Goal: Task Accomplishment & Management: Complete application form

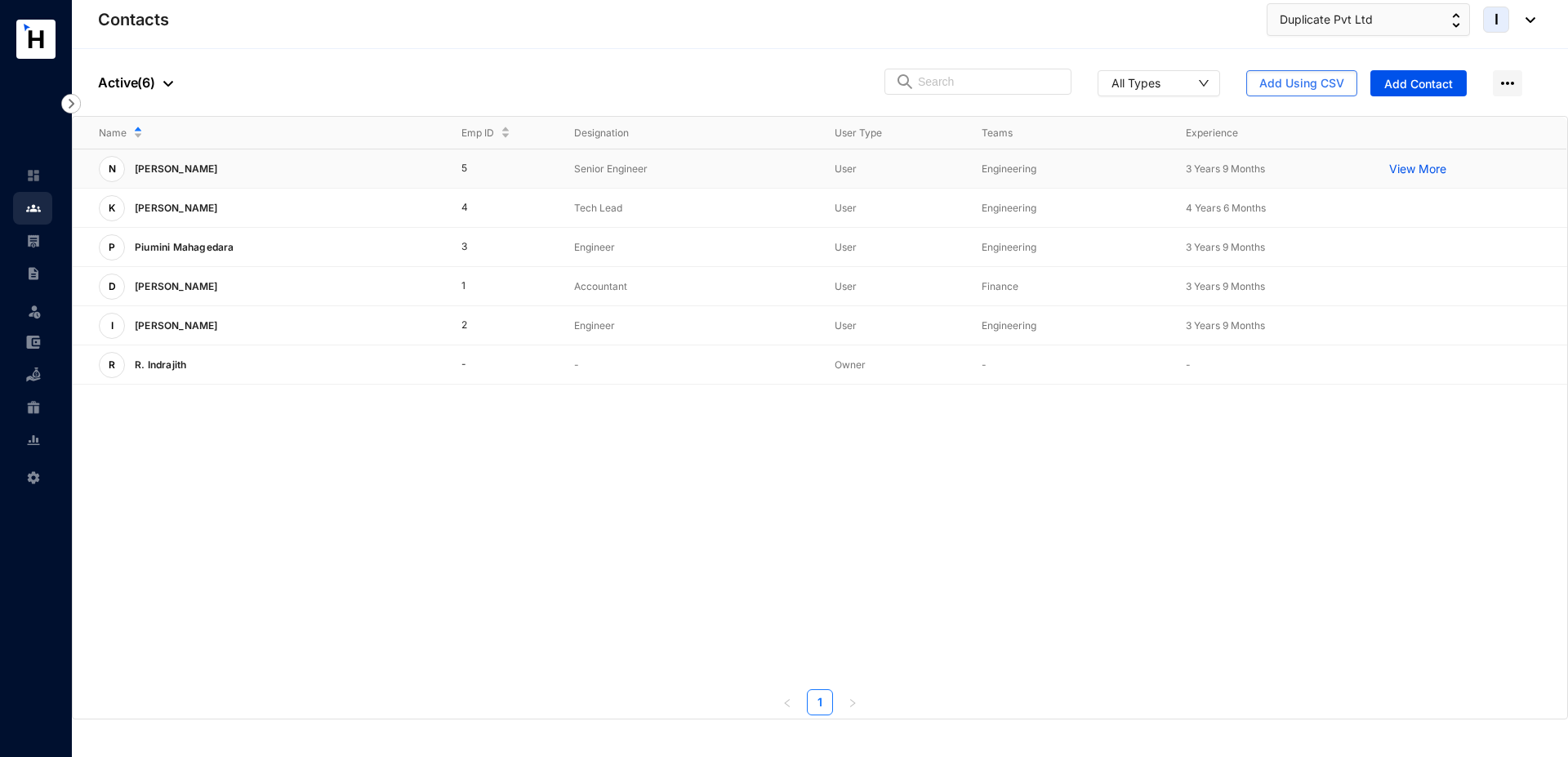
click at [319, 168] on div "N [PERSON_NAME]" at bounding box center [267, 169] width 336 height 26
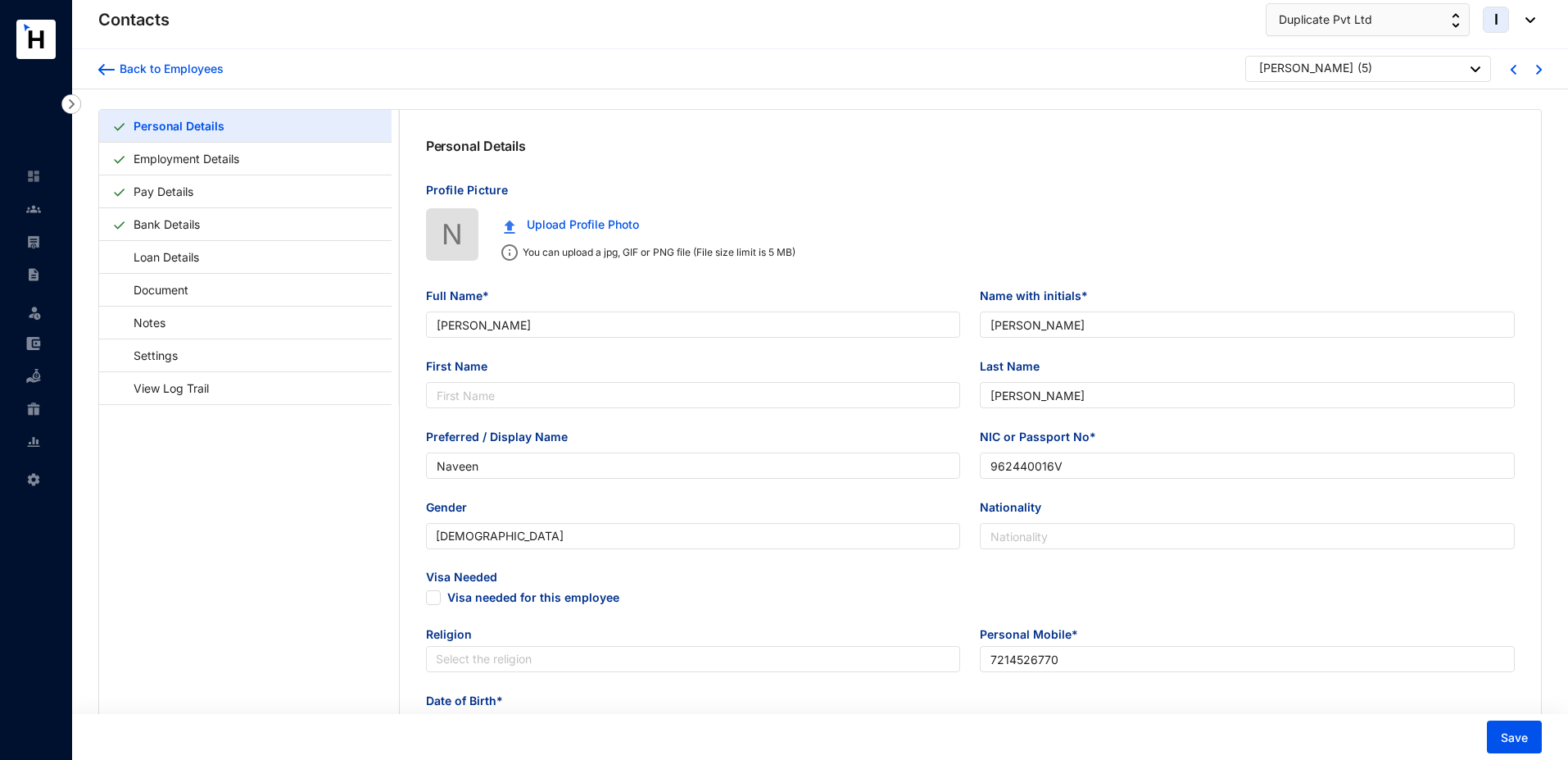
type input "[PERSON_NAME]"
type input "Naveen"
type input "962440016V"
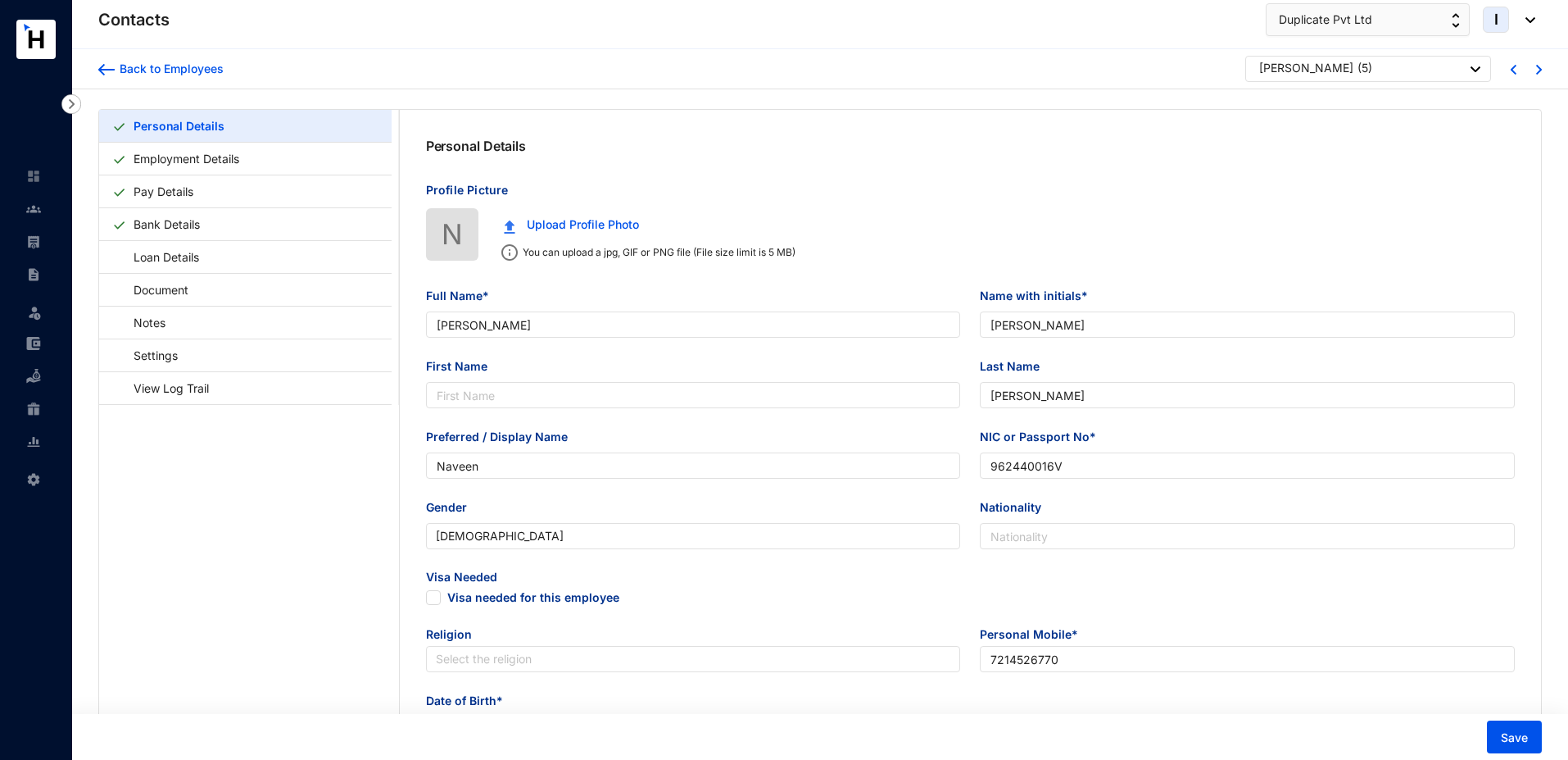
type input "7214526770"
type input "[STREET_ADDRESS][PERSON_NAME]"
type input "[DATE]"
click at [229, 157] on link "Employment Details" at bounding box center [186, 159] width 119 height 33
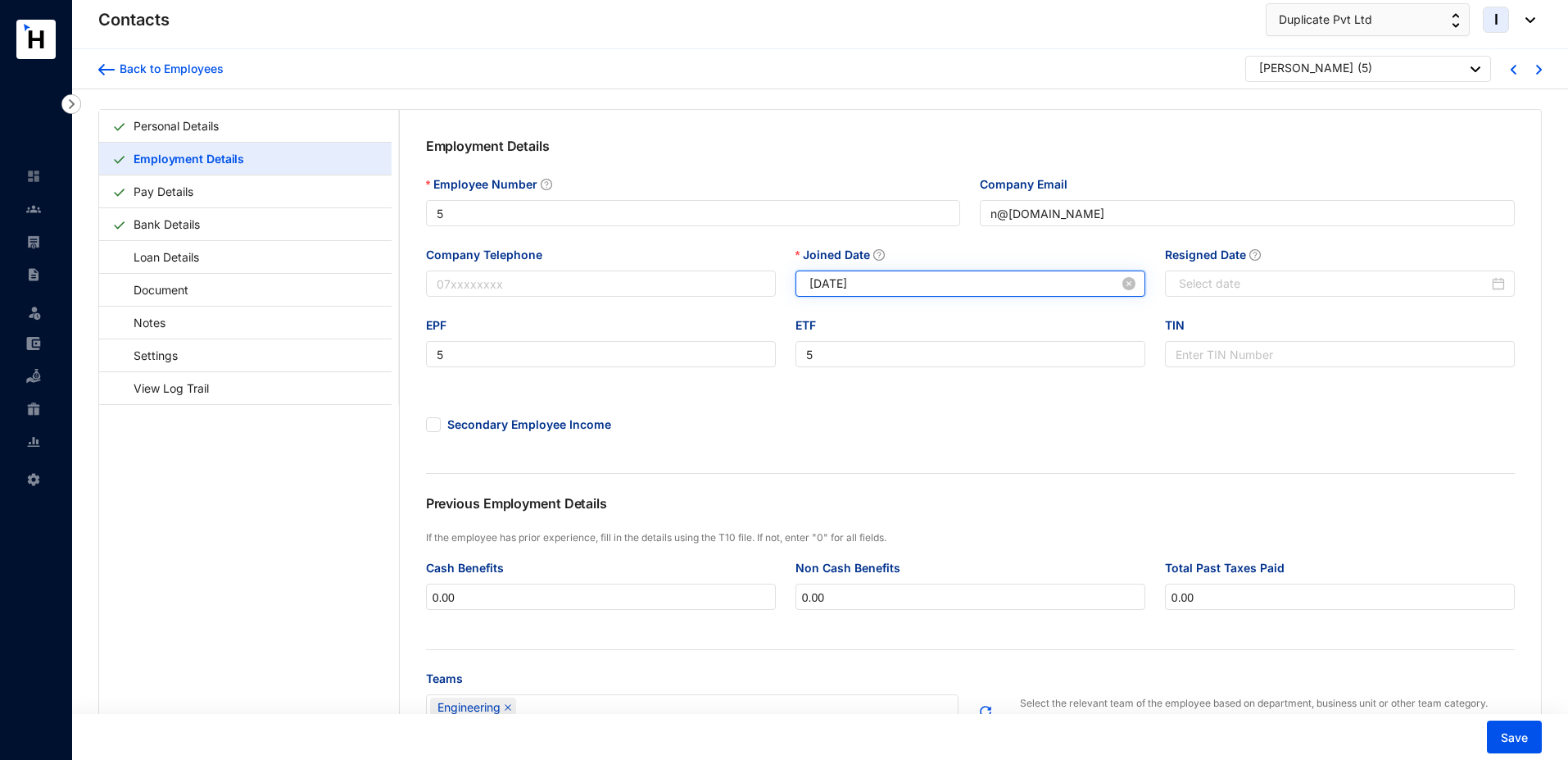
click at [880, 288] on input "[DATE]" at bounding box center [964, 284] width 310 height 18
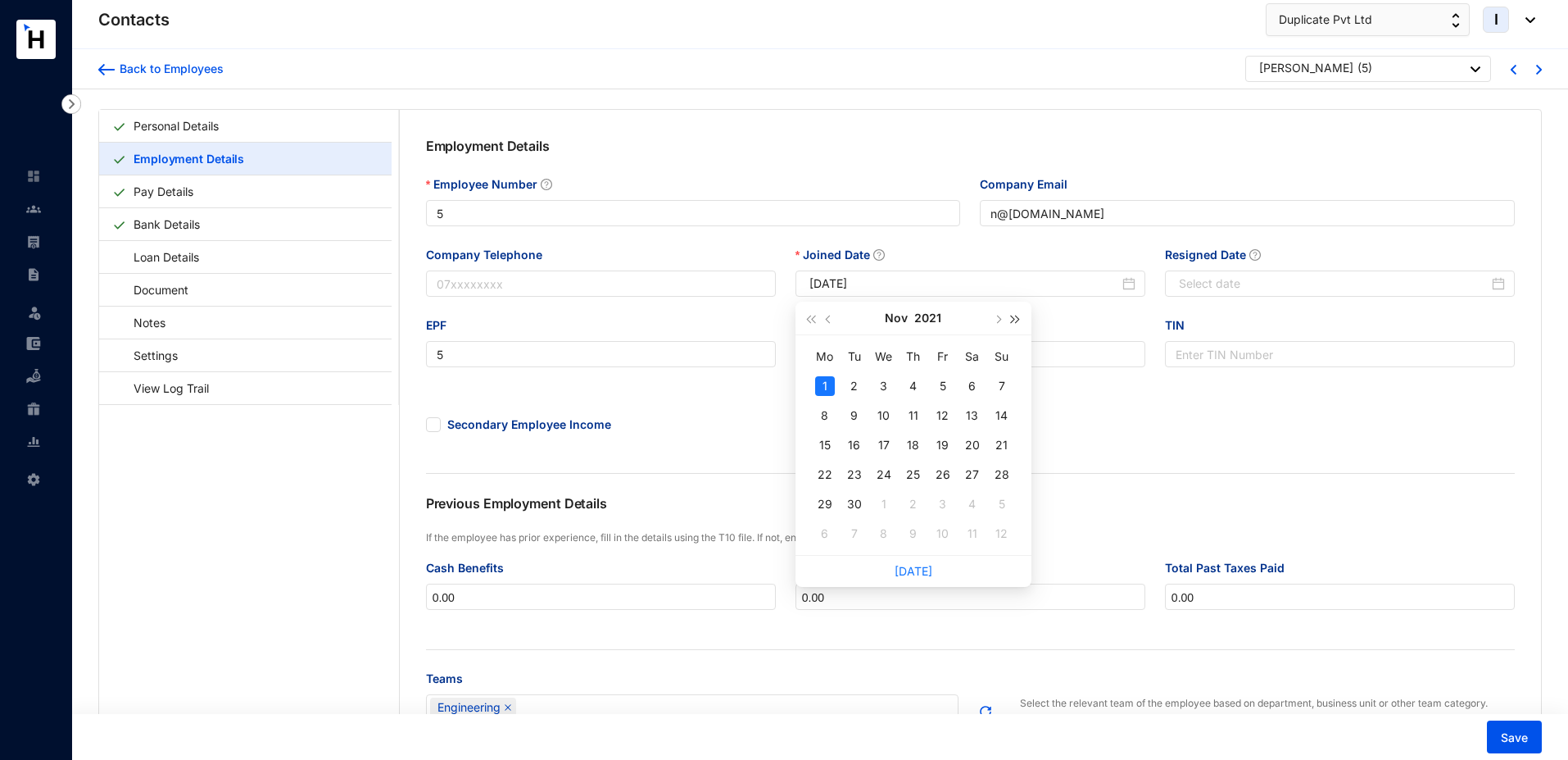
click at [1013, 321] on span "button" at bounding box center [1015, 319] width 8 height 8
click at [1013, 319] on span "button" at bounding box center [1015, 319] width 8 height 8
click at [831, 323] on button "button" at bounding box center [829, 317] width 18 height 33
click at [831, 321] on button "button" at bounding box center [829, 317] width 18 height 33
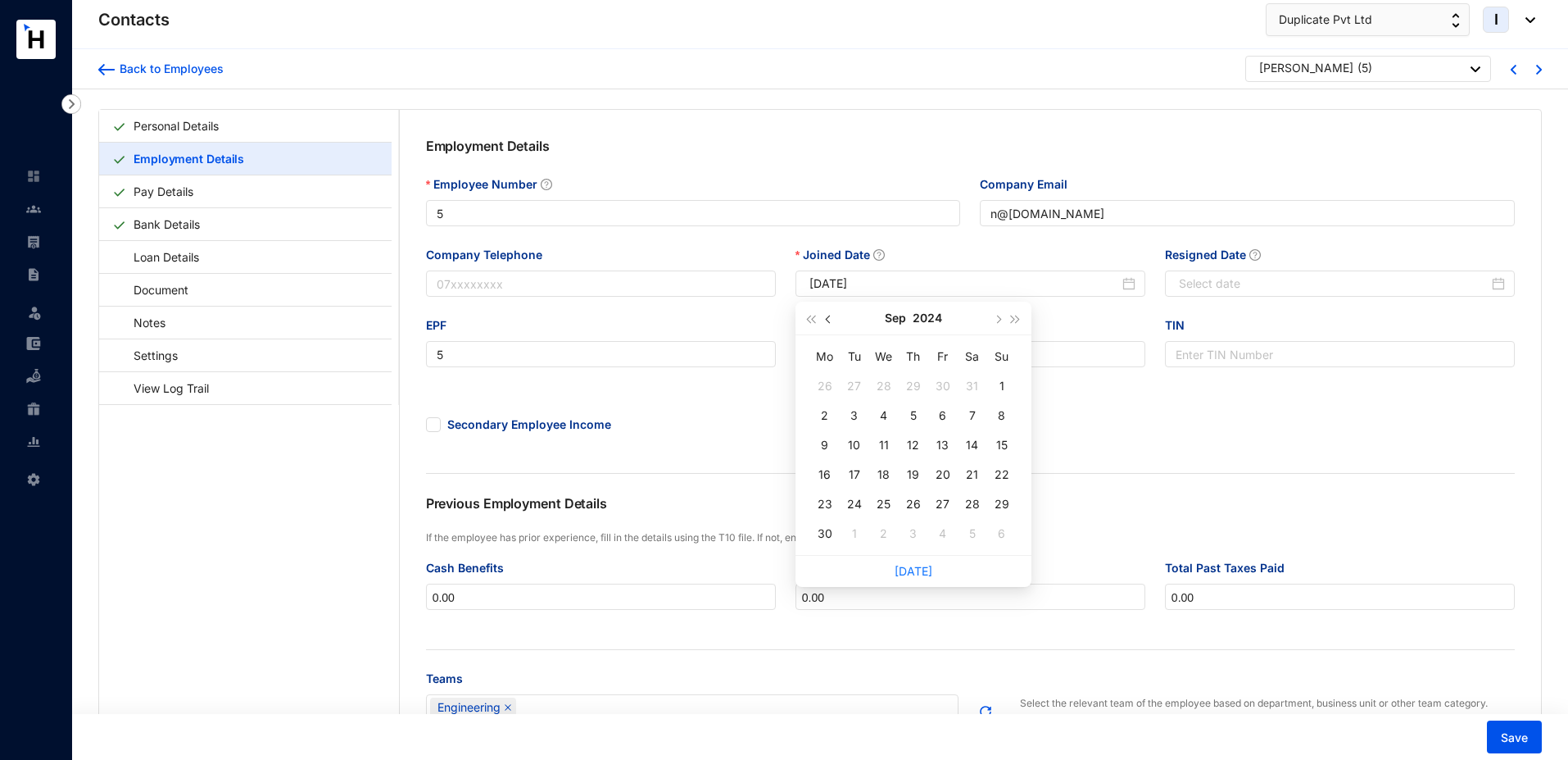
click at [831, 321] on span "button" at bounding box center [828, 319] width 8 height 8
type input "[DATE]"
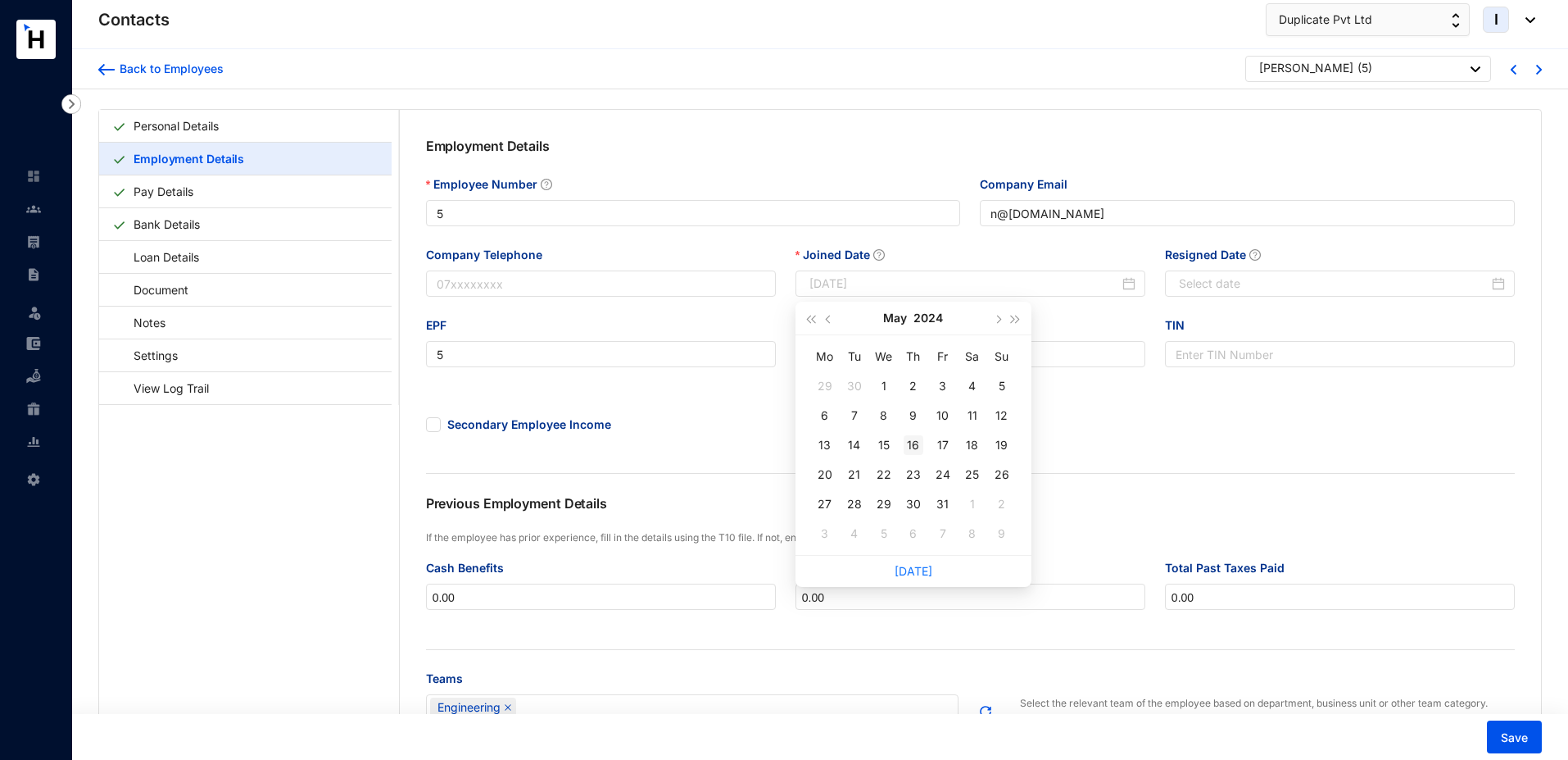
click at [917, 440] on div "16" at bounding box center [913, 445] width 19 height 19
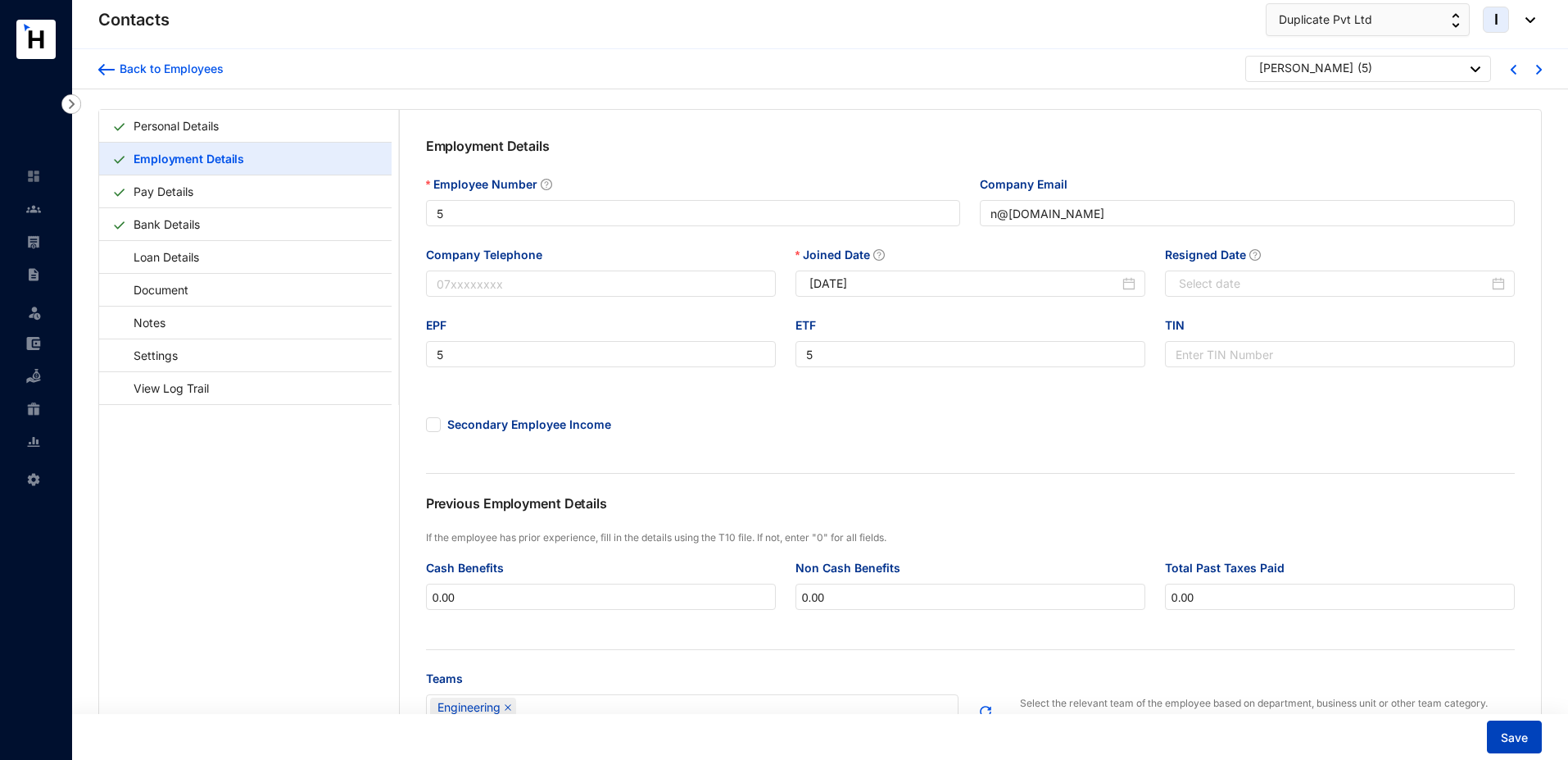
click at [1510, 731] on span "Save" at bounding box center [1514, 737] width 27 height 17
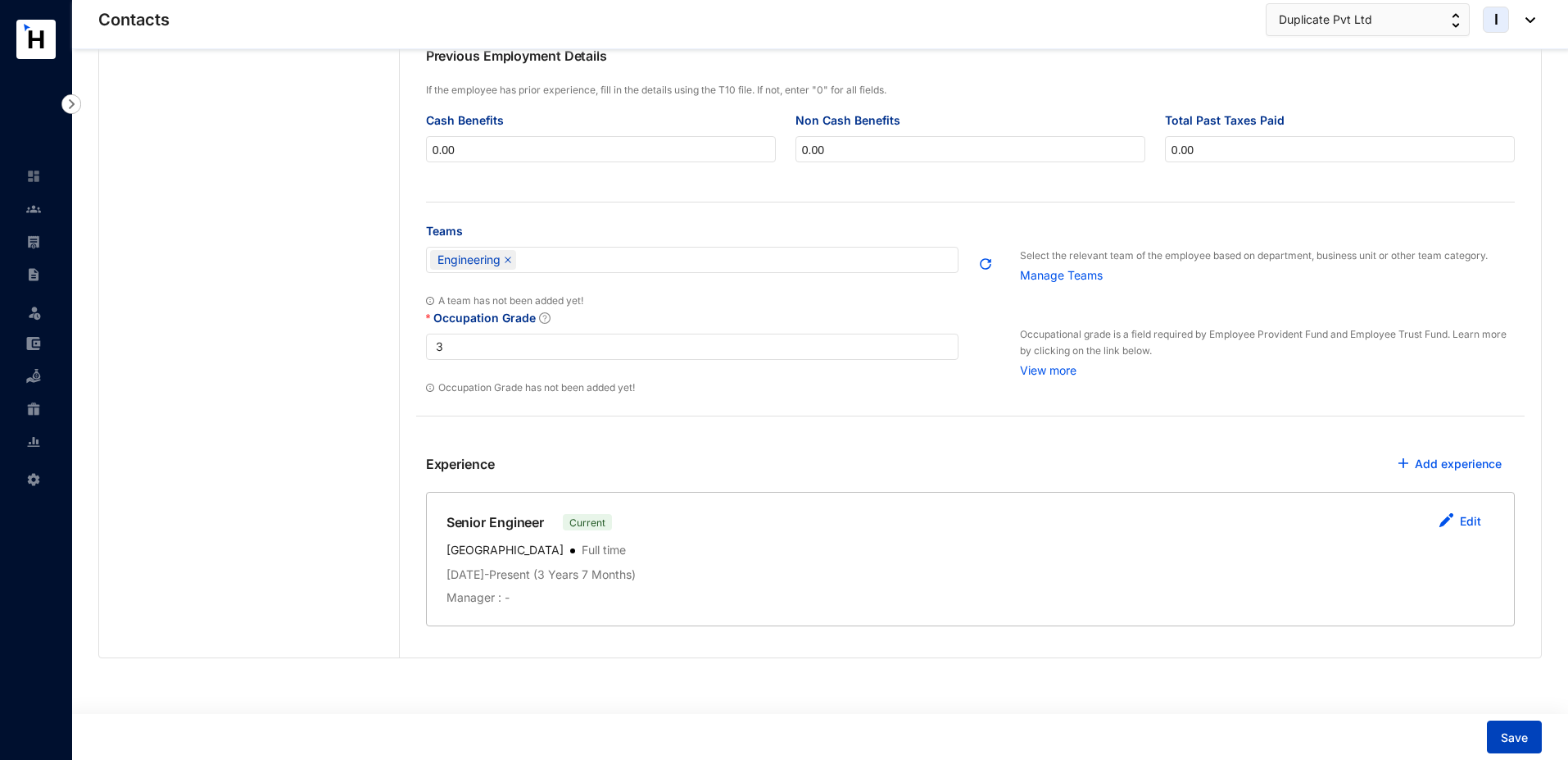
scroll to position [442, 0]
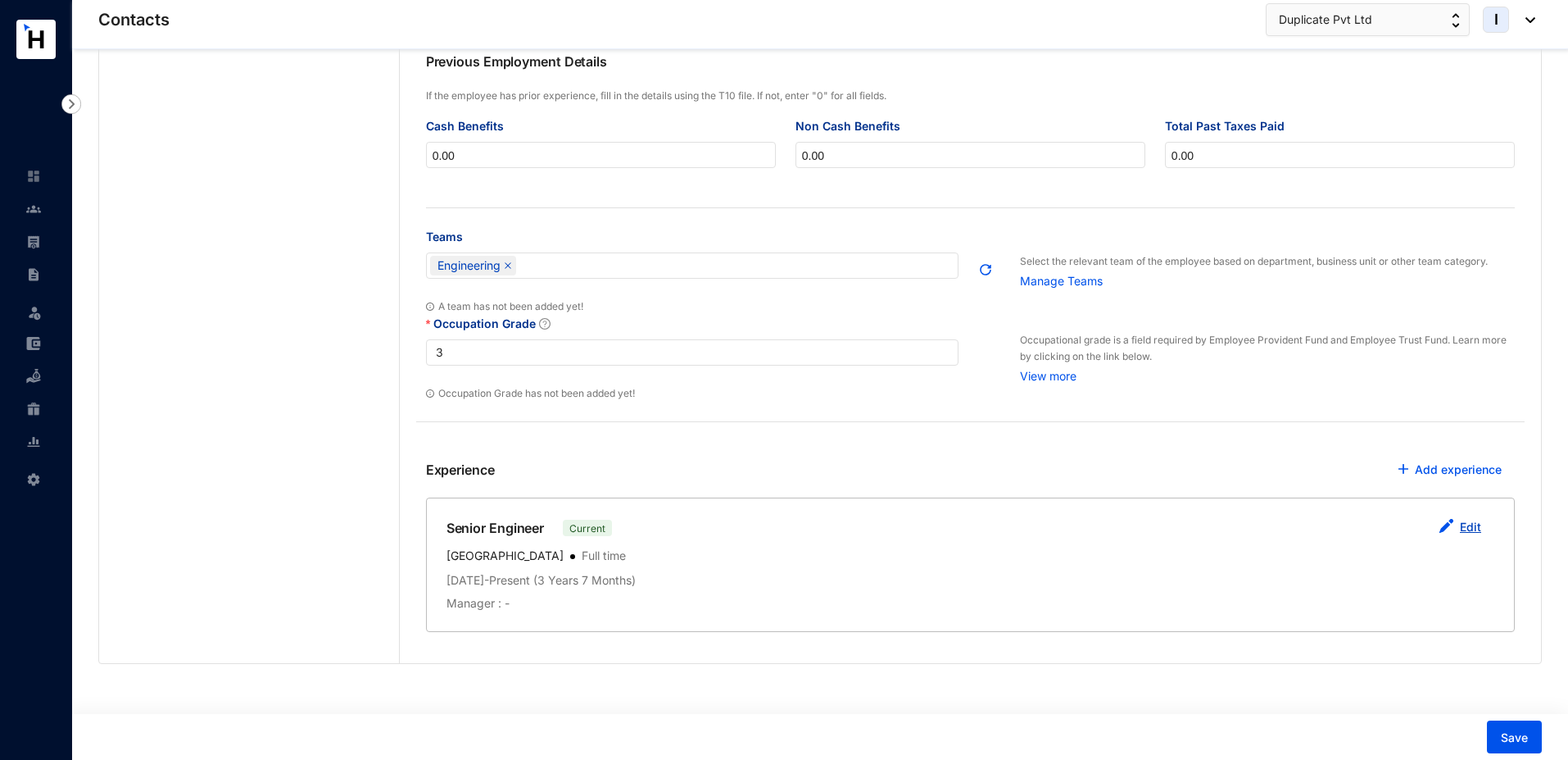
click at [1465, 534] on link "Edit" at bounding box center [1470, 527] width 21 height 14
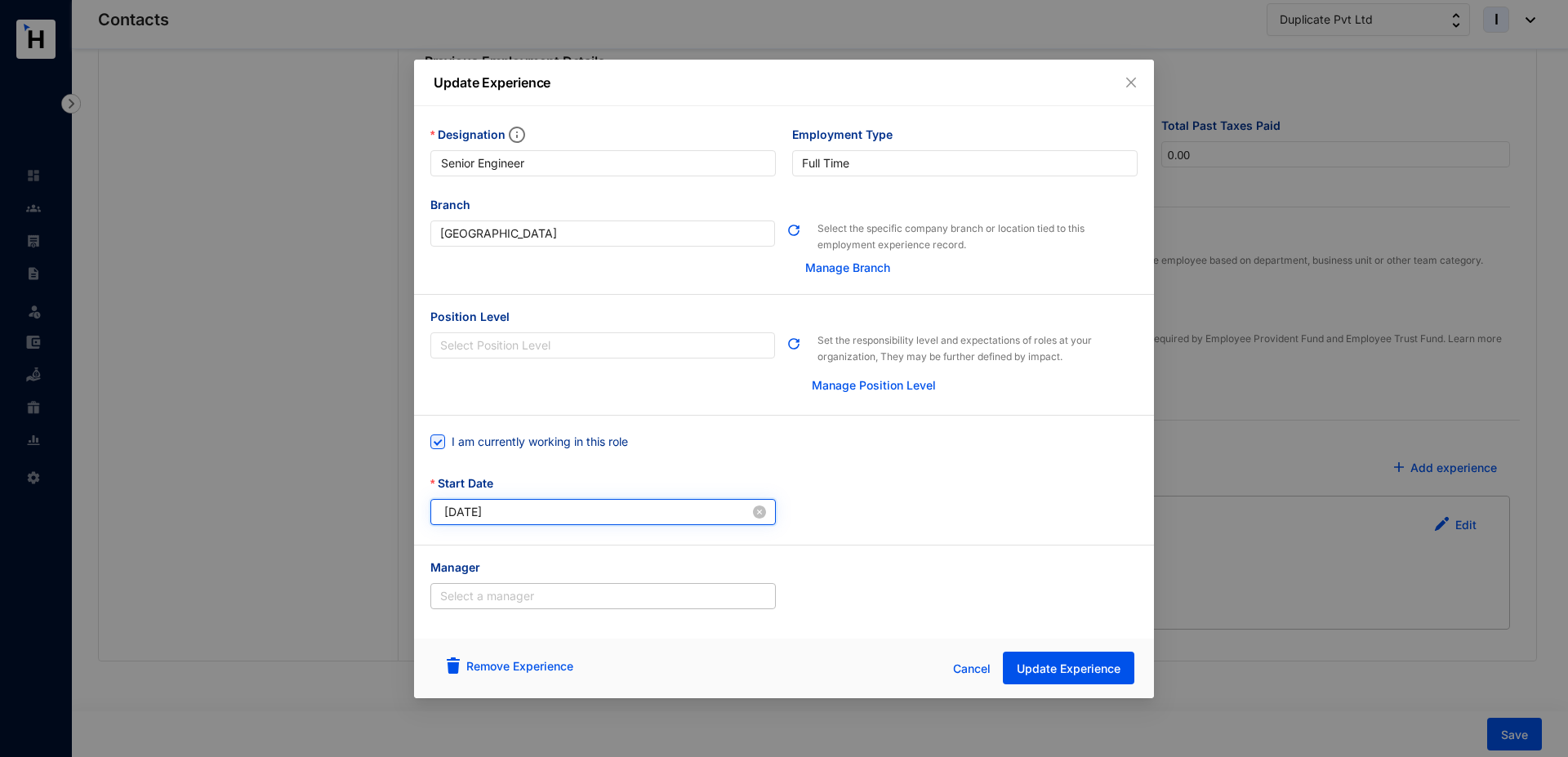
click at [536, 511] on input "[DATE]" at bounding box center [597, 511] width 305 height 18
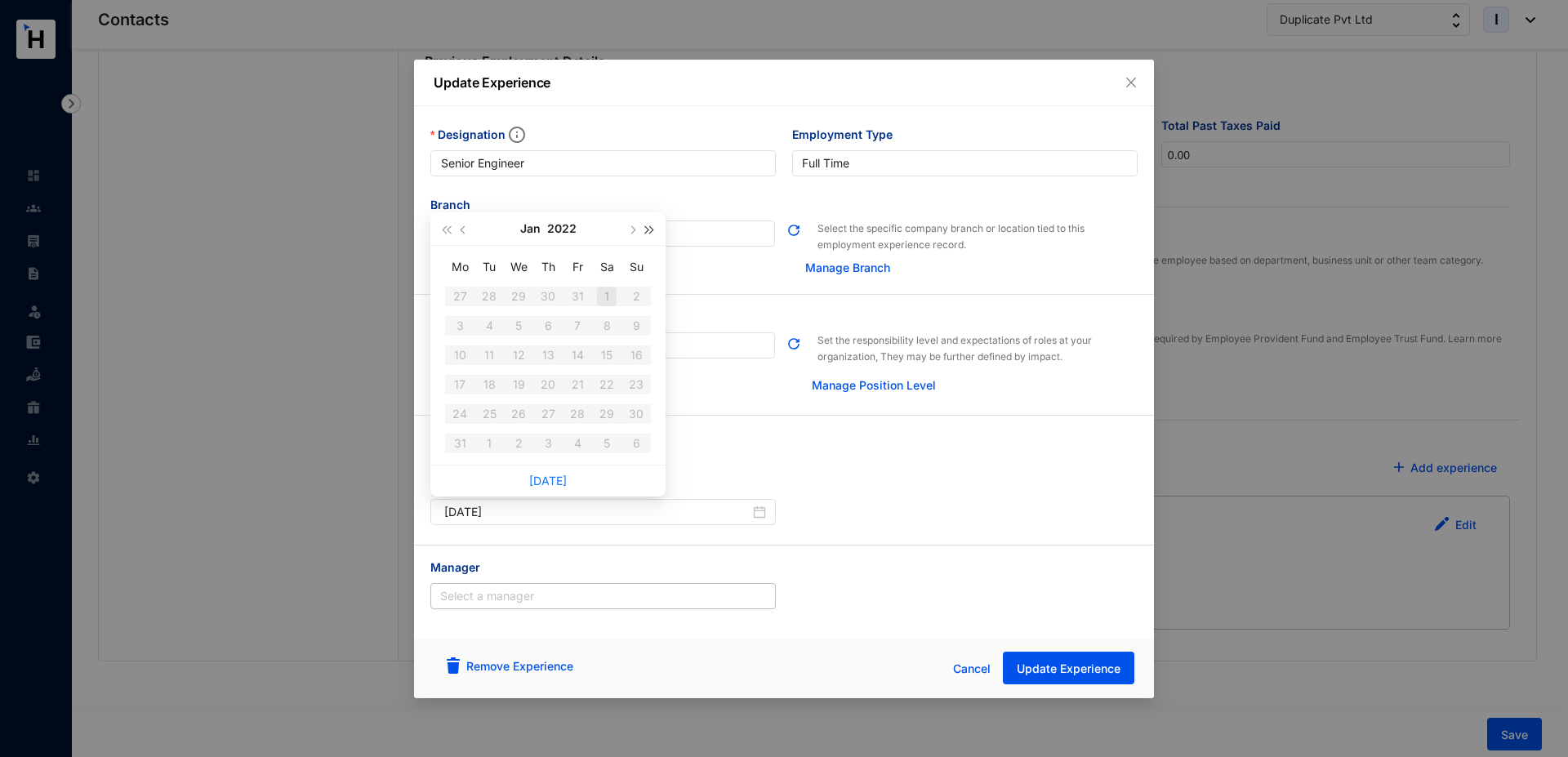
click at [649, 232] on span "button" at bounding box center [649, 229] width 8 height 8
click at [650, 231] on span "button" at bounding box center [649, 229] width 8 height 8
click at [440, 232] on button "button" at bounding box center [446, 228] width 18 height 32
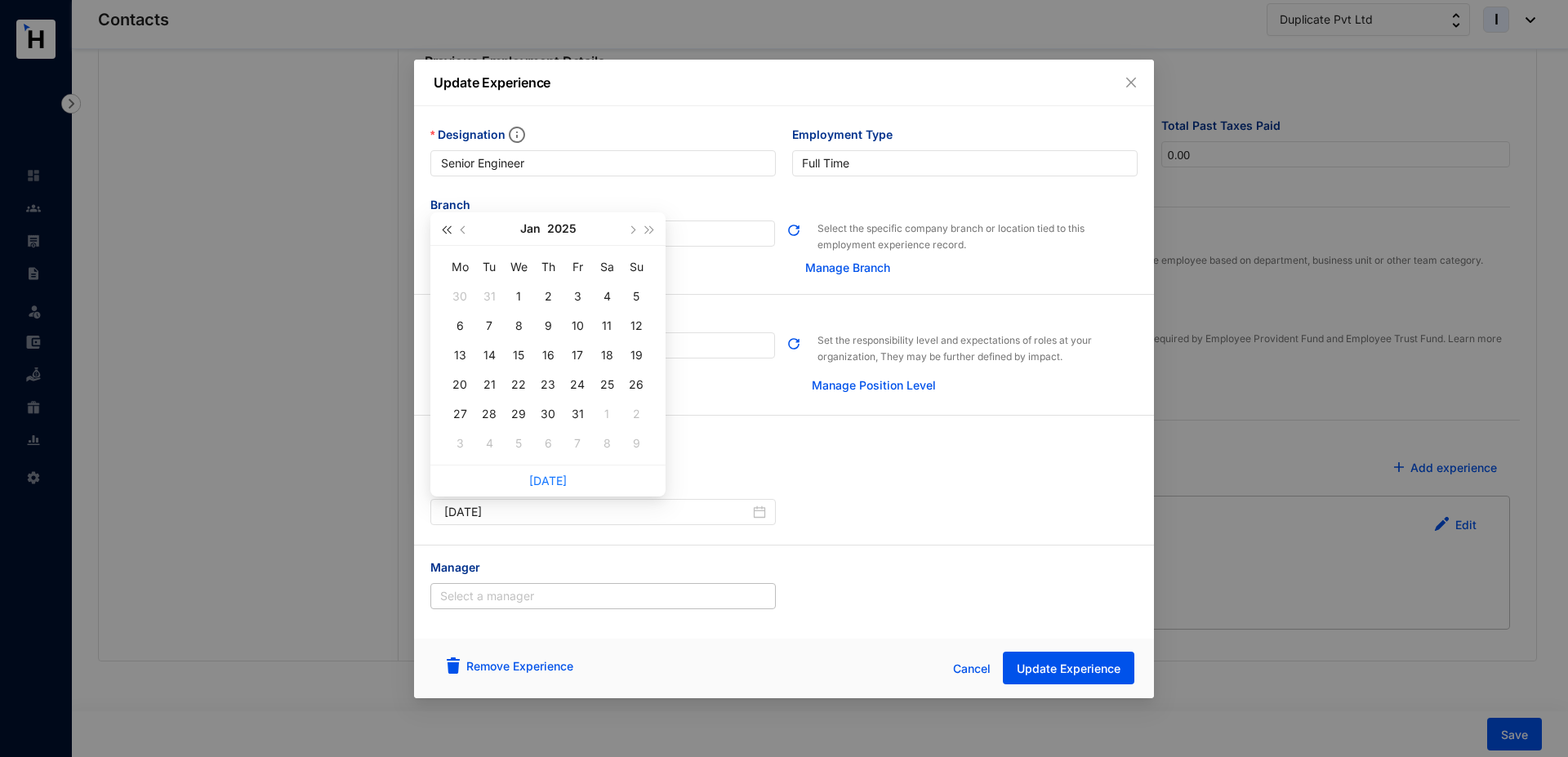
click at [440, 231] on button "button" at bounding box center [446, 228] width 18 height 32
click at [634, 230] on span "button" at bounding box center [631, 229] width 8 height 8
click at [633, 230] on span "button" at bounding box center [631, 229] width 8 height 8
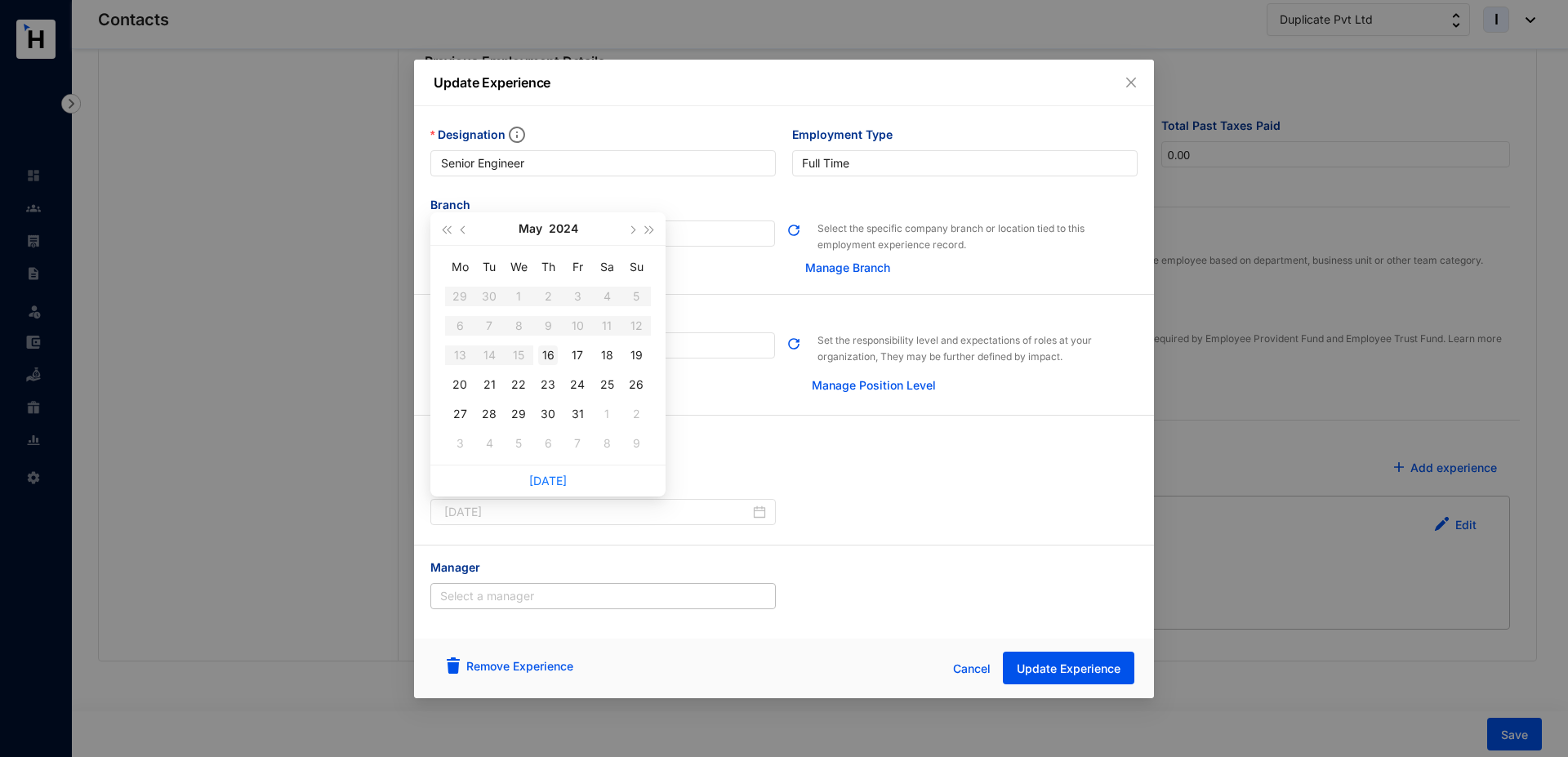
type input "[DATE]"
click at [548, 353] on div "16" at bounding box center [548, 355] width 19 height 19
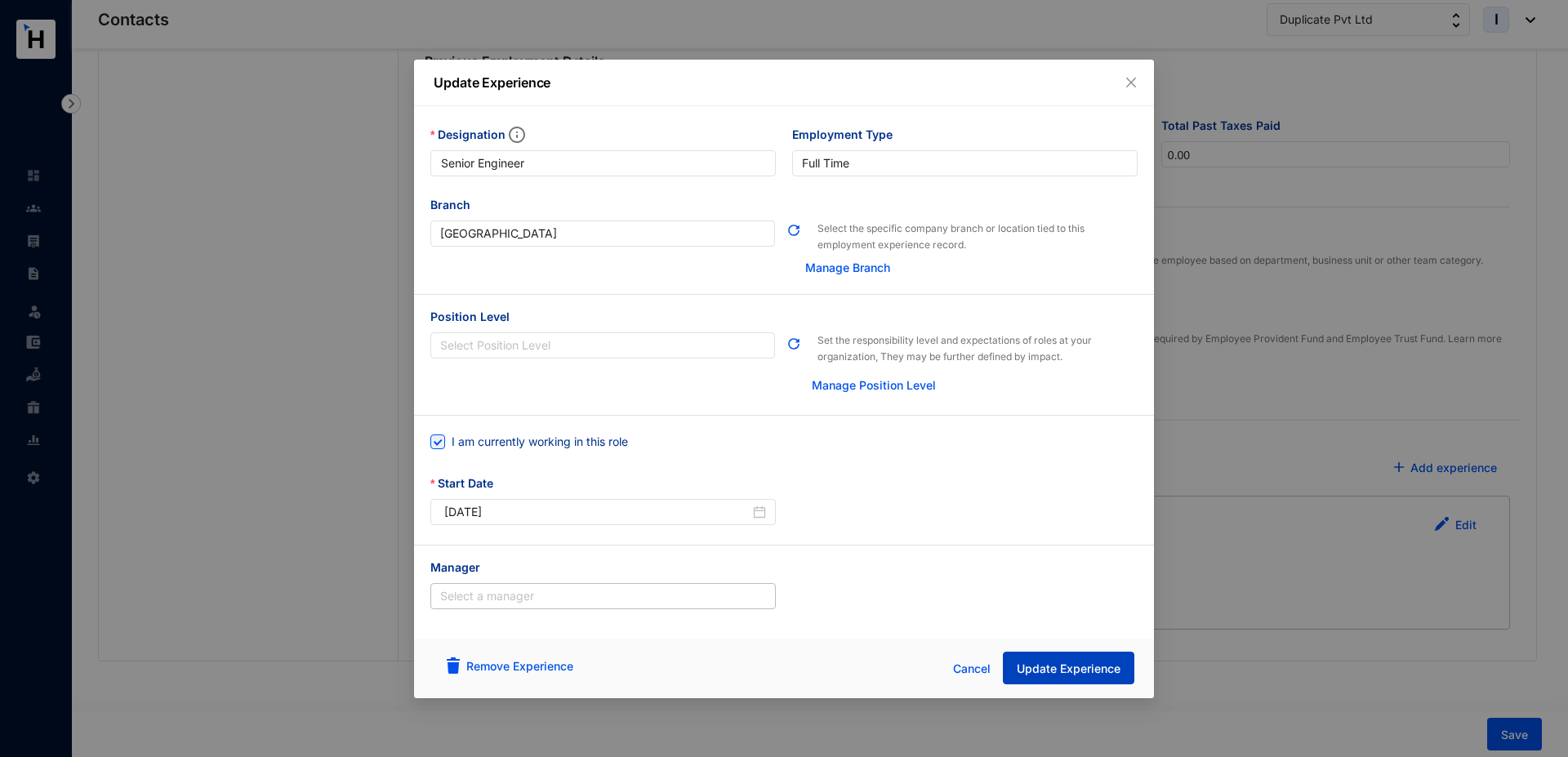
click at [1037, 673] on span "Update Experience" at bounding box center [1069, 668] width 104 height 17
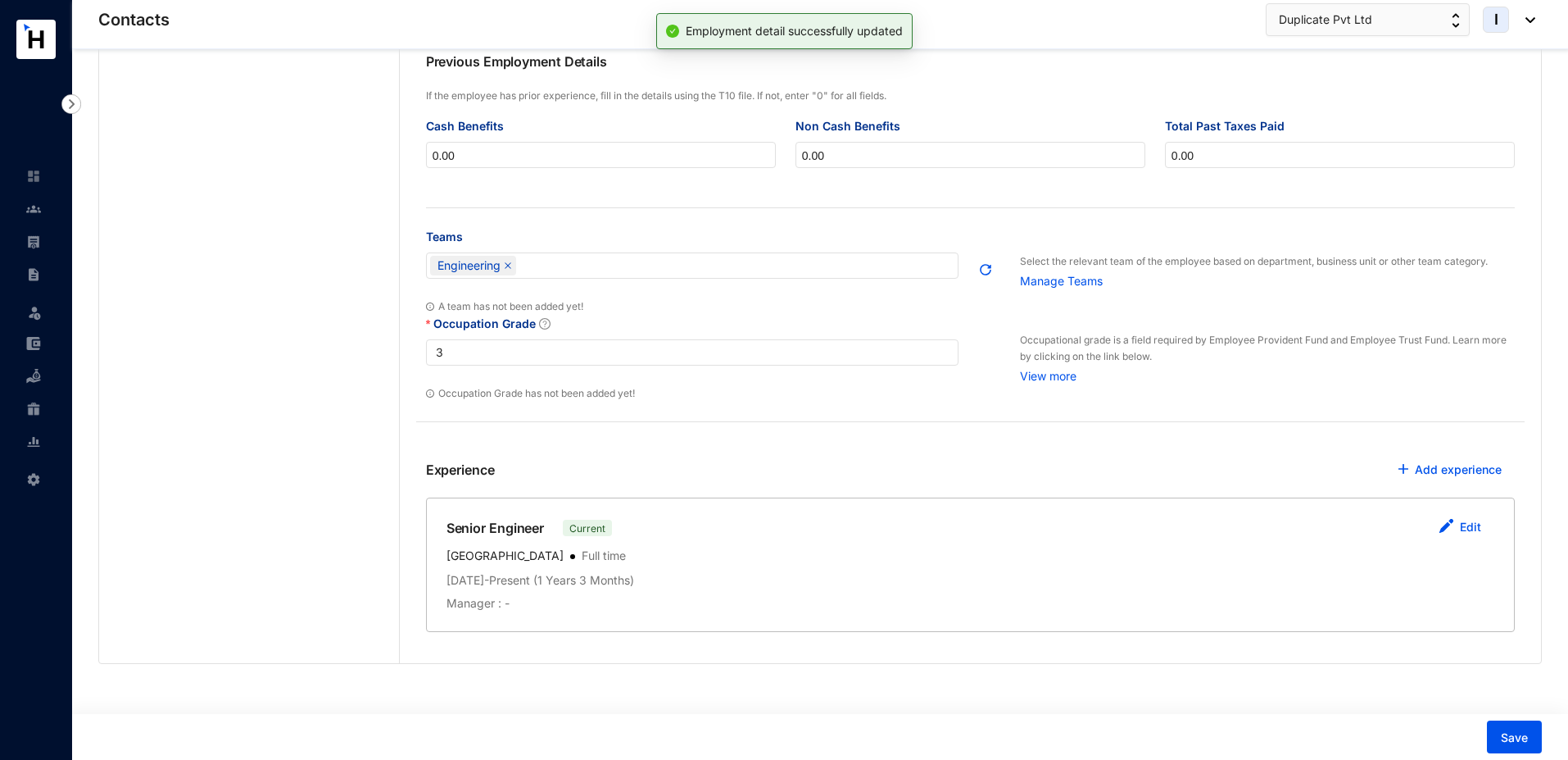
scroll to position [0, 0]
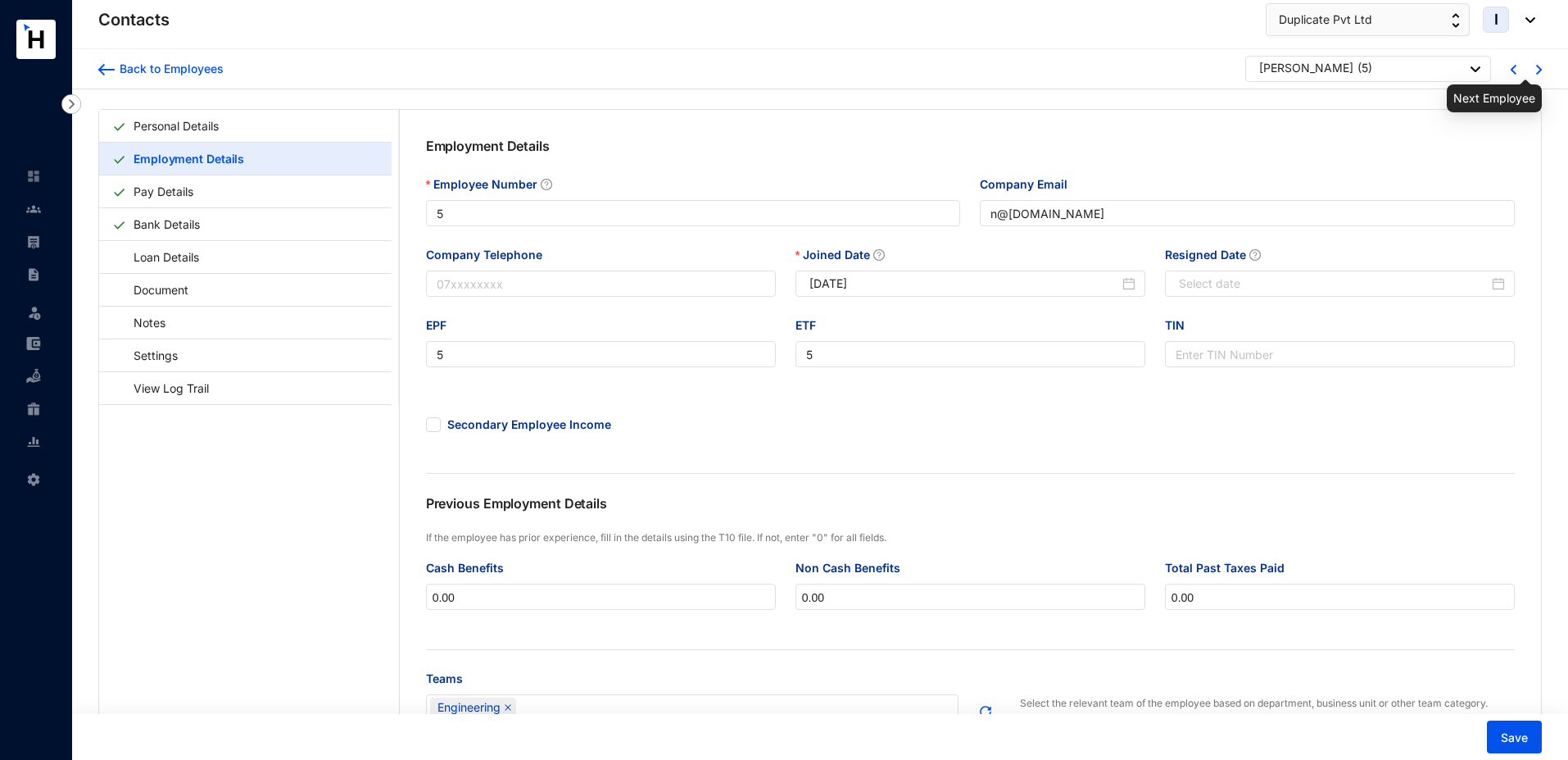
click at [1540, 67] on img at bounding box center [1539, 70] width 6 height 10
type input "4"
type input "k@[DOMAIN_NAME]"
type input "4"
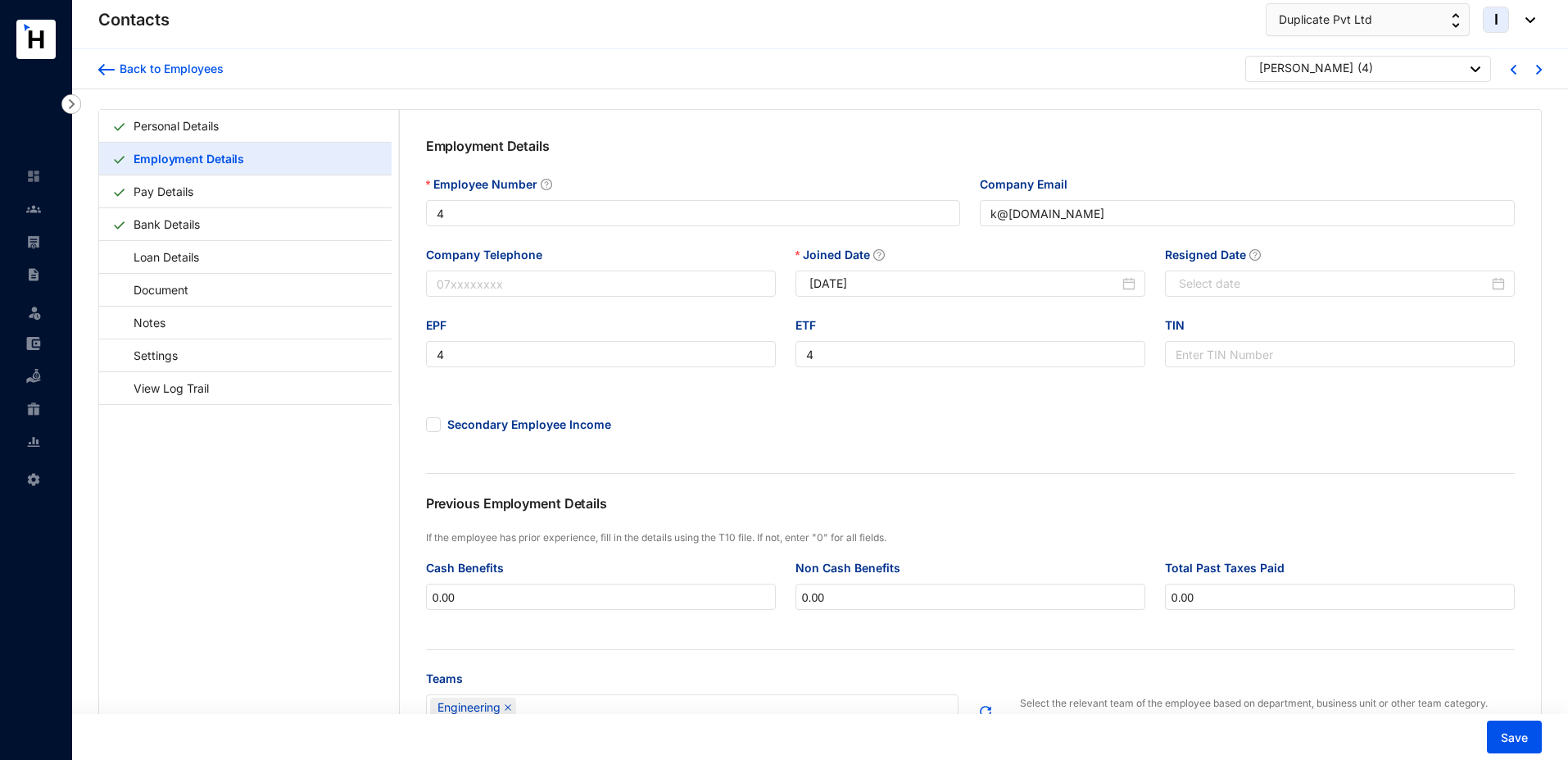
type input "[DATE]"
click at [1213, 277] on input "Resigned Date" at bounding box center [1334, 284] width 310 height 18
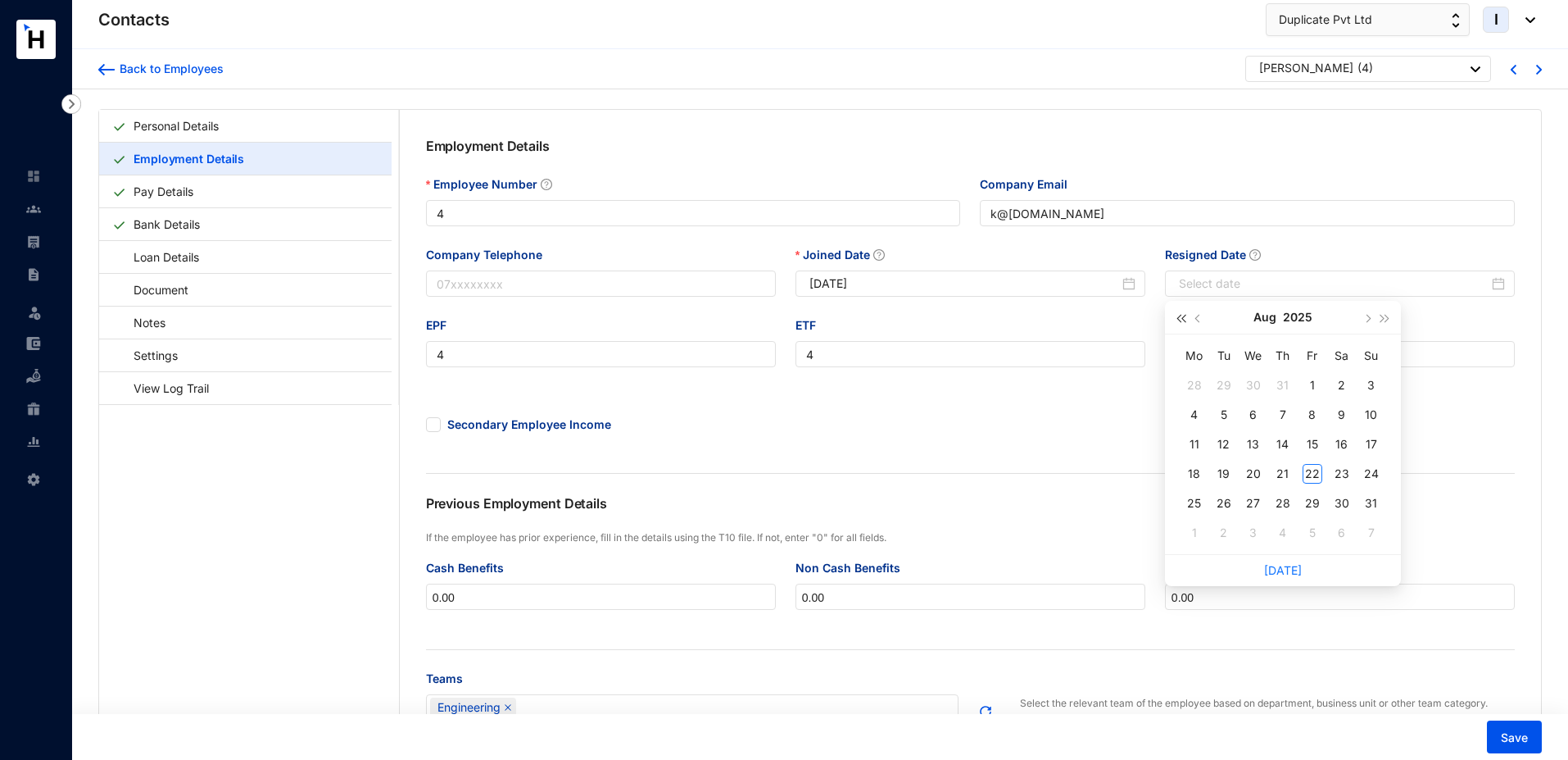
click at [1181, 323] on button "button" at bounding box center [1181, 317] width 18 height 33
click at [1196, 320] on span "button" at bounding box center [1199, 318] width 8 height 8
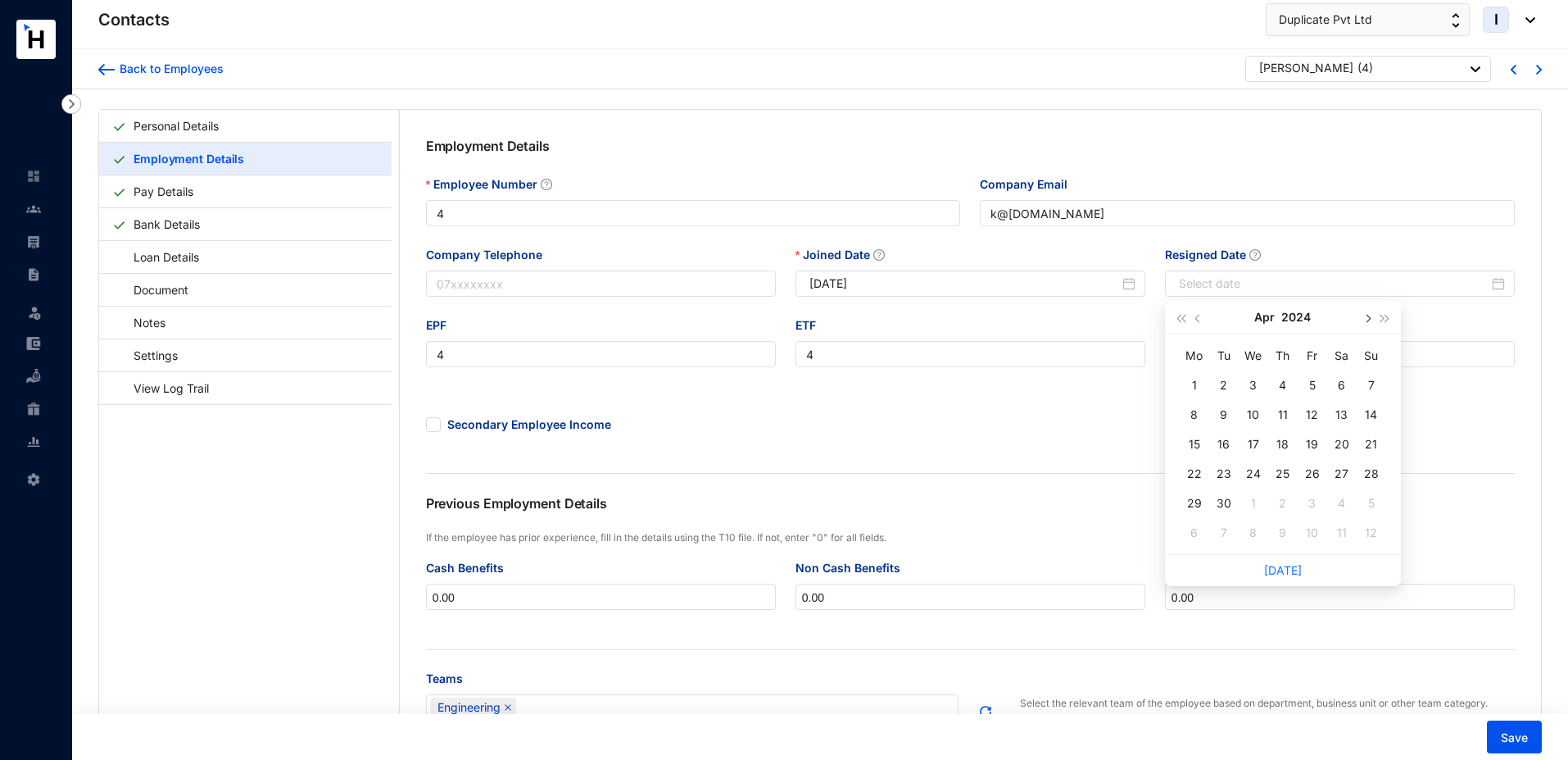
click at [1367, 317] on span "button" at bounding box center [1366, 318] width 8 height 8
click at [1310, 410] on div "10" at bounding box center [1313, 415] width 19 height 19
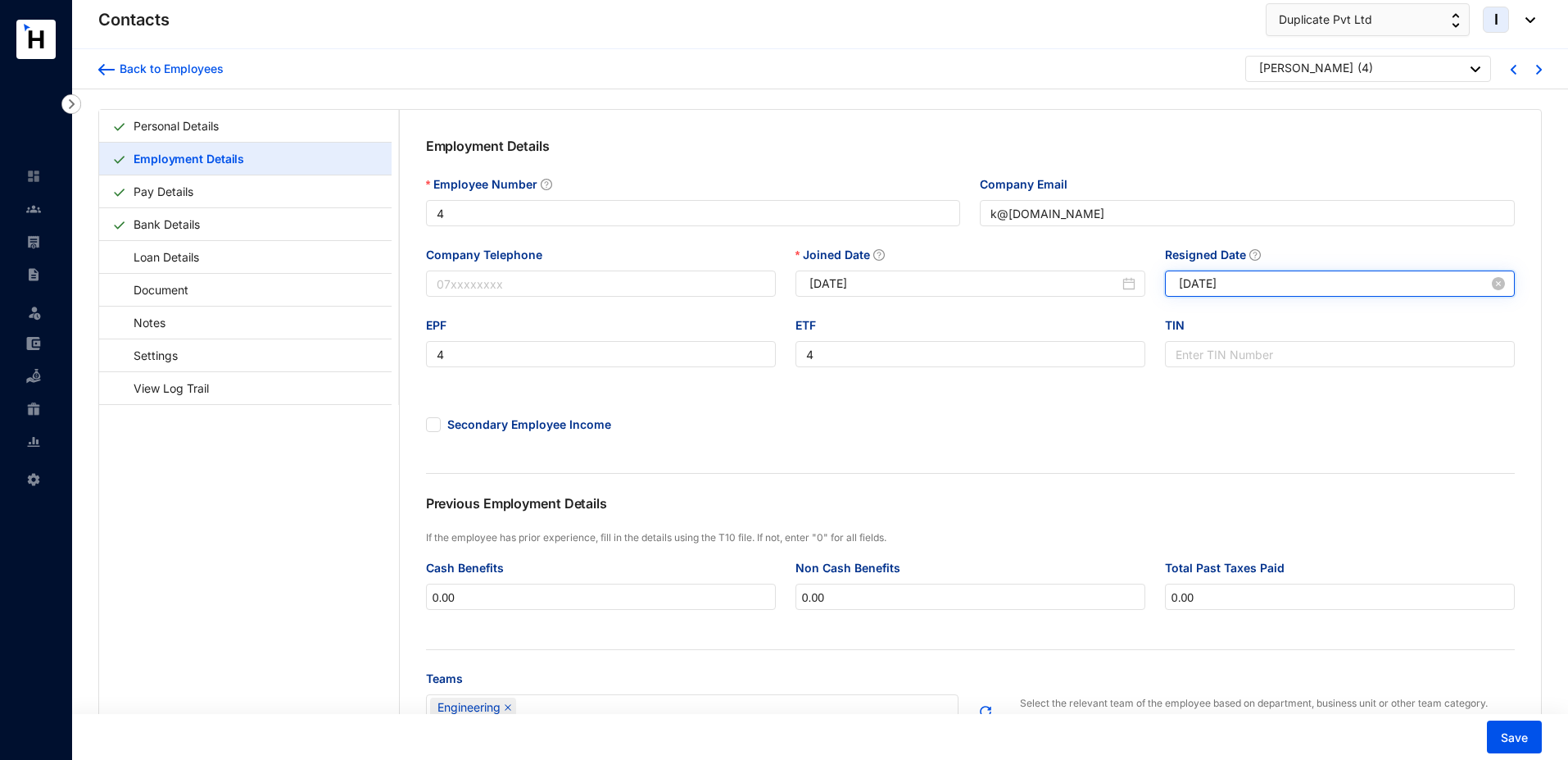
drag, startPoint x: 1270, startPoint y: 286, endPoint x: 1165, endPoint y: 284, distance: 105.0
click at [1165, 284] on div "[DATE]" at bounding box center [1339, 284] width 350 height 26
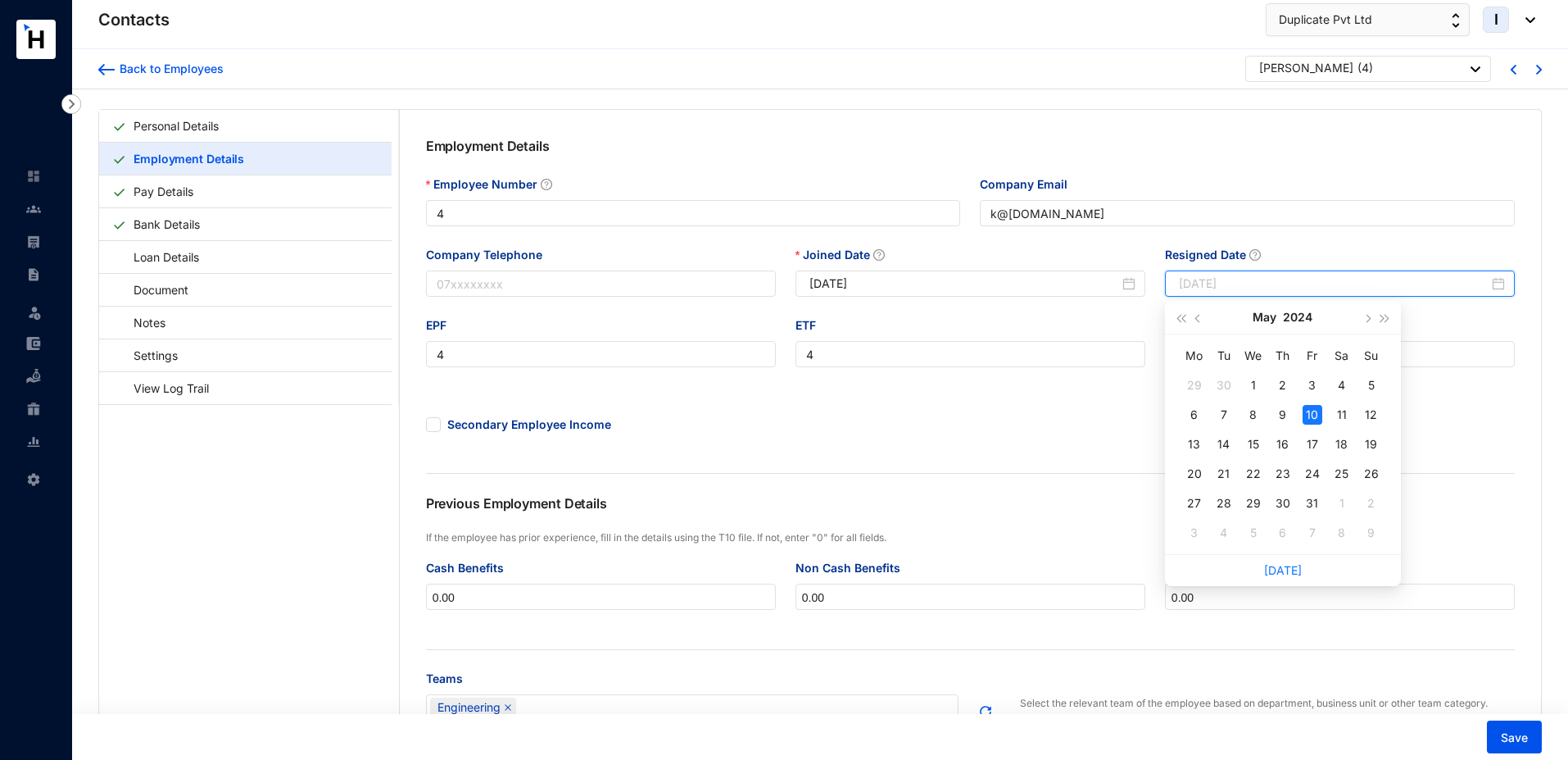
type input "[DATE]"
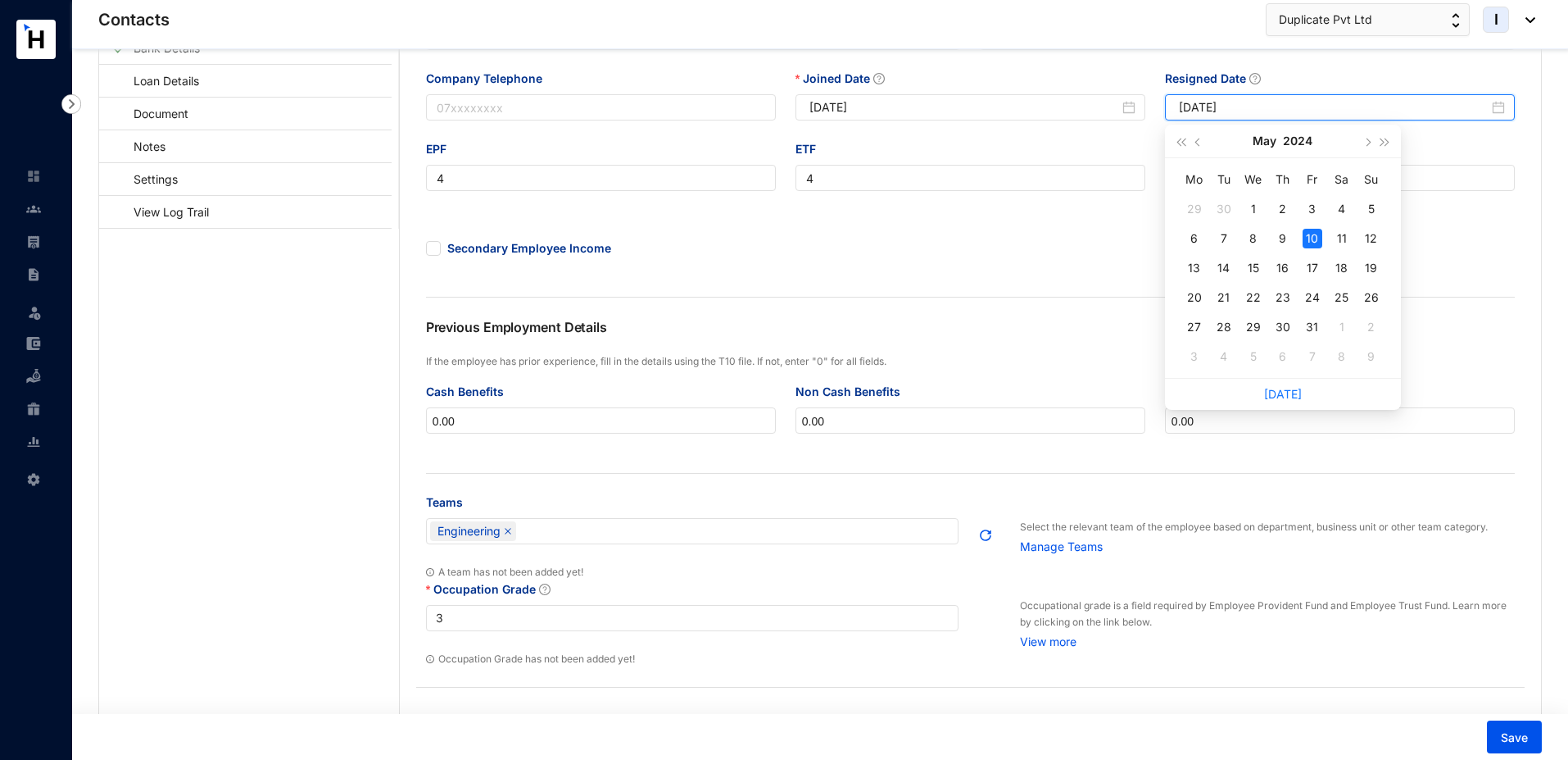
scroll to position [172, 0]
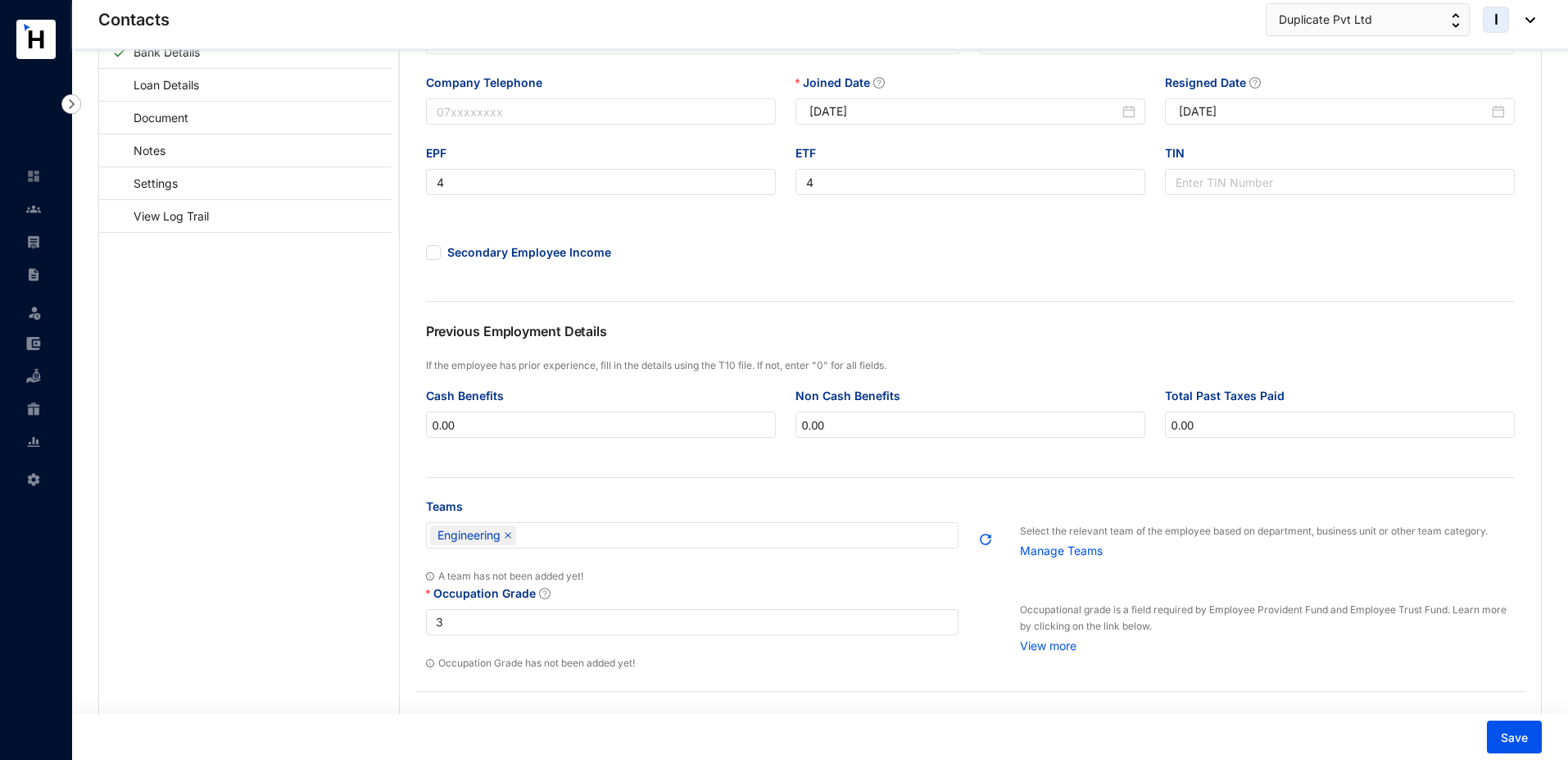
click at [1486, 660] on div "Occupational grade is a field required by Employee Provident Fund and Employee …" at bounding box center [1270, 628] width 508 height 87
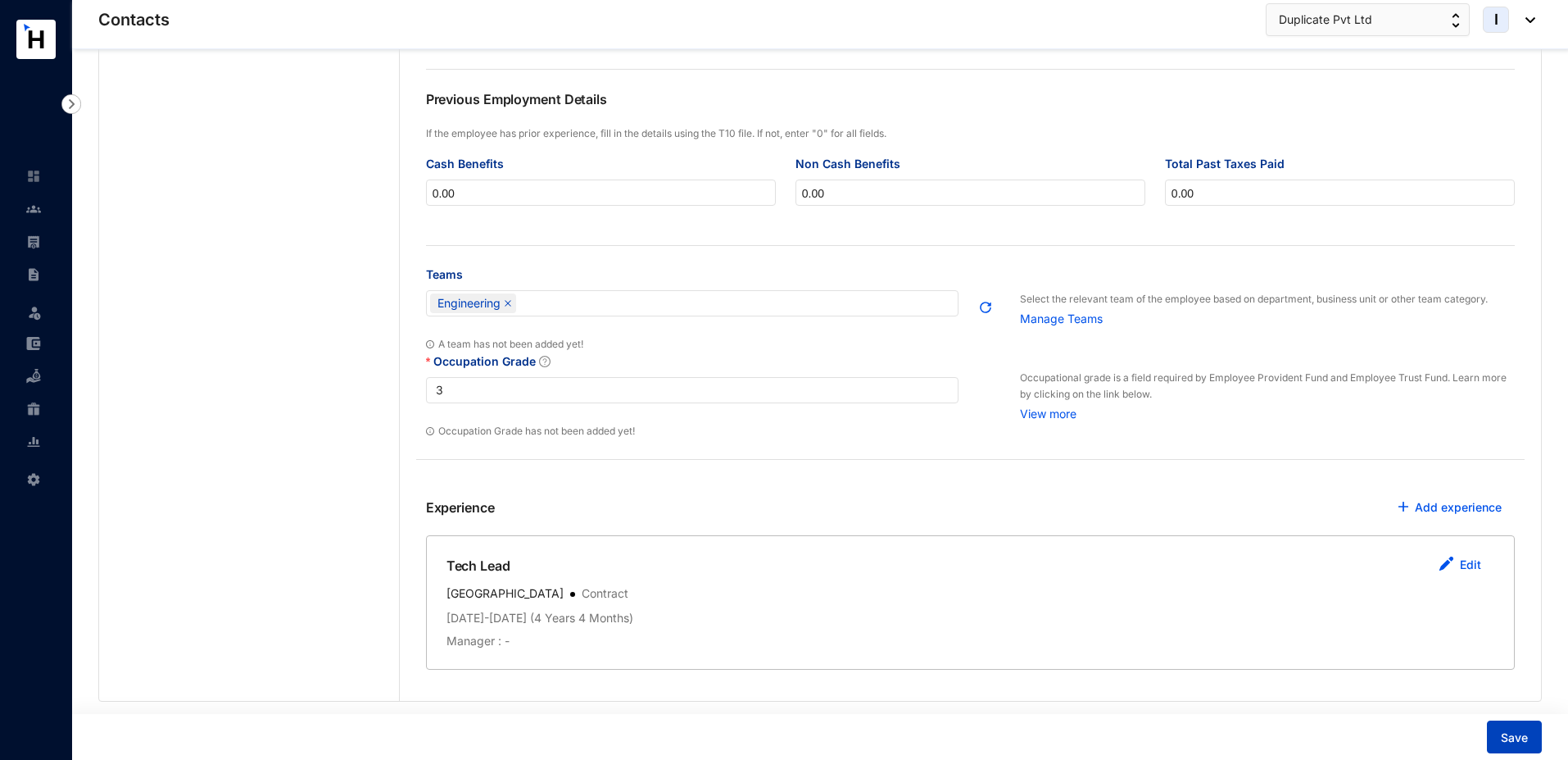
scroll to position [399, 0]
click at [1526, 734] on span "Save" at bounding box center [1514, 737] width 27 height 17
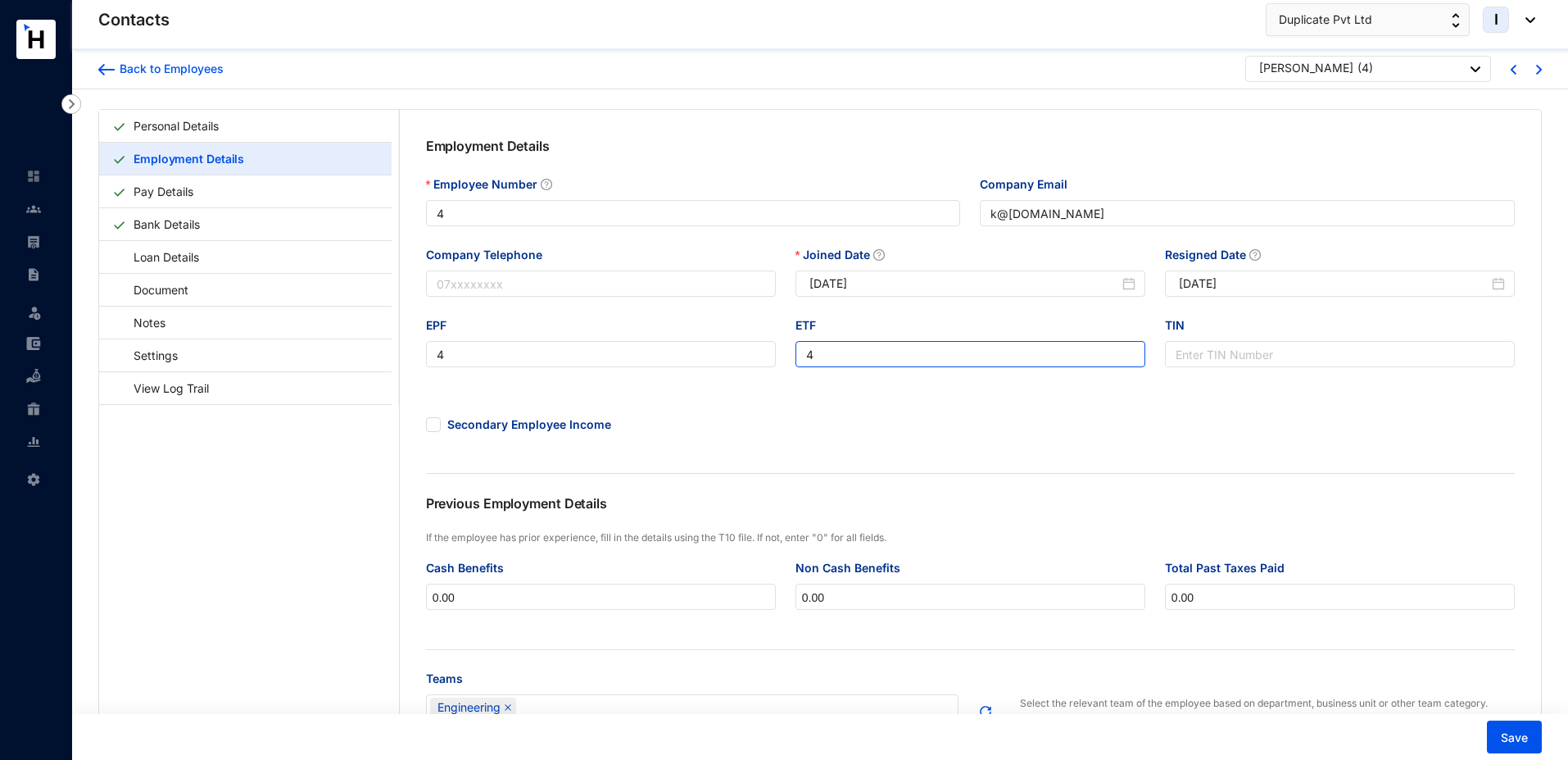
scroll to position [450, 0]
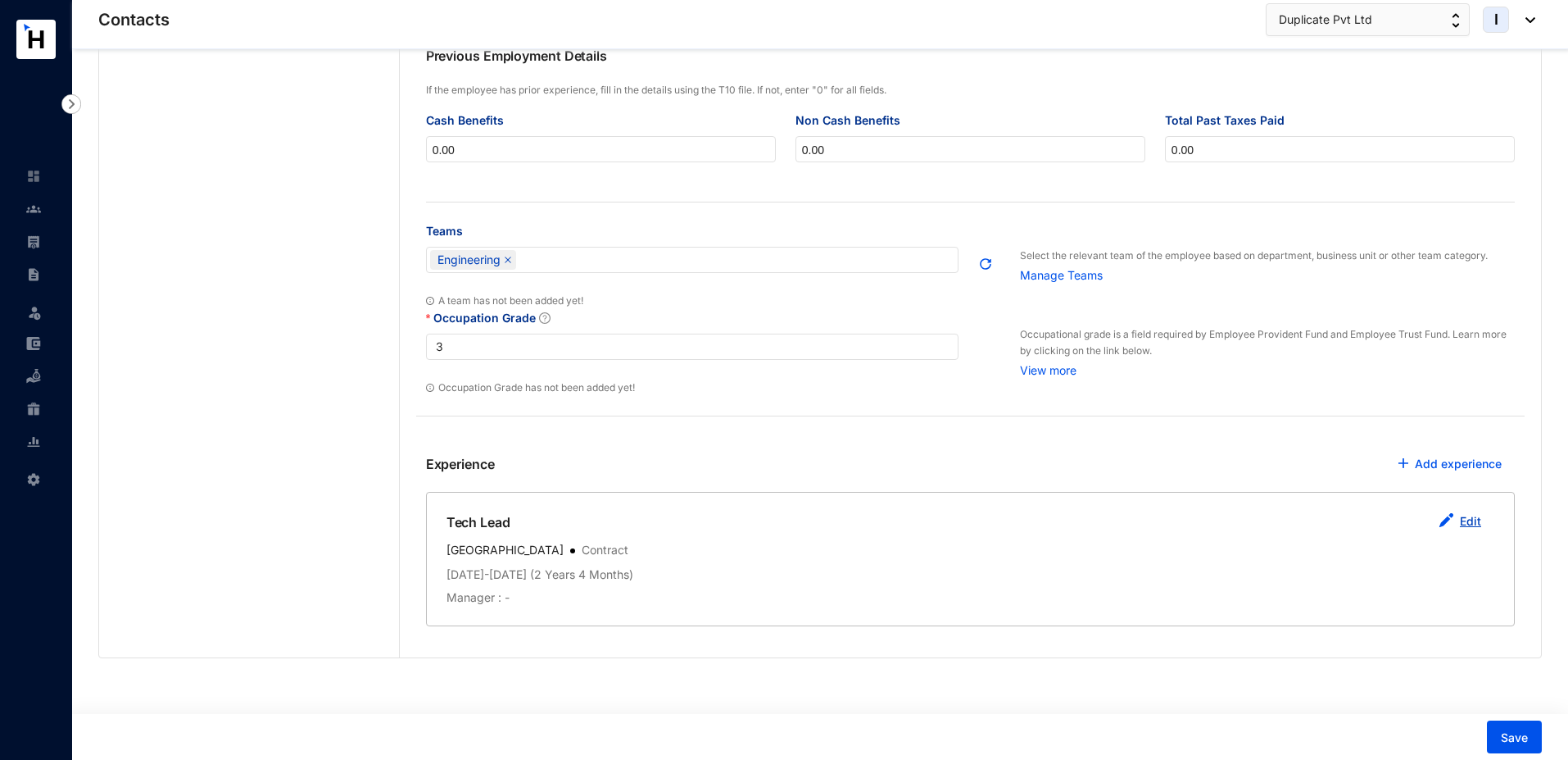
click at [1461, 523] on link "Edit" at bounding box center [1470, 521] width 21 height 14
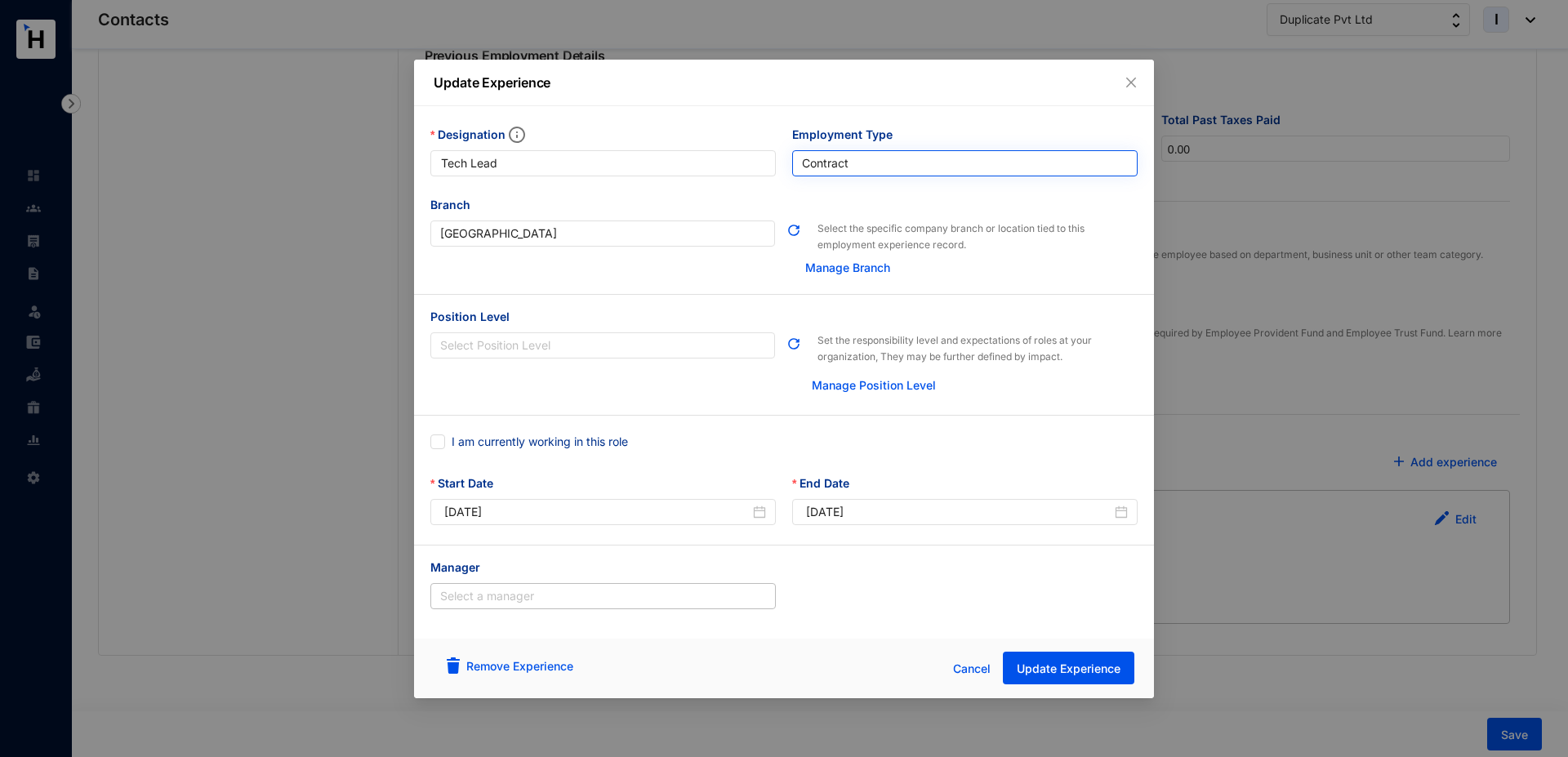
click at [852, 163] on span "Contract" at bounding box center [964, 163] width 326 height 25
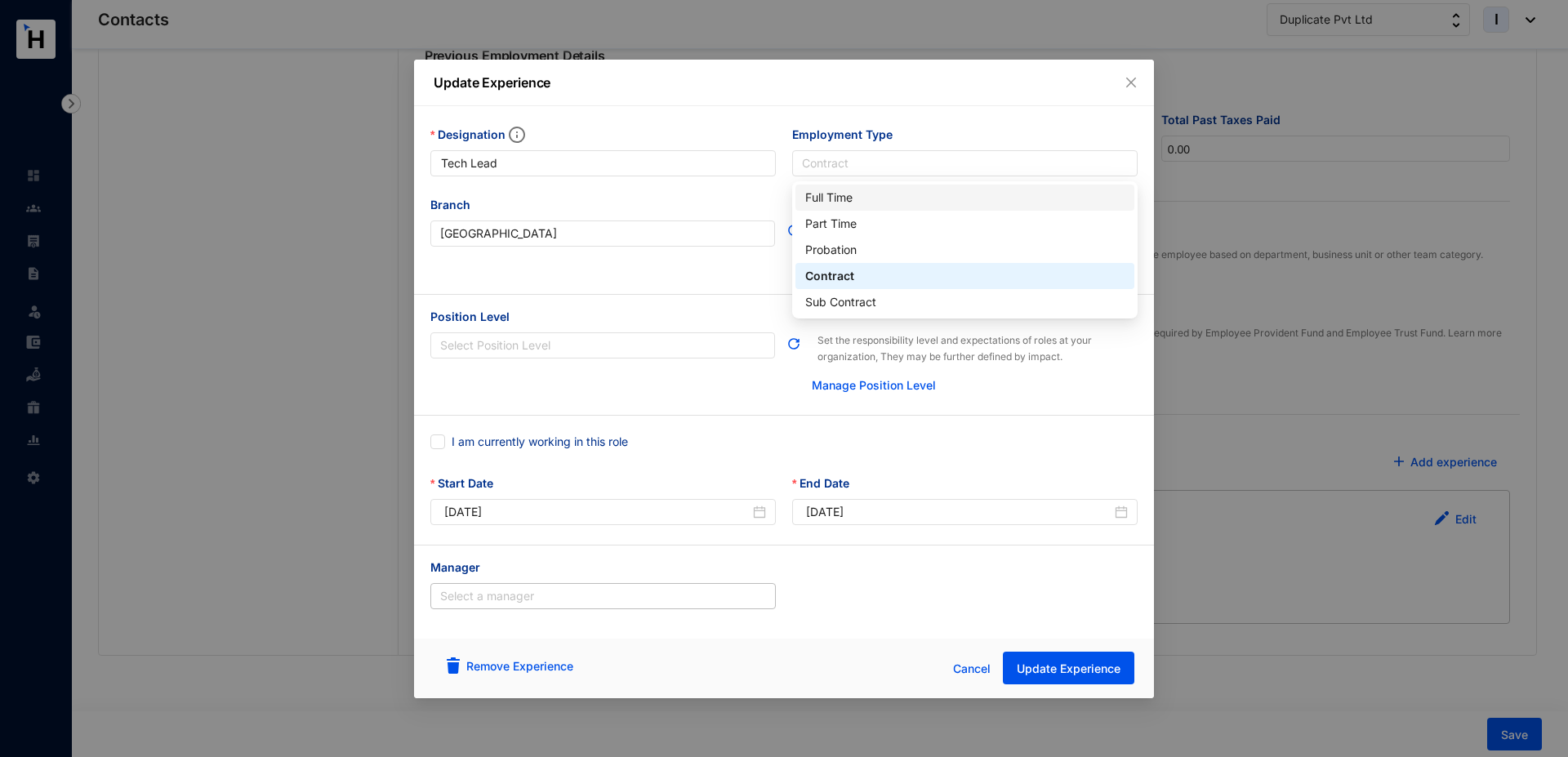
click at [837, 193] on div "Full Time" at bounding box center [965, 197] width 319 height 18
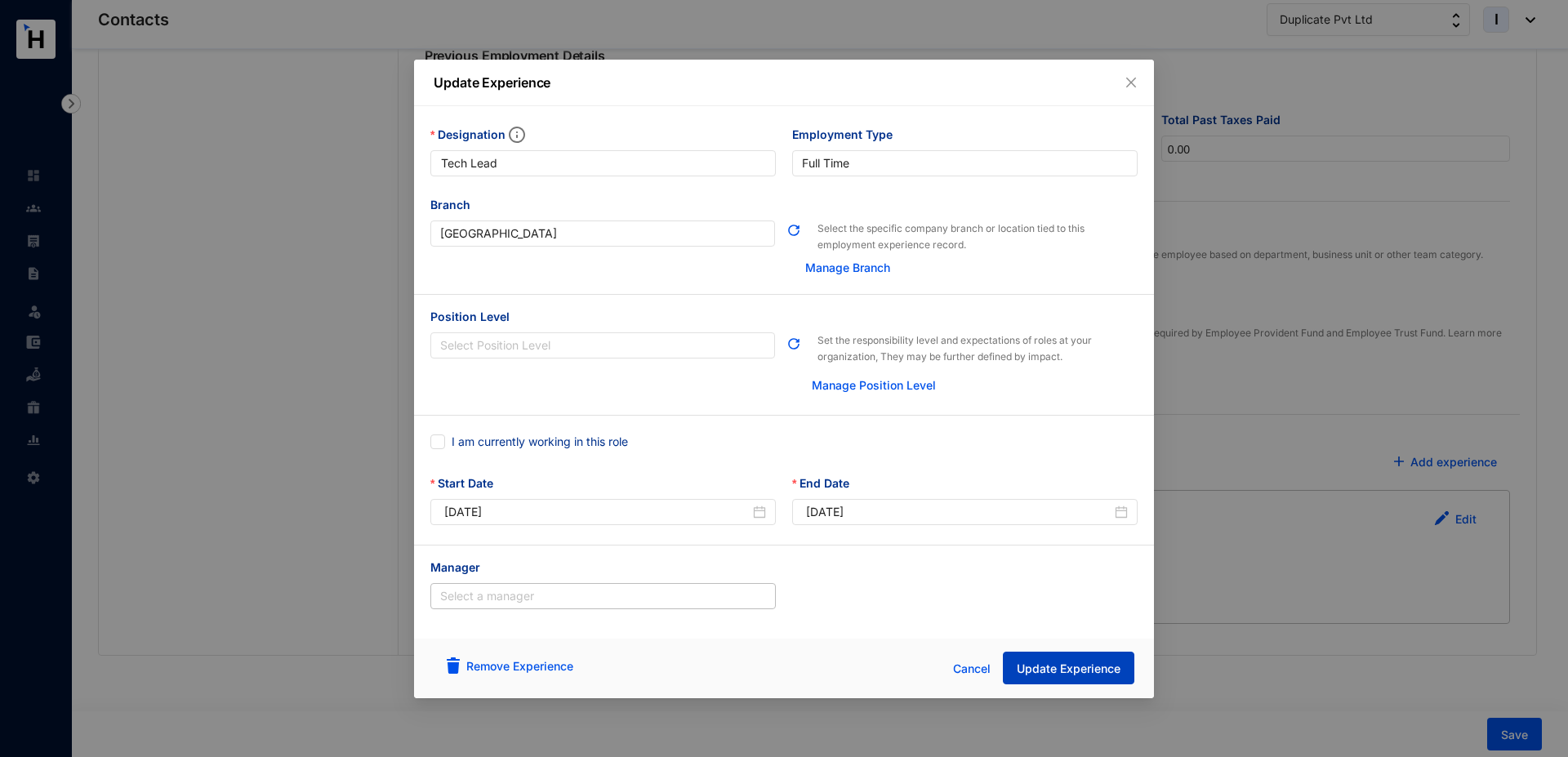
click at [1051, 667] on span "Update Experience" at bounding box center [1069, 668] width 104 height 17
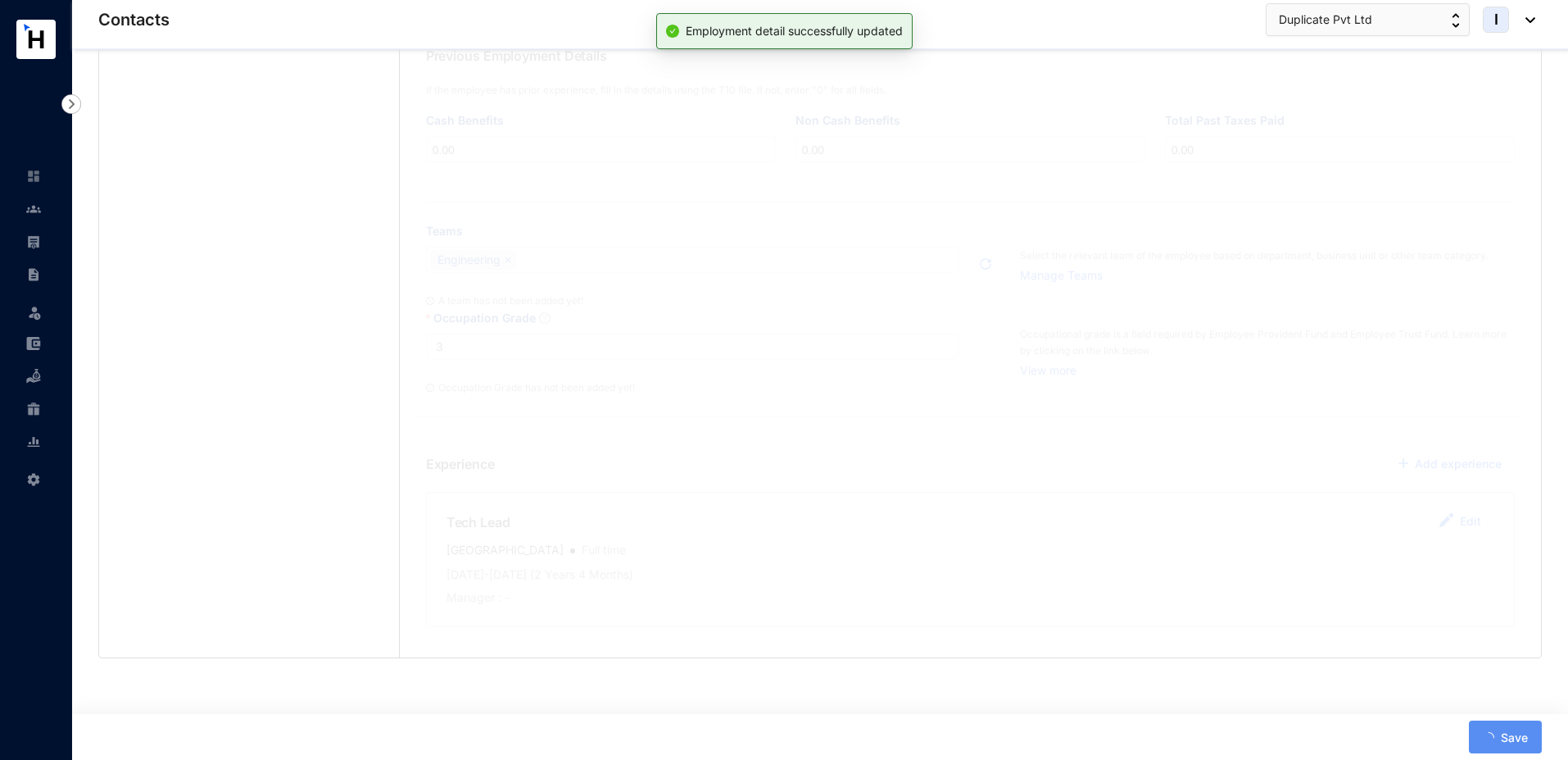
scroll to position [0, 0]
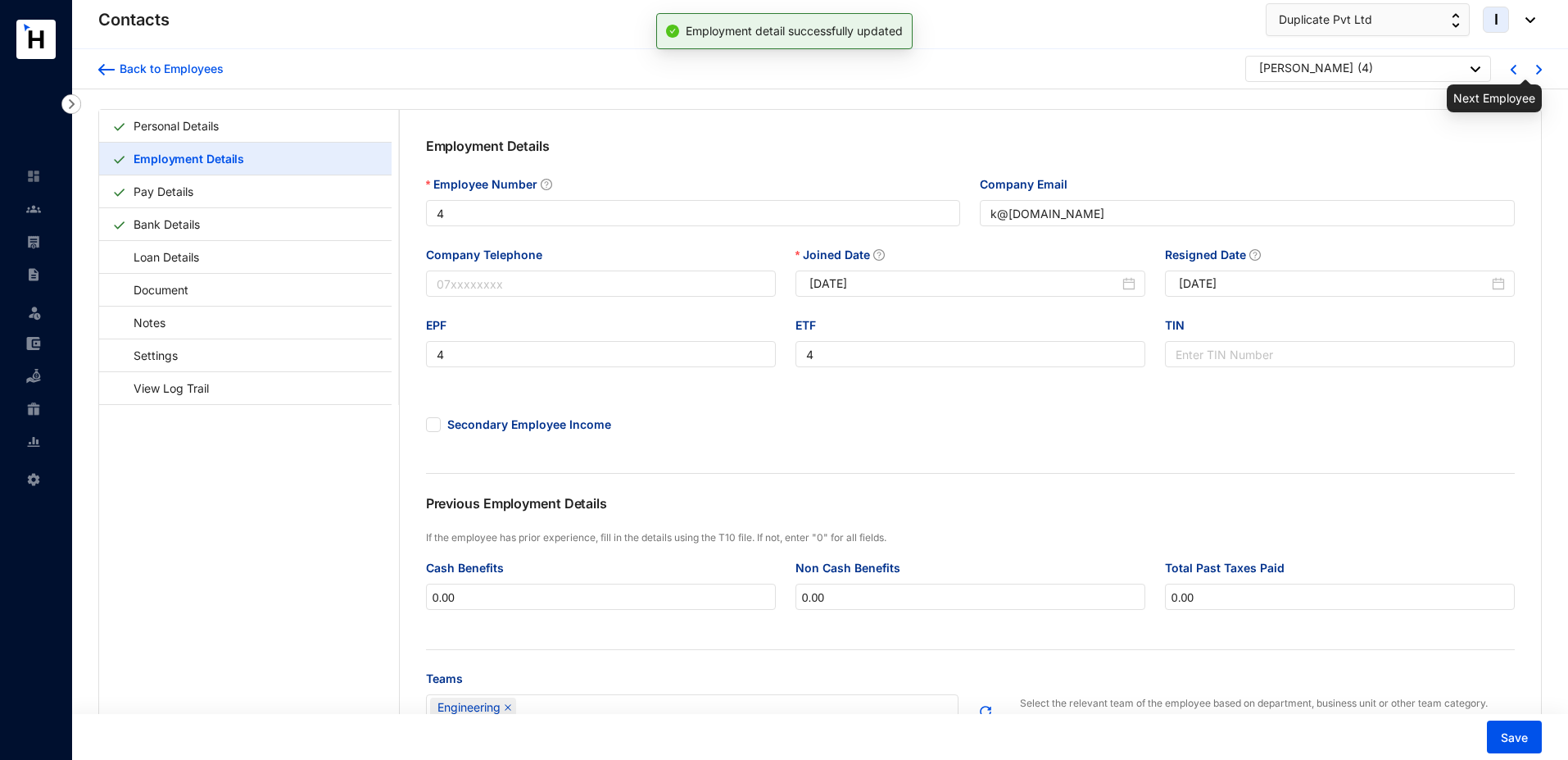
click at [1539, 69] on img at bounding box center [1539, 70] width 6 height 10
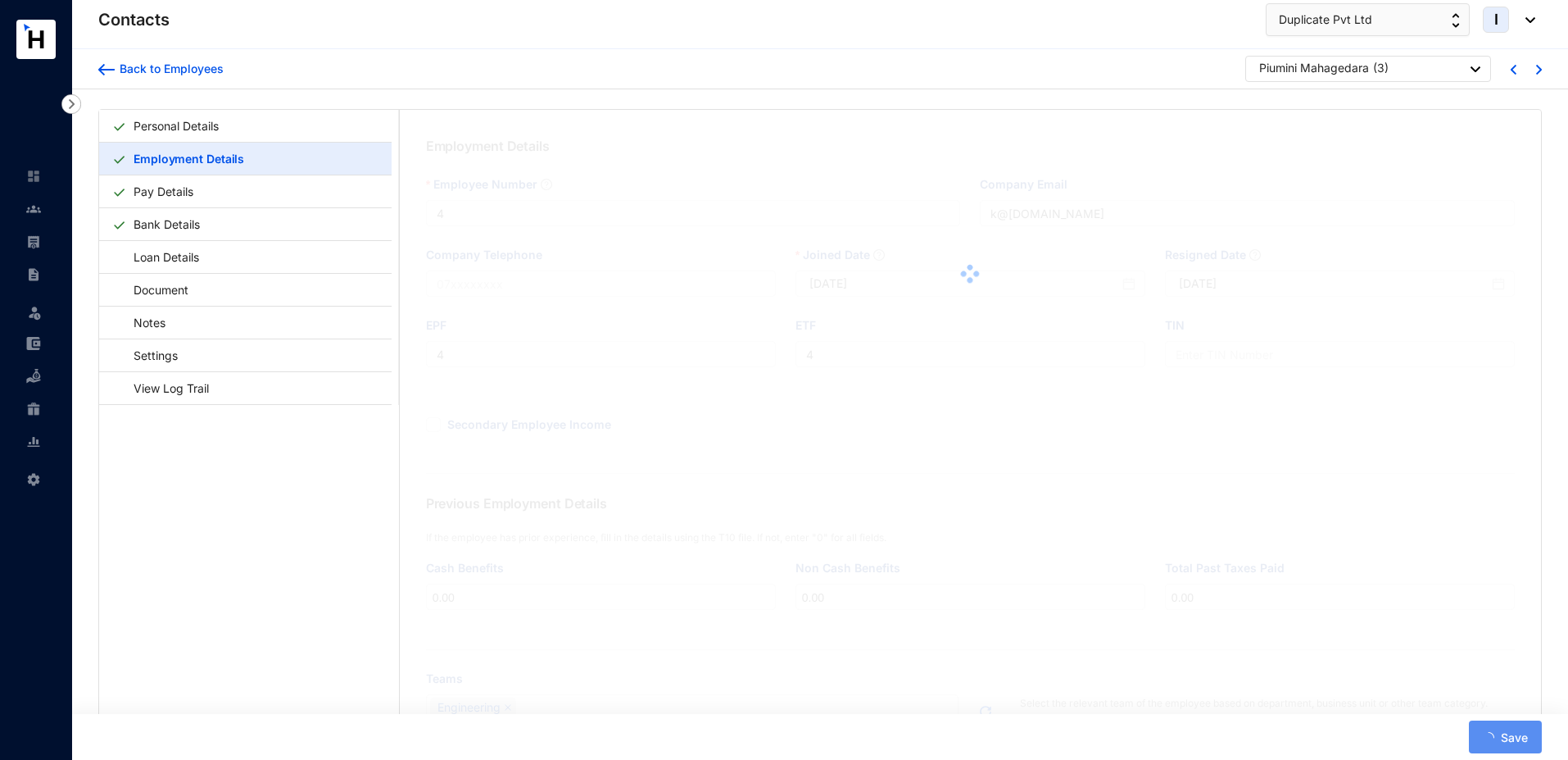
type input "3"
type input "p@[DOMAIN_NAME]"
type input "3"
type input "[DATE]"
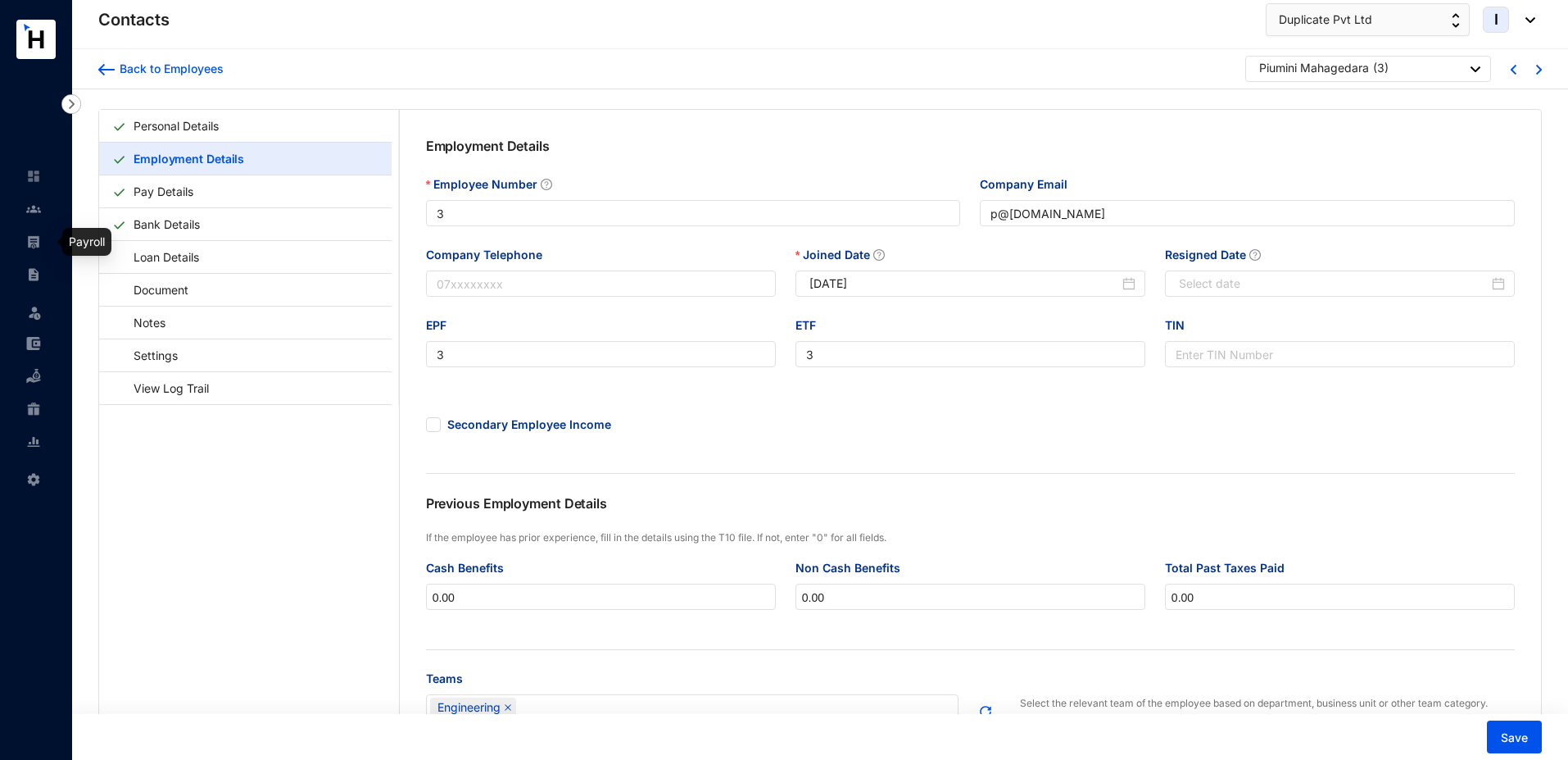
click at [31, 241] on img at bounding box center [33, 241] width 15 height 15
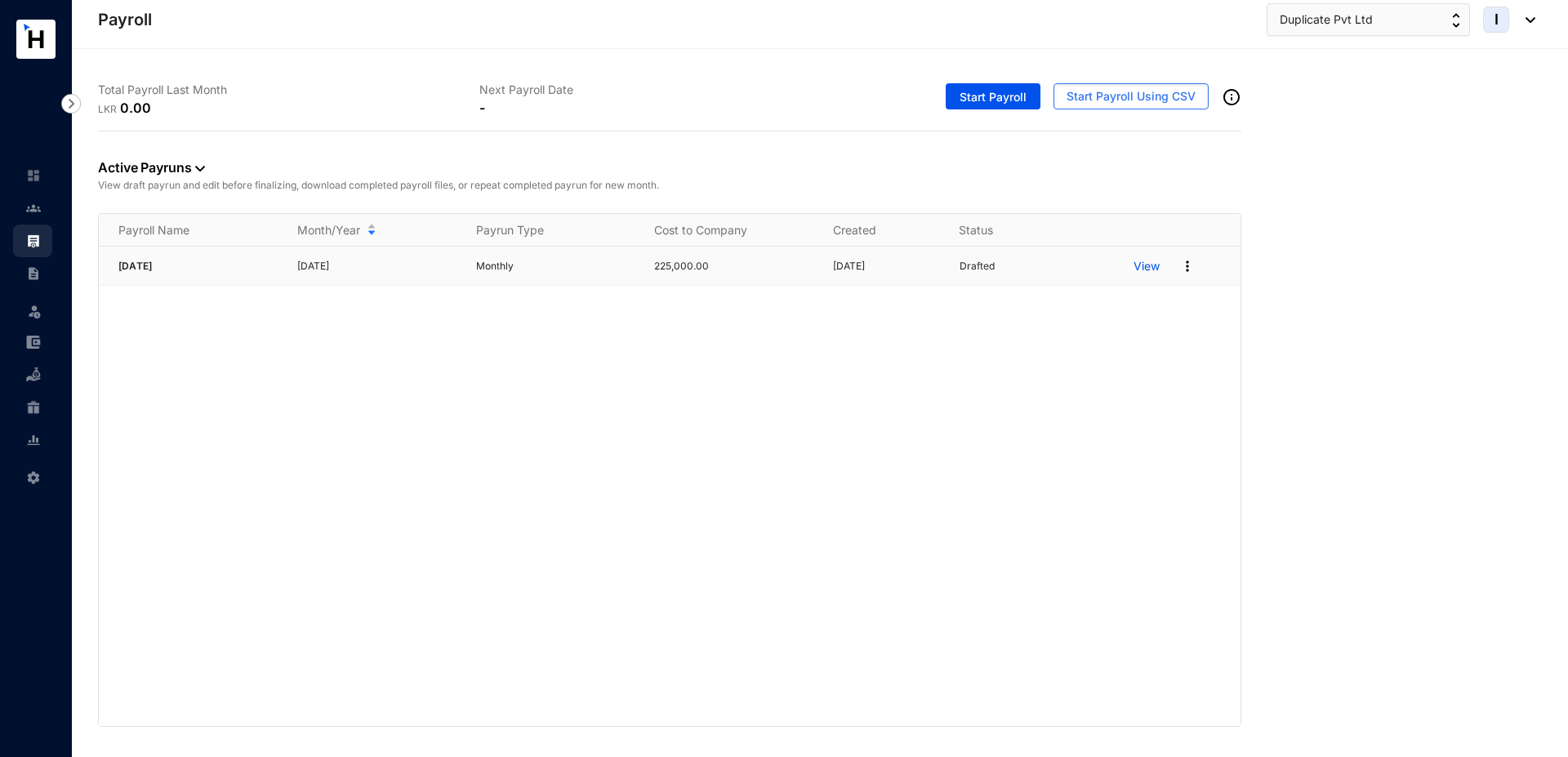
click at [1186, 267] on img at bounding box center [1187, 266] width 17 height 17
click at [1096, 304] on p "Delete" at bounding box center [1124, 300] width 115 height 28
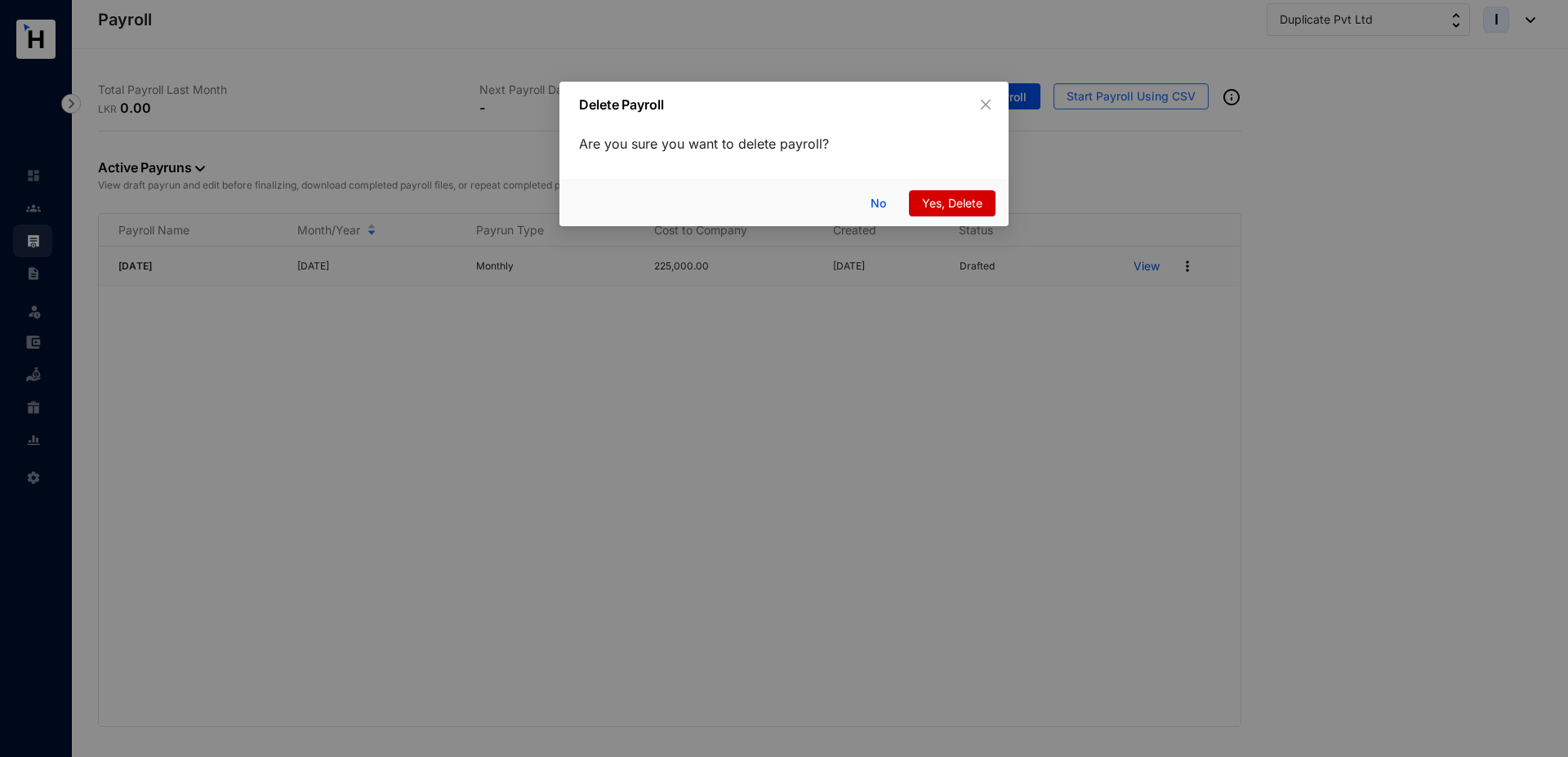
click at [936, 207] on span "Yes, Delete" at bounding box center [952, 203] width 61 height 18
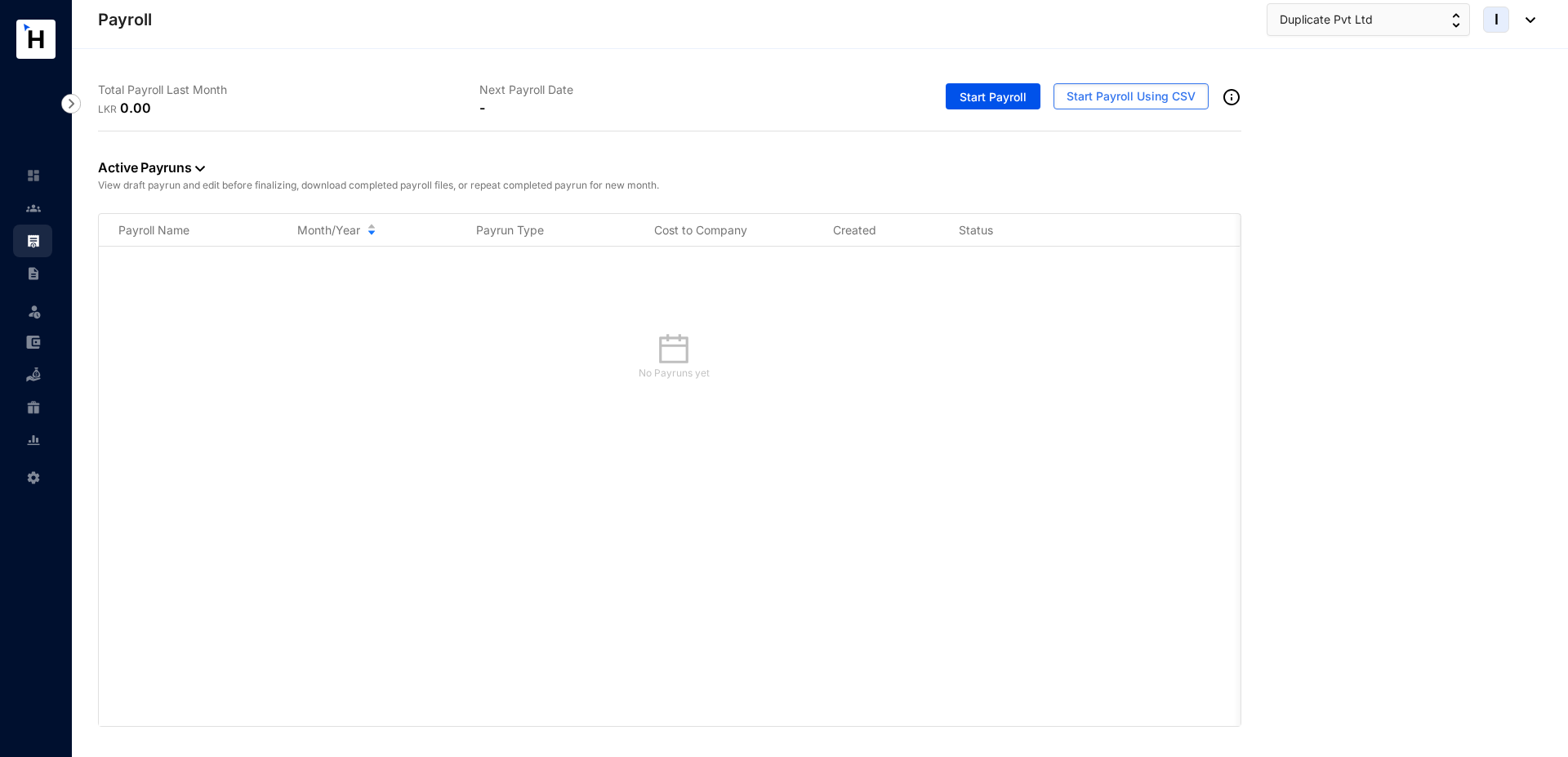
click at [27, 206] on img at bounding box center [33, 208] width 15 height 15
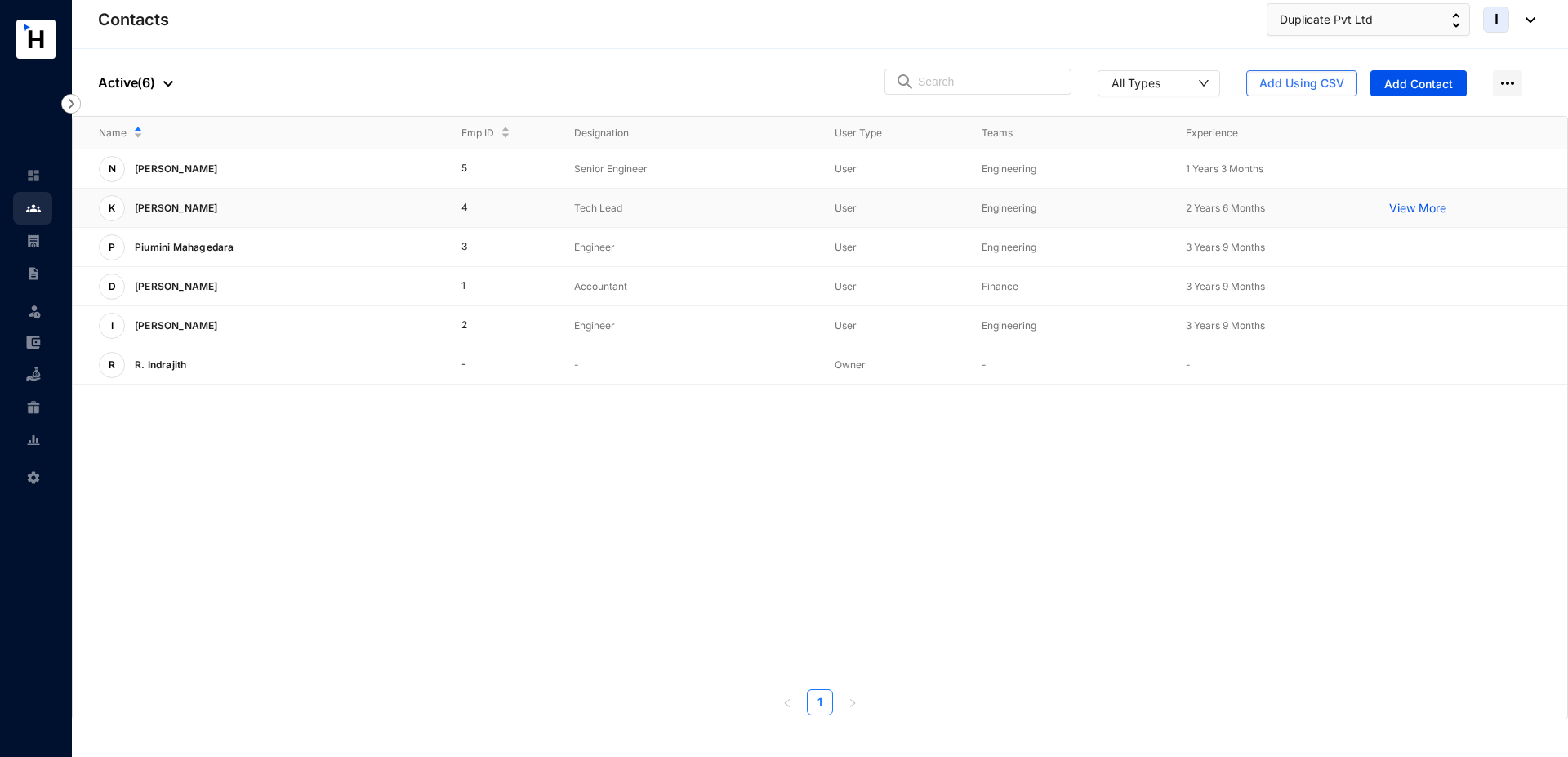
click at [395, 199] on div "K [PERSON_NAME]" at bounding box center [267, 208] width 336 height 26
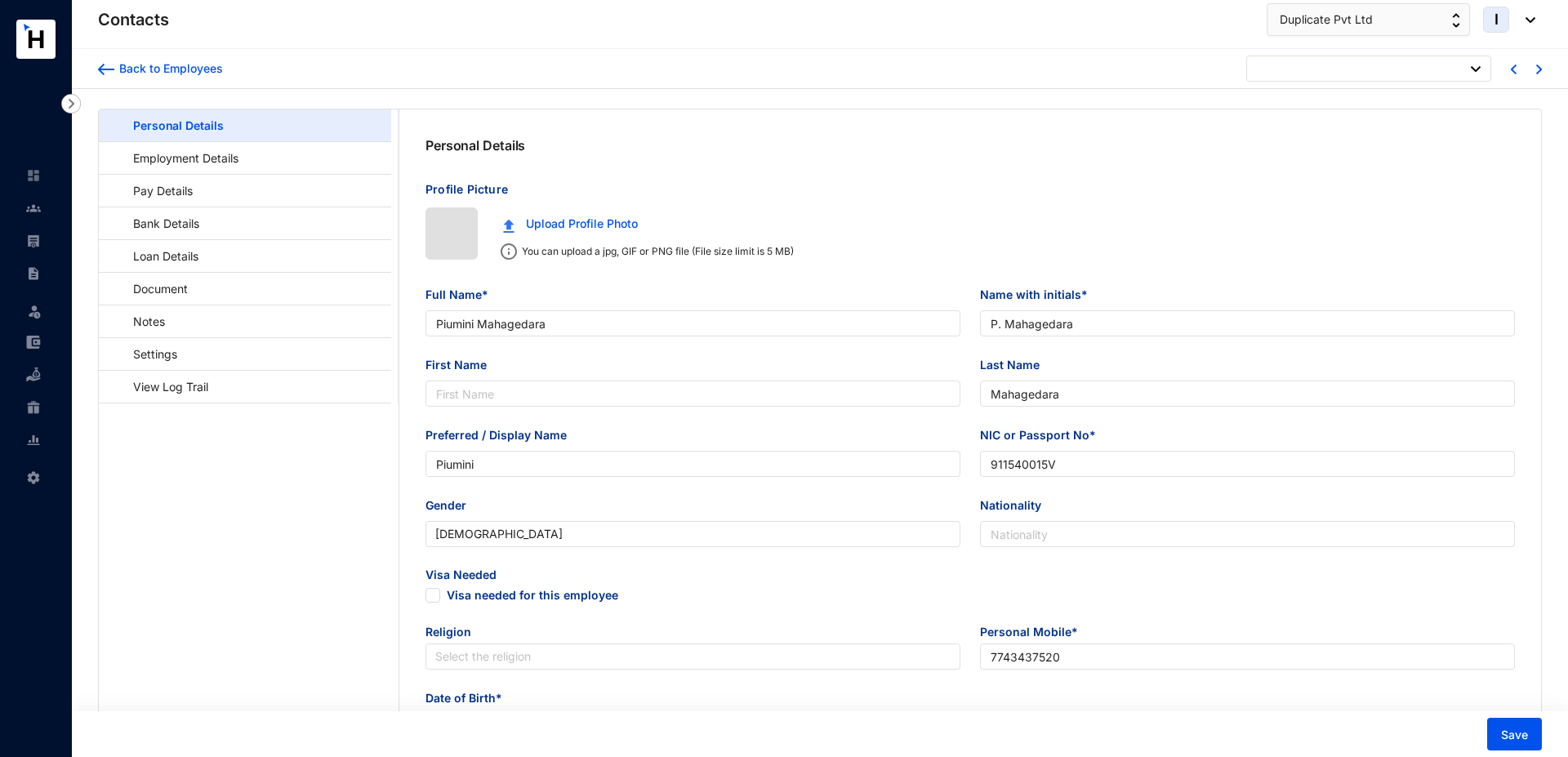
type input "[DATE]"
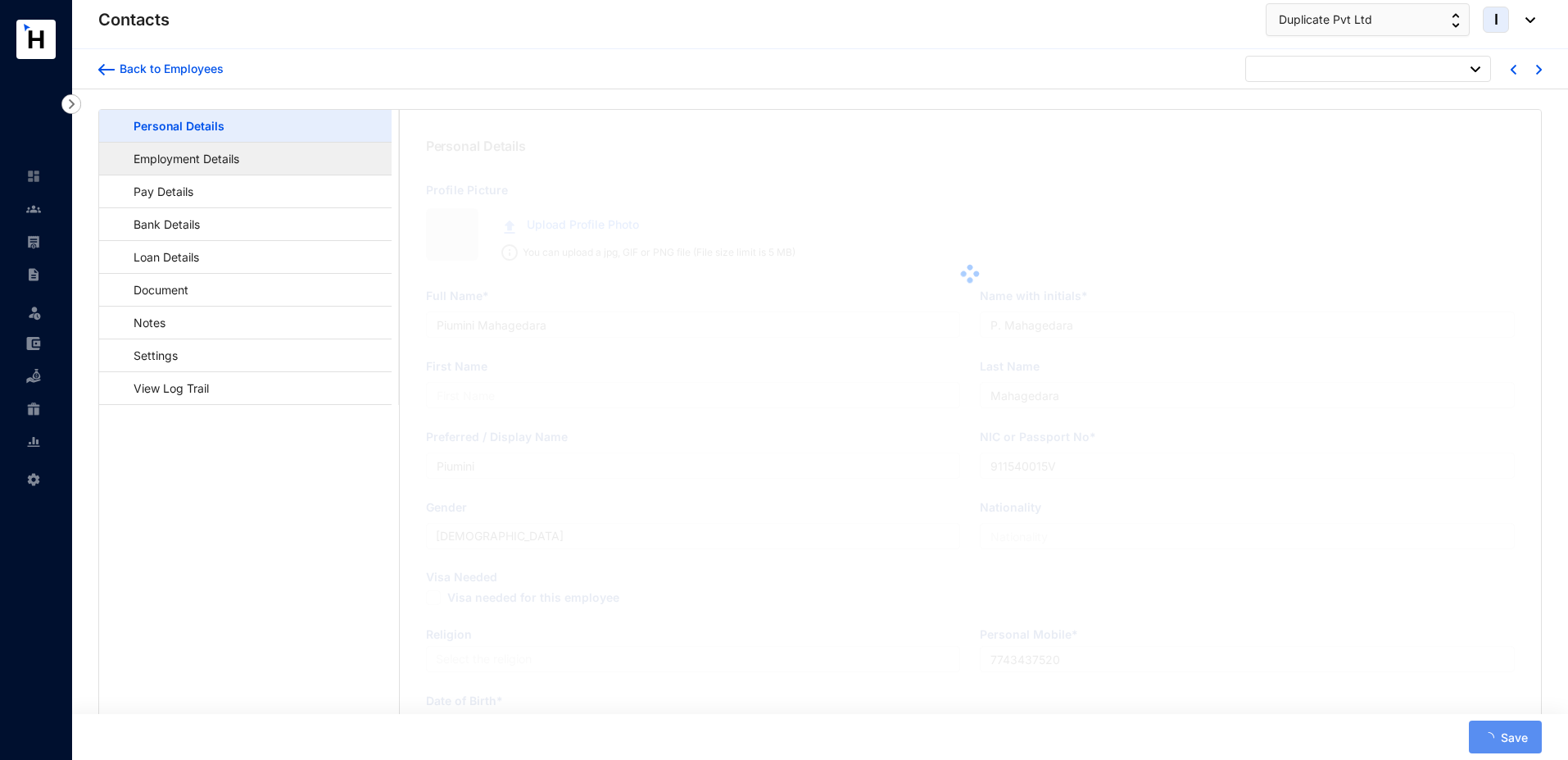
click at [245, 152] on link "Employment Details" at bounding box center [178, 159] width 133 height 33
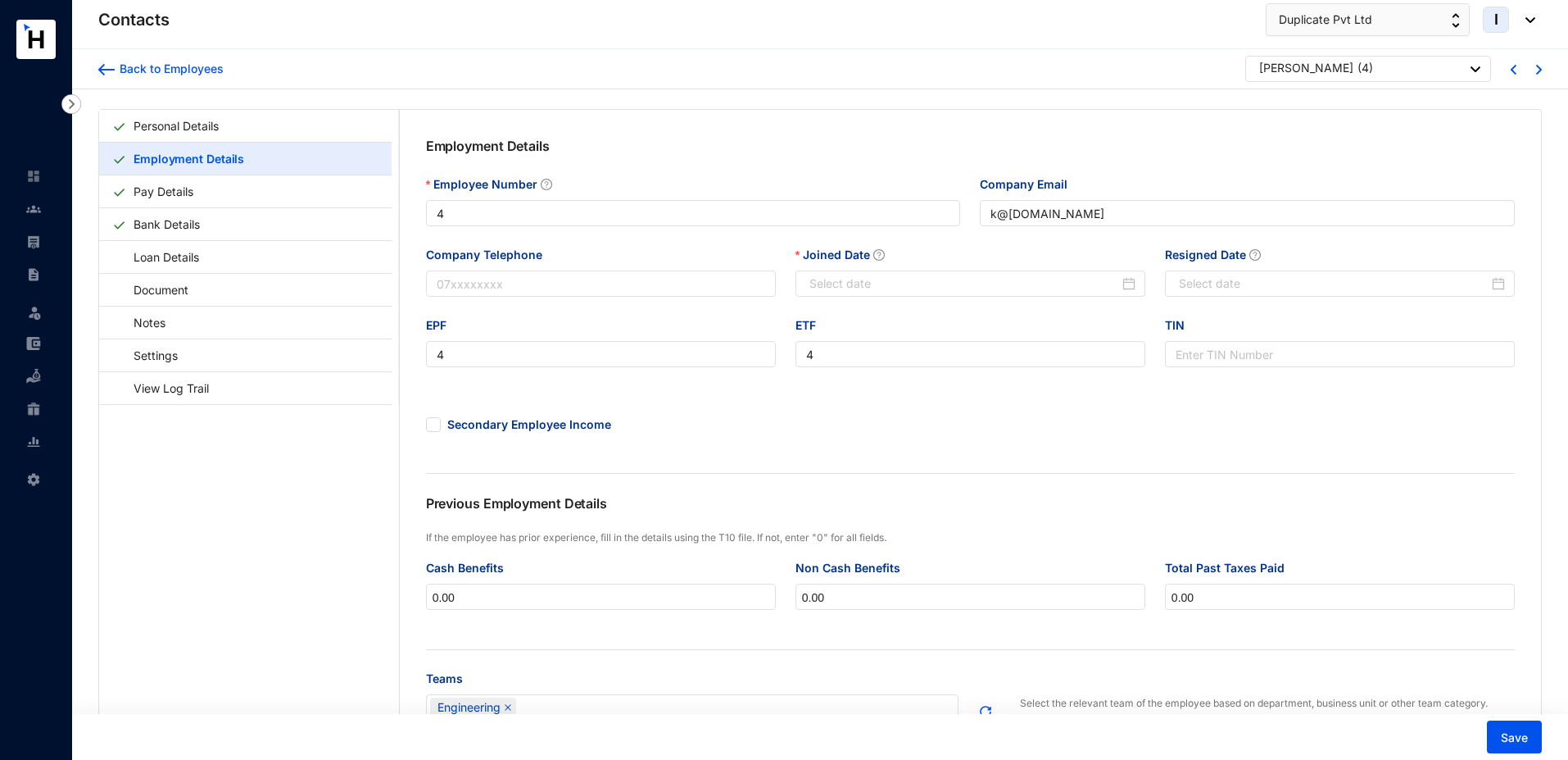
type input "[DATE]"
click at [200, 191] on link "Pay Details" at bounding box center [163, 191] width 73 height 33
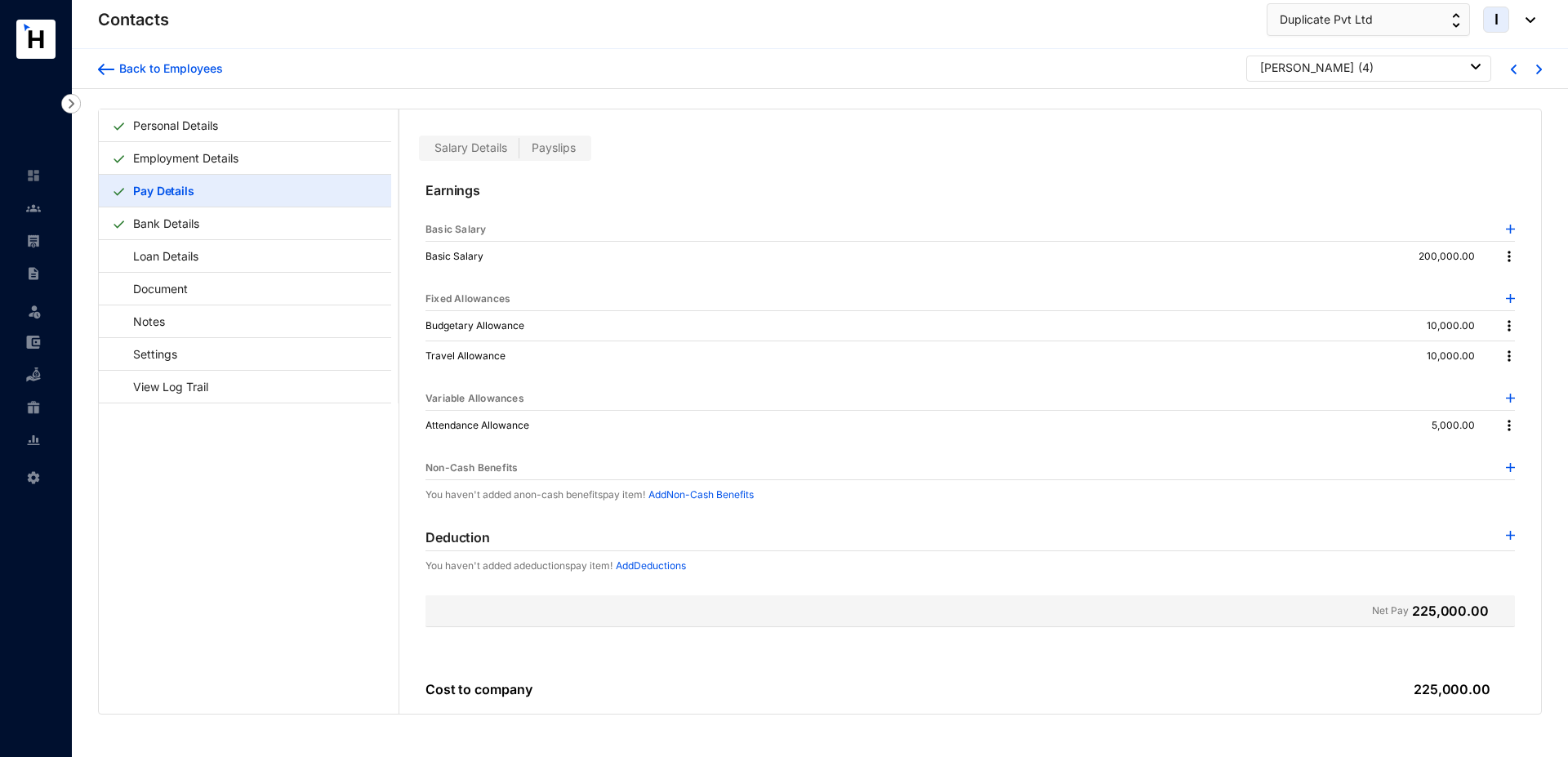
click at [1503, 255] on img at bounding box center [1509, 256] width 17 height 17
click at [1514, 282] on span "Edit" at bounding box center [1519, 284] width 20 height 18
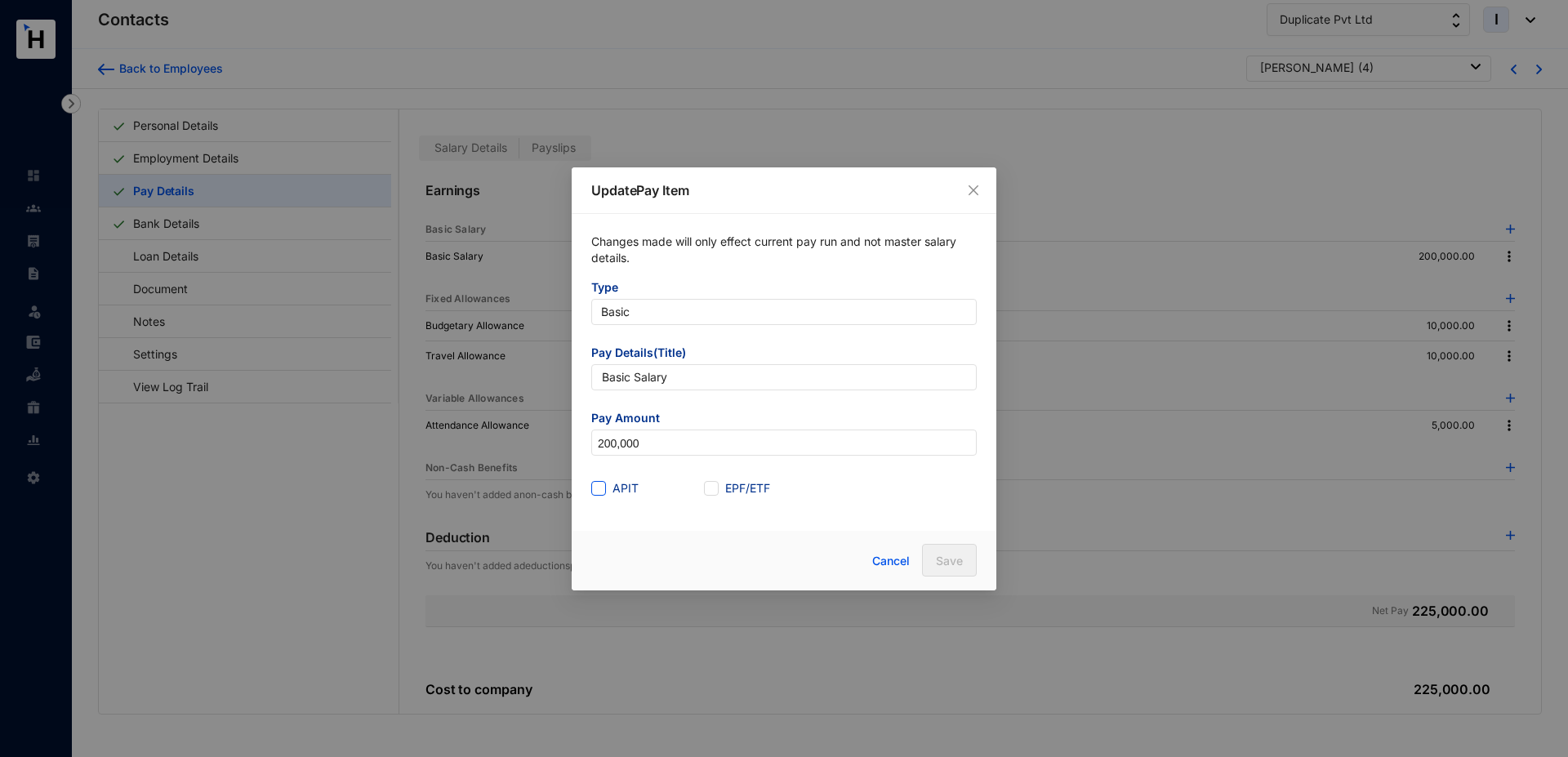
click at [595, 489] on input "APIT" at bounding box center [597, 486] width 11 height 11
checkbox input "true"
click at [720, 489] on span "EPF/ETF" at bounding box center [748, 488] width 58 height 18
click at [715, 489] on input "EPF/ETF" at bounding box center [709, 486] width 11 height 11
checkbox input "true"
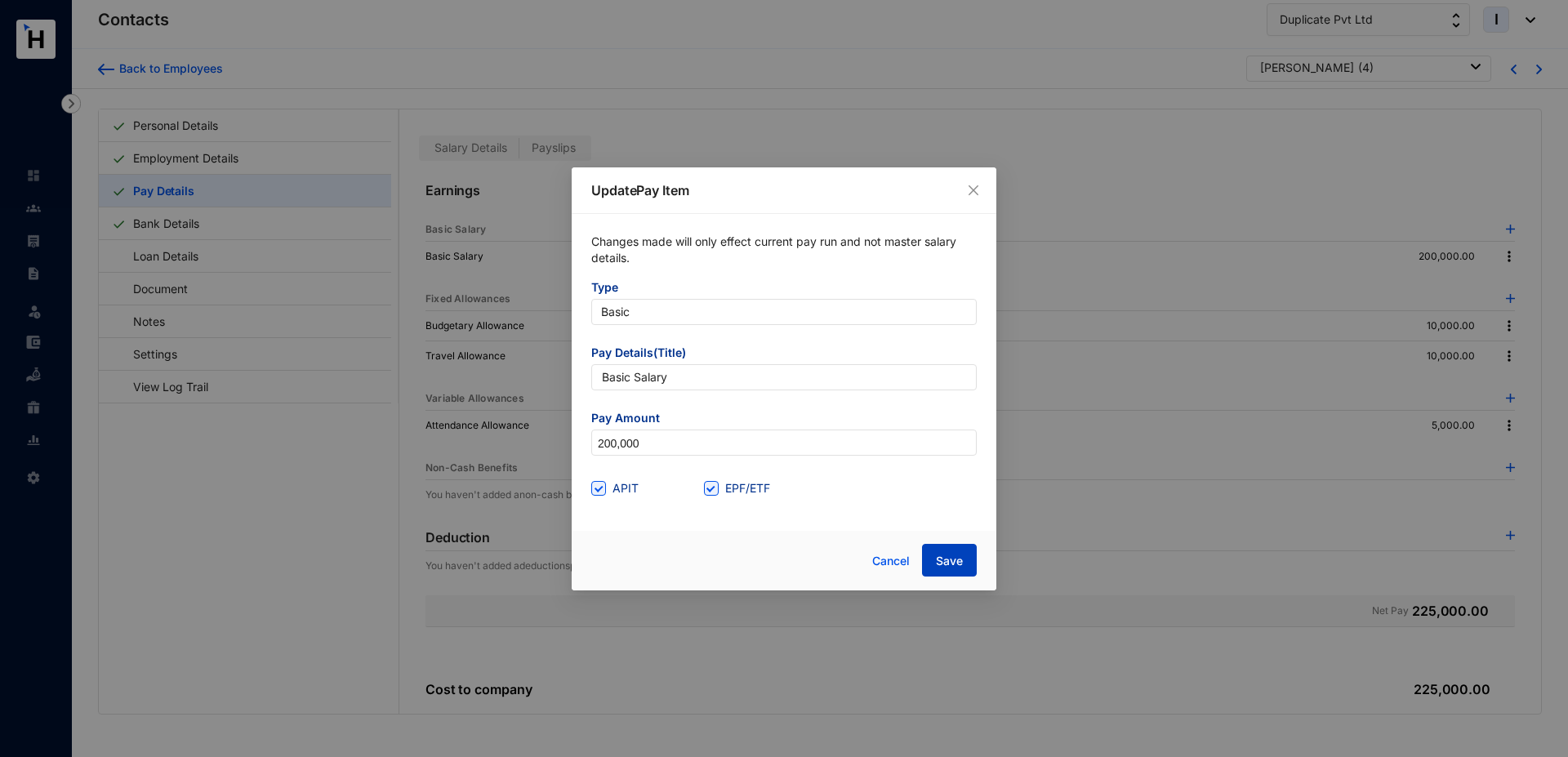
click at [950, 569] on button "Save" at bounding box center [949, 560] width 54 height 32
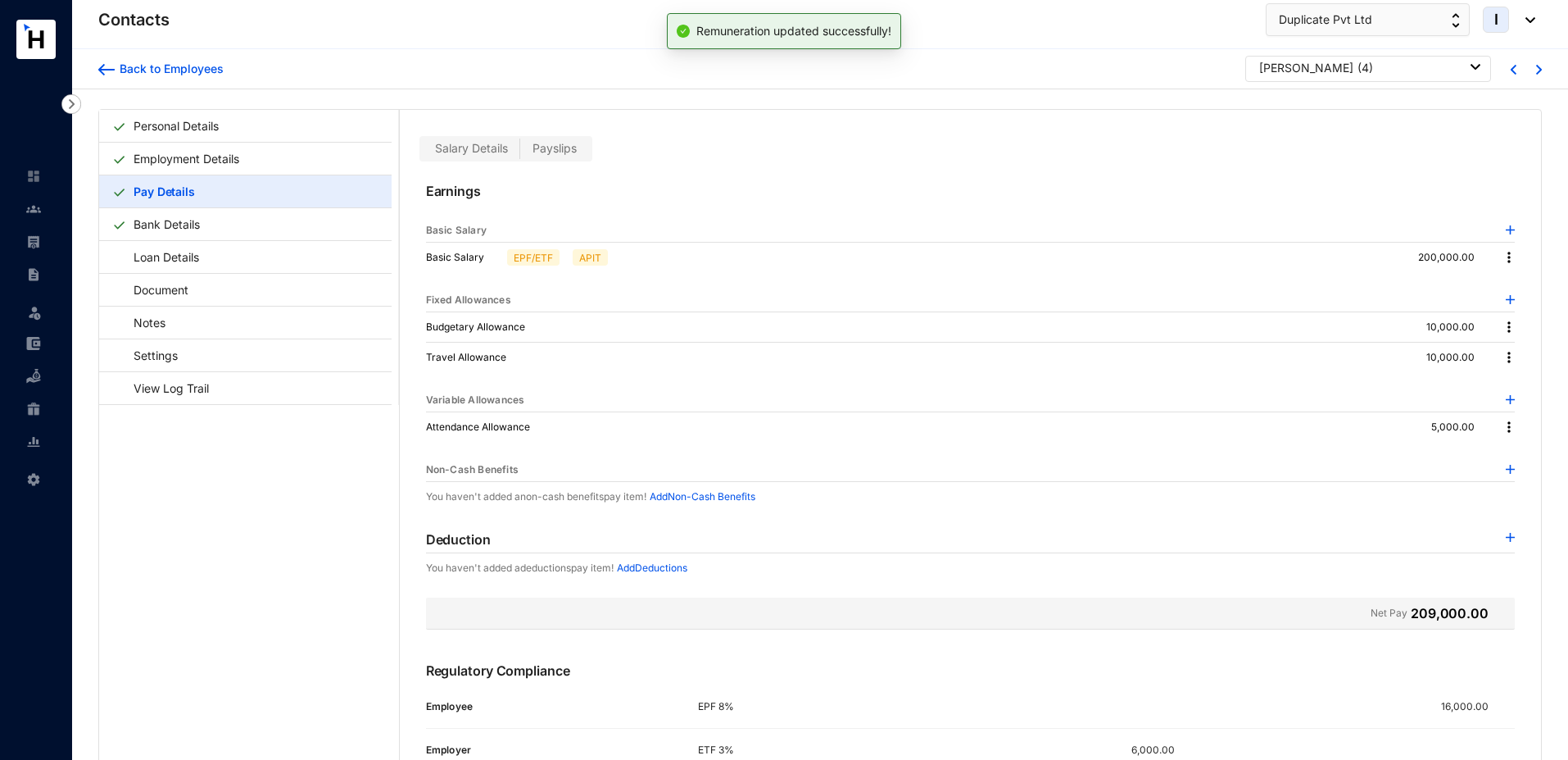
click at [1506, 330] on img at bounding box center [1509, 327] width 17 height 17
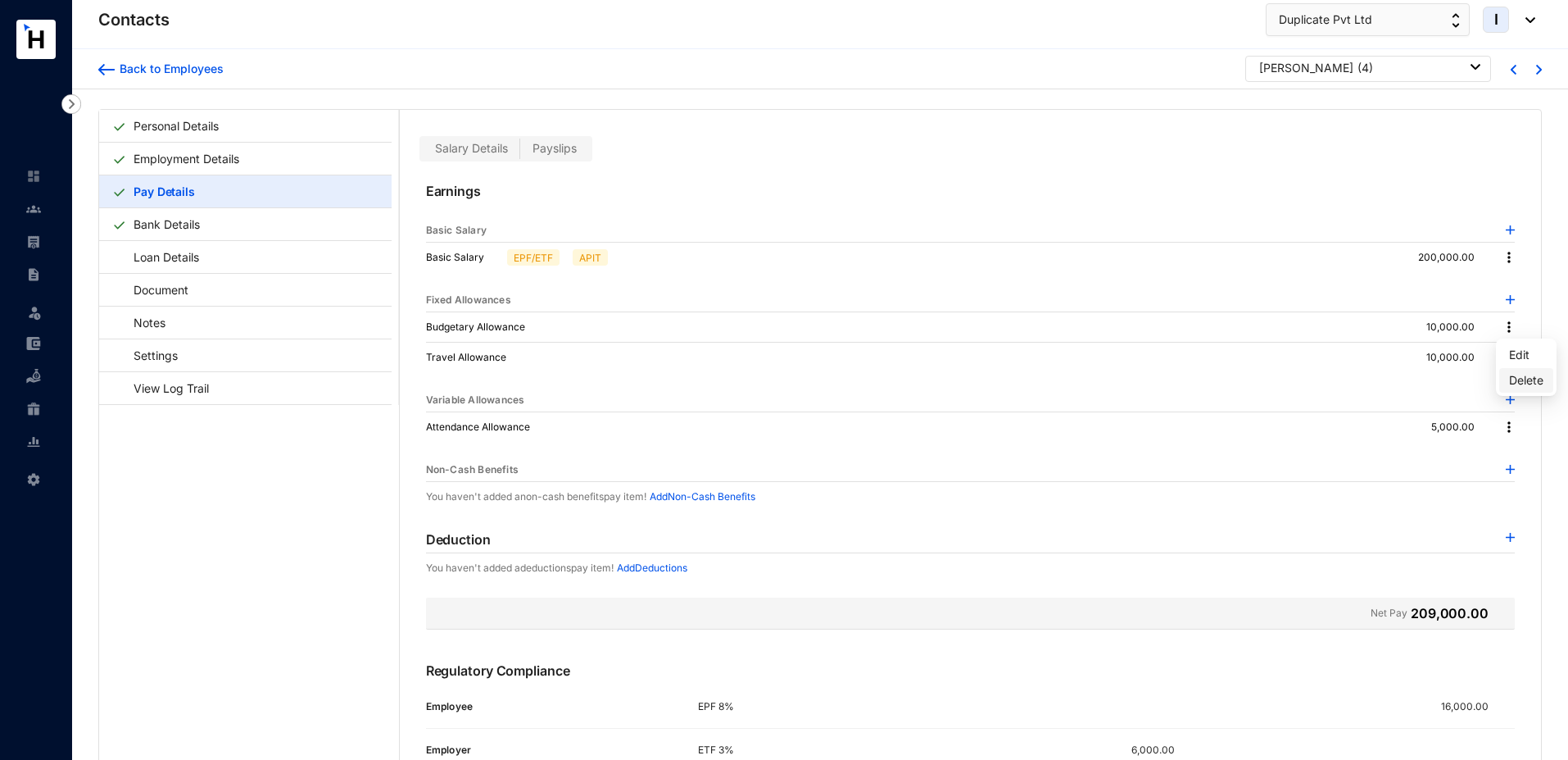
click at [1520, 382] on p "Delete" at bounding box center [1526, 380] width 34 height 17
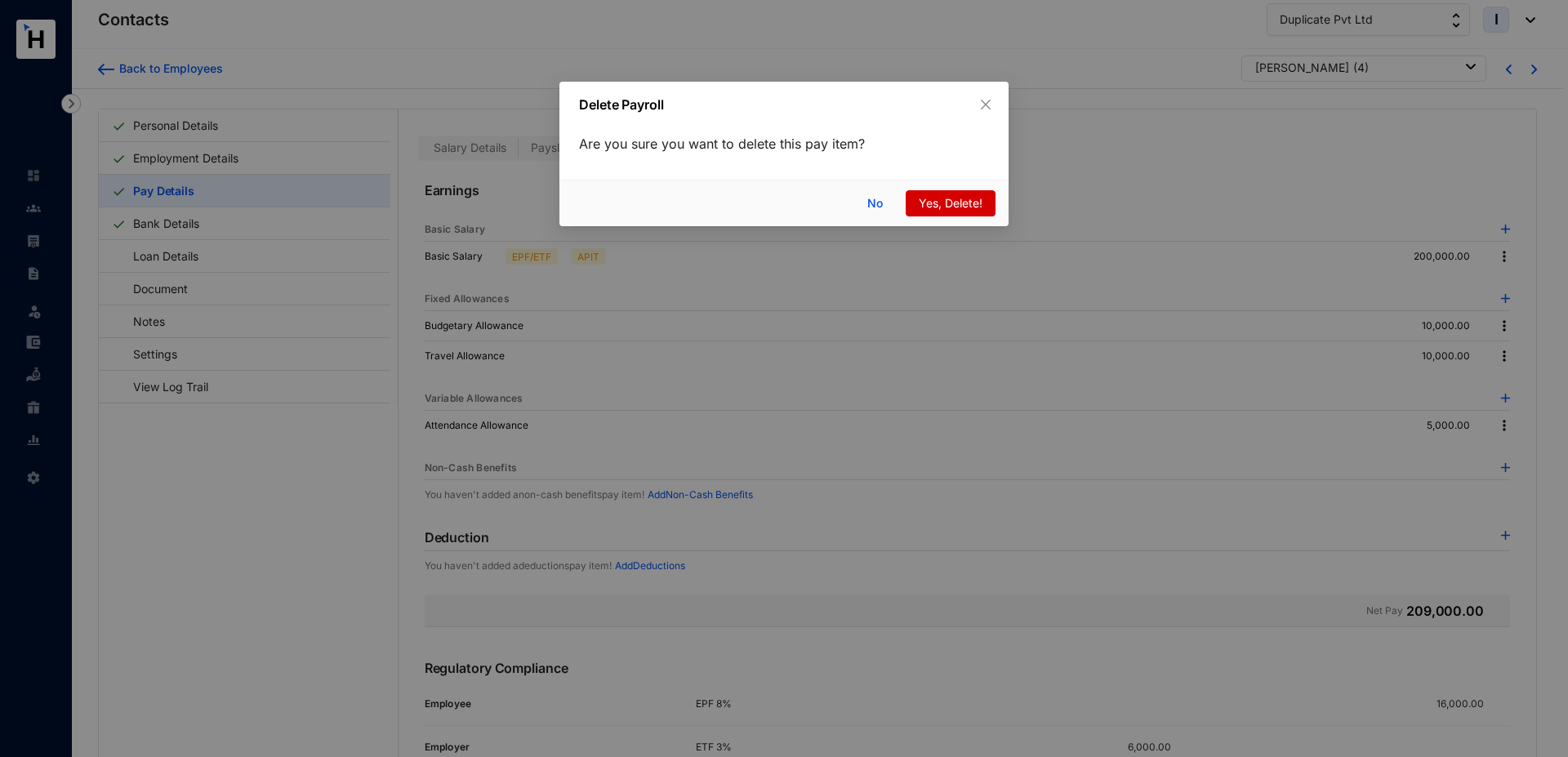
click at [923, 204] on span "Yes, Delete!" at bounding box center [950, 203] width 64 height 18
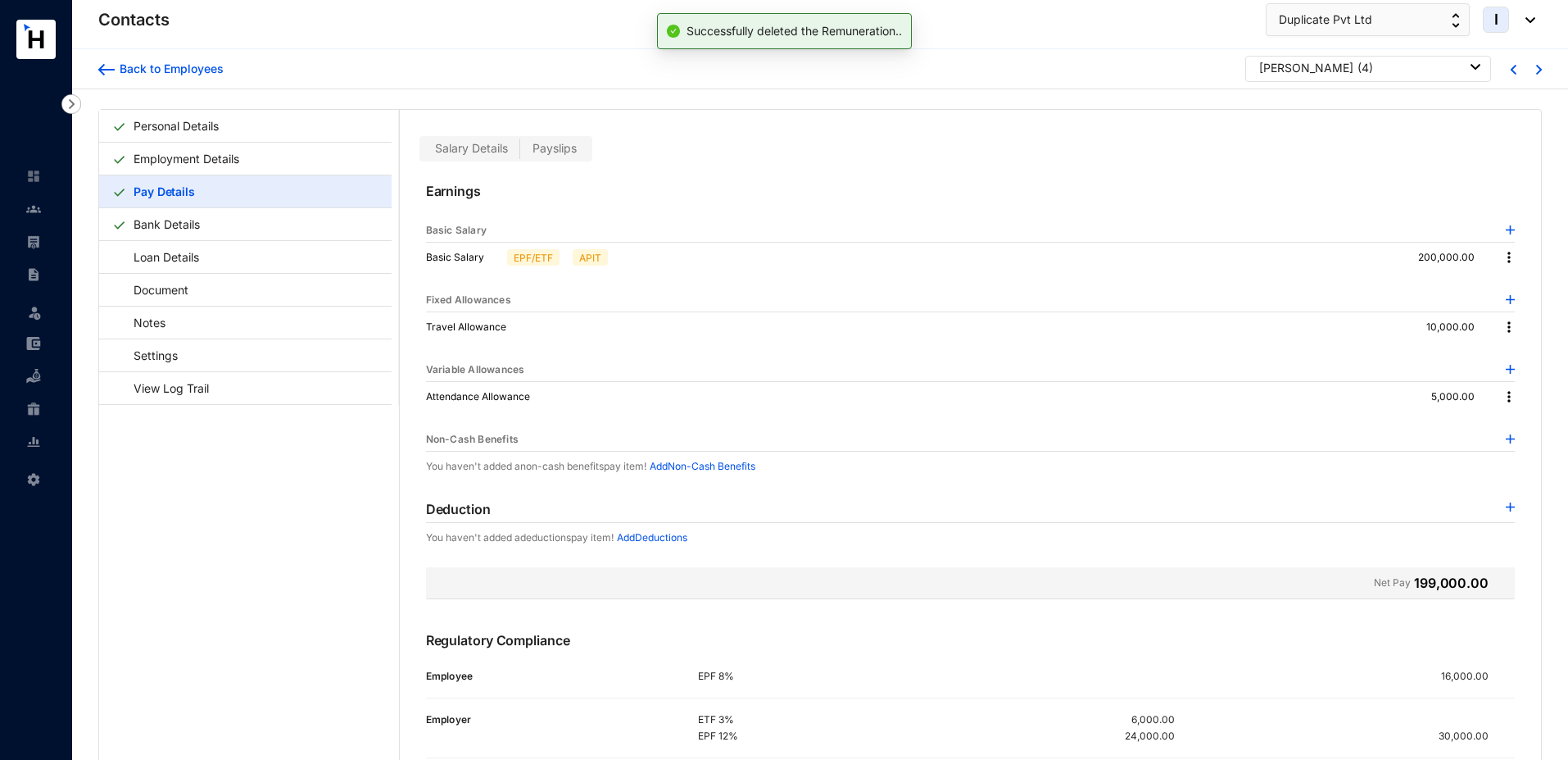
click at [1505, 330] on img at bounding box center [1509, 327] width 17 height 17
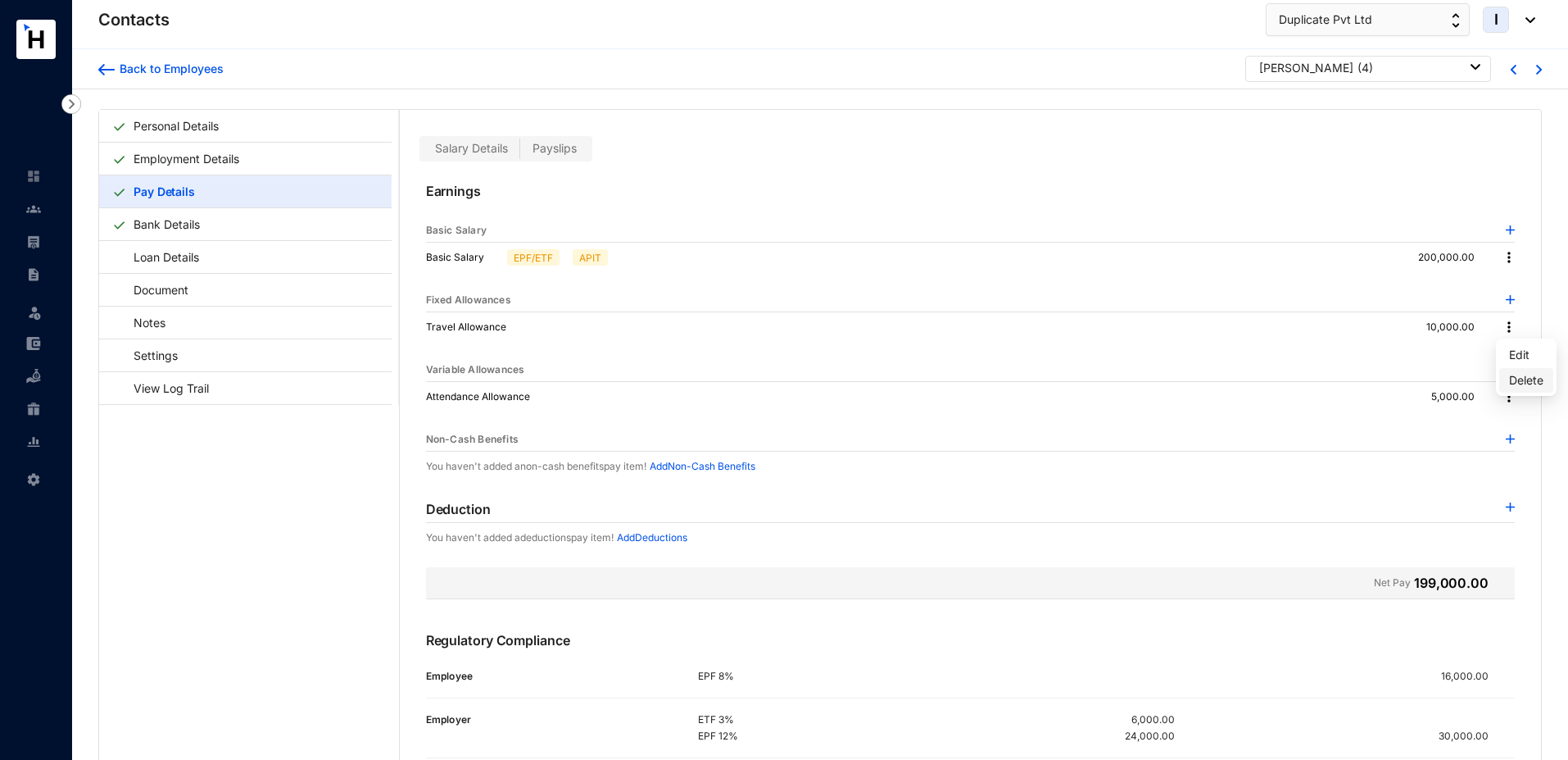
click at [1518, 380] on p "Delete" at bounding box center [1526, 380] width 34 height 17
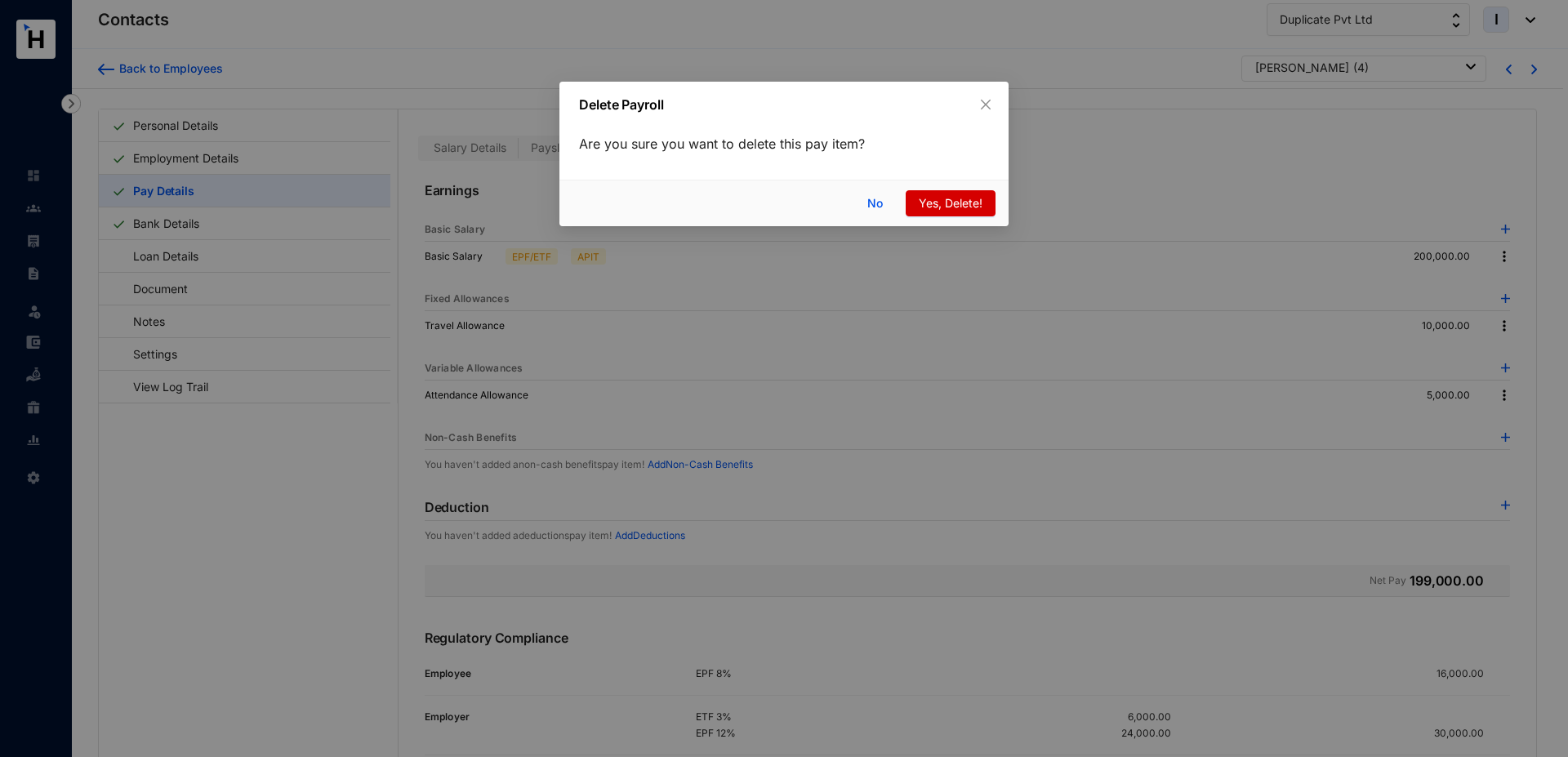
click at [936, 204] on span "Yes, Delete!" at bounding box center [950, 203] width 64 height 18
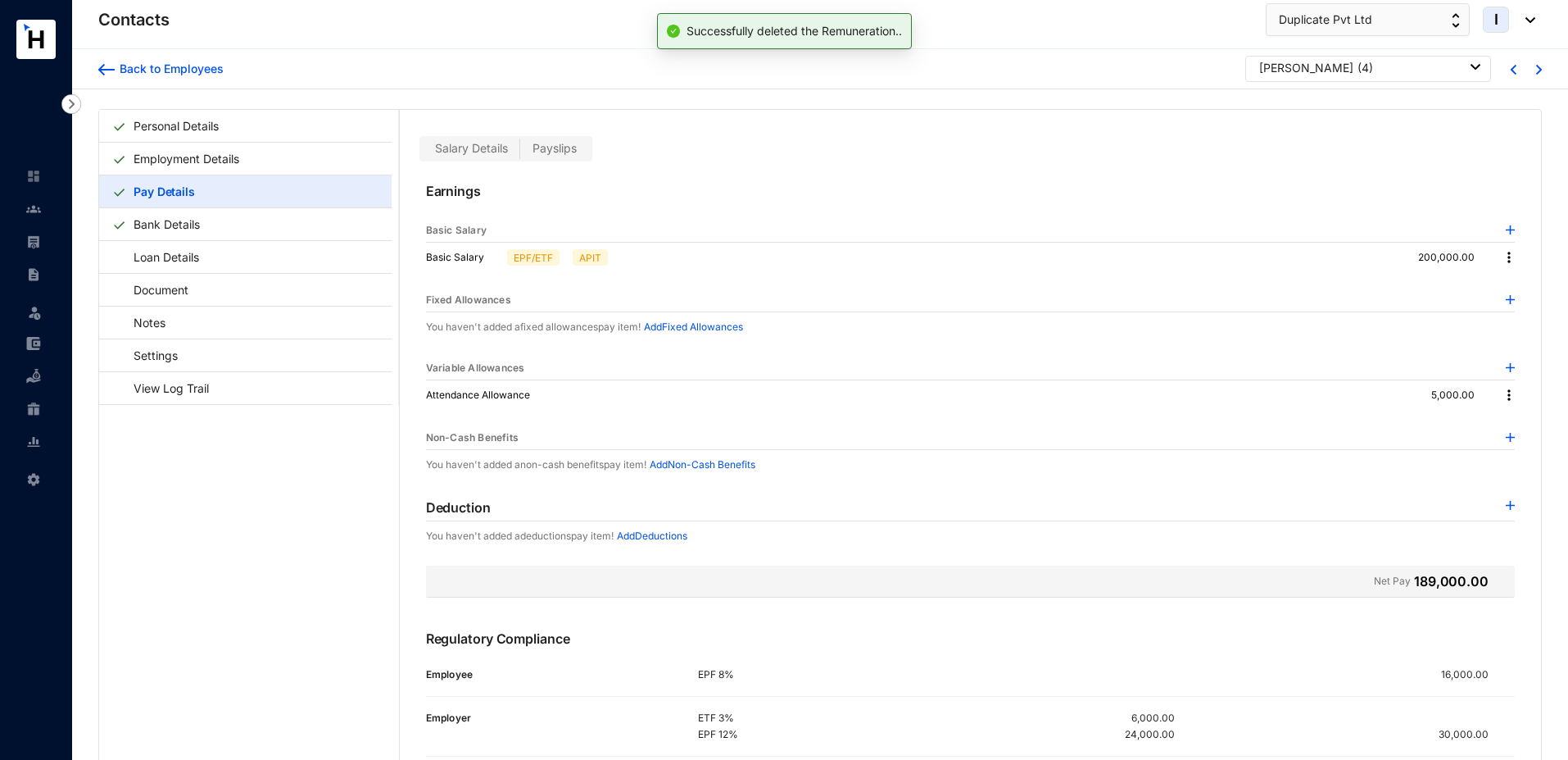
click at [1502, 394] on img at bounding box center [1509, 395] width 17 height 17
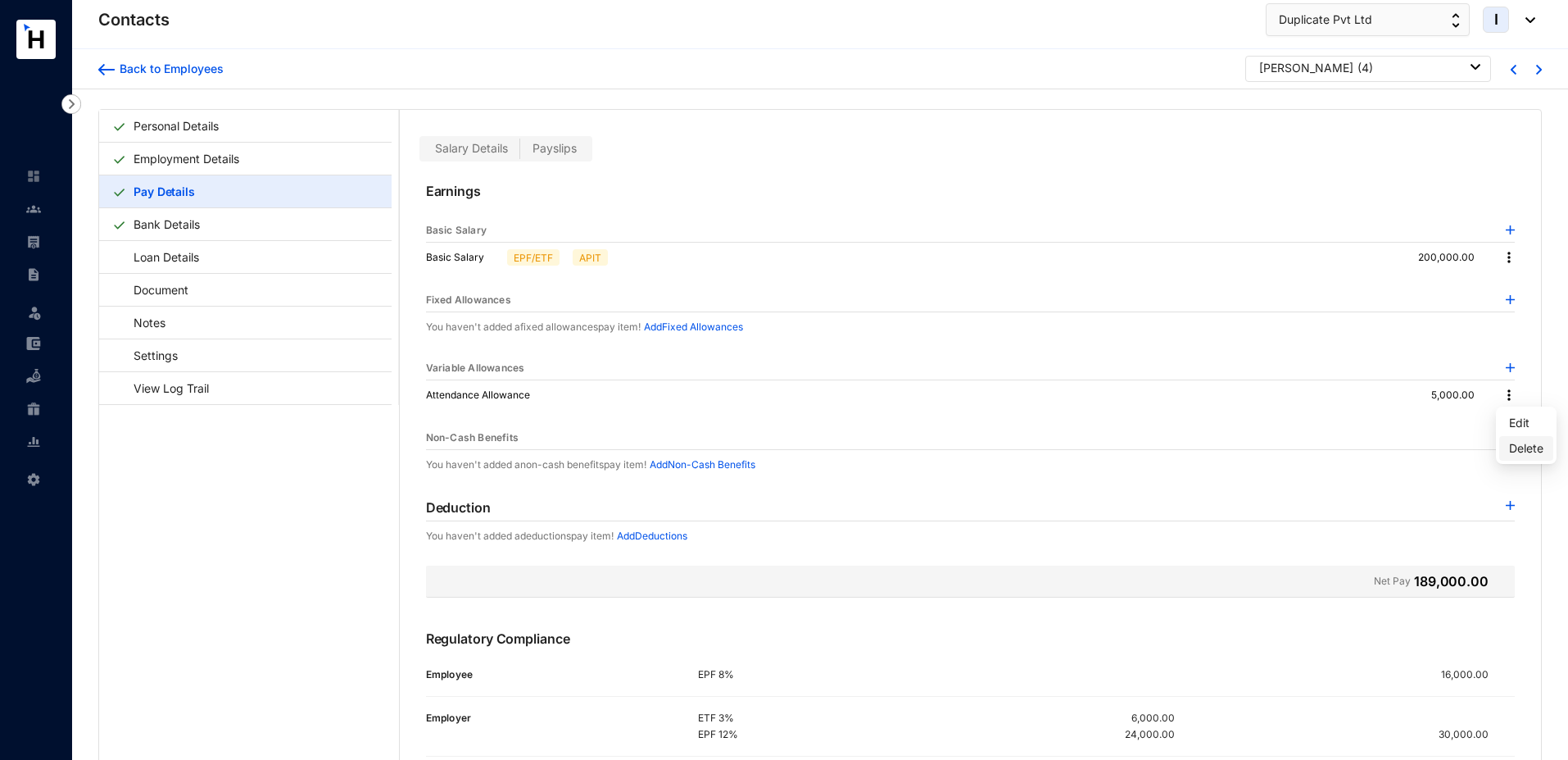
click at [1511, 443] on p "Delete" at bounding box center [1526, 448] width 34 height 17
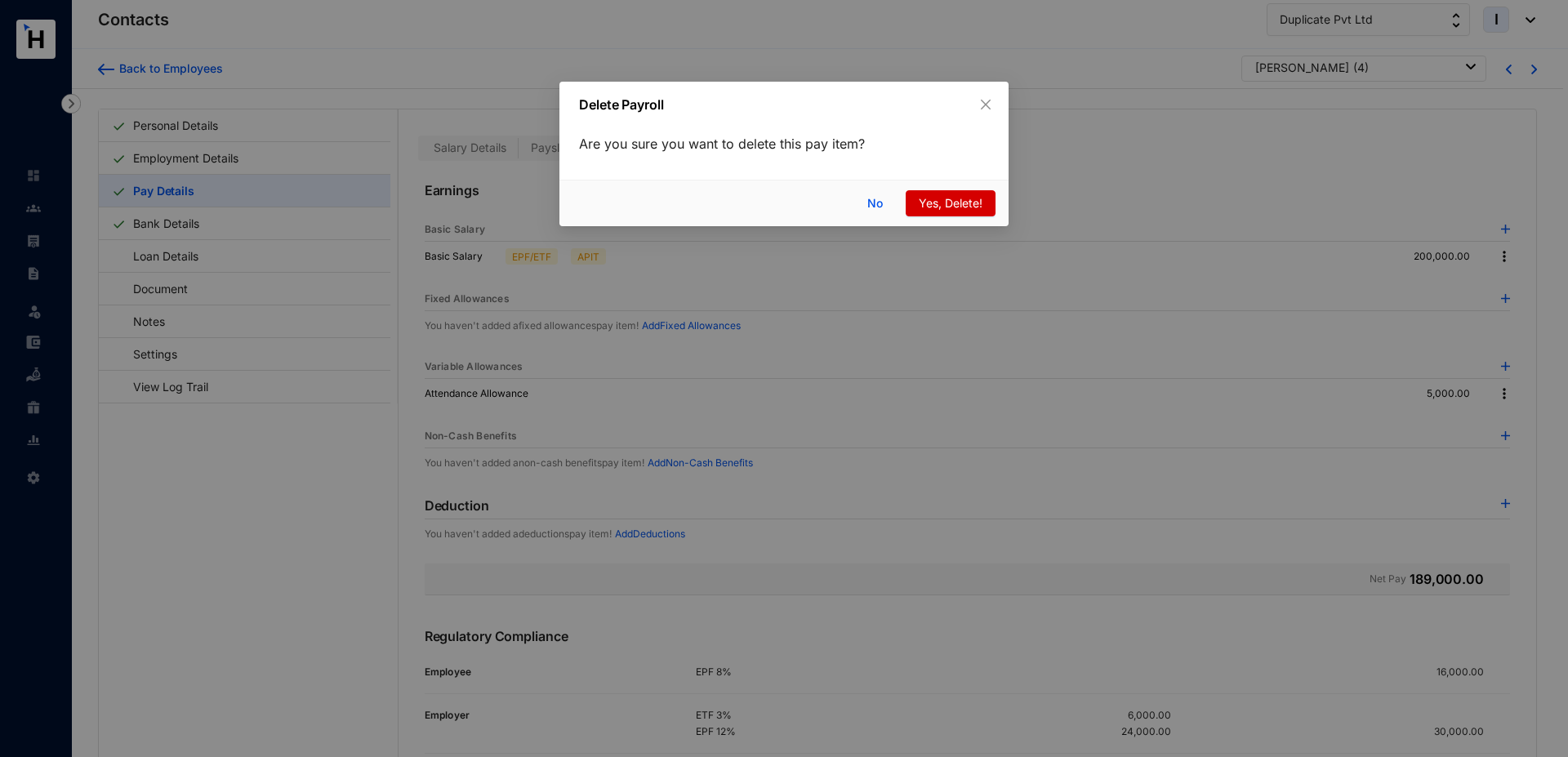
click at [964, 206] on span "Yes, Delete!" at bounding box center [950, 203] width 64 height 18
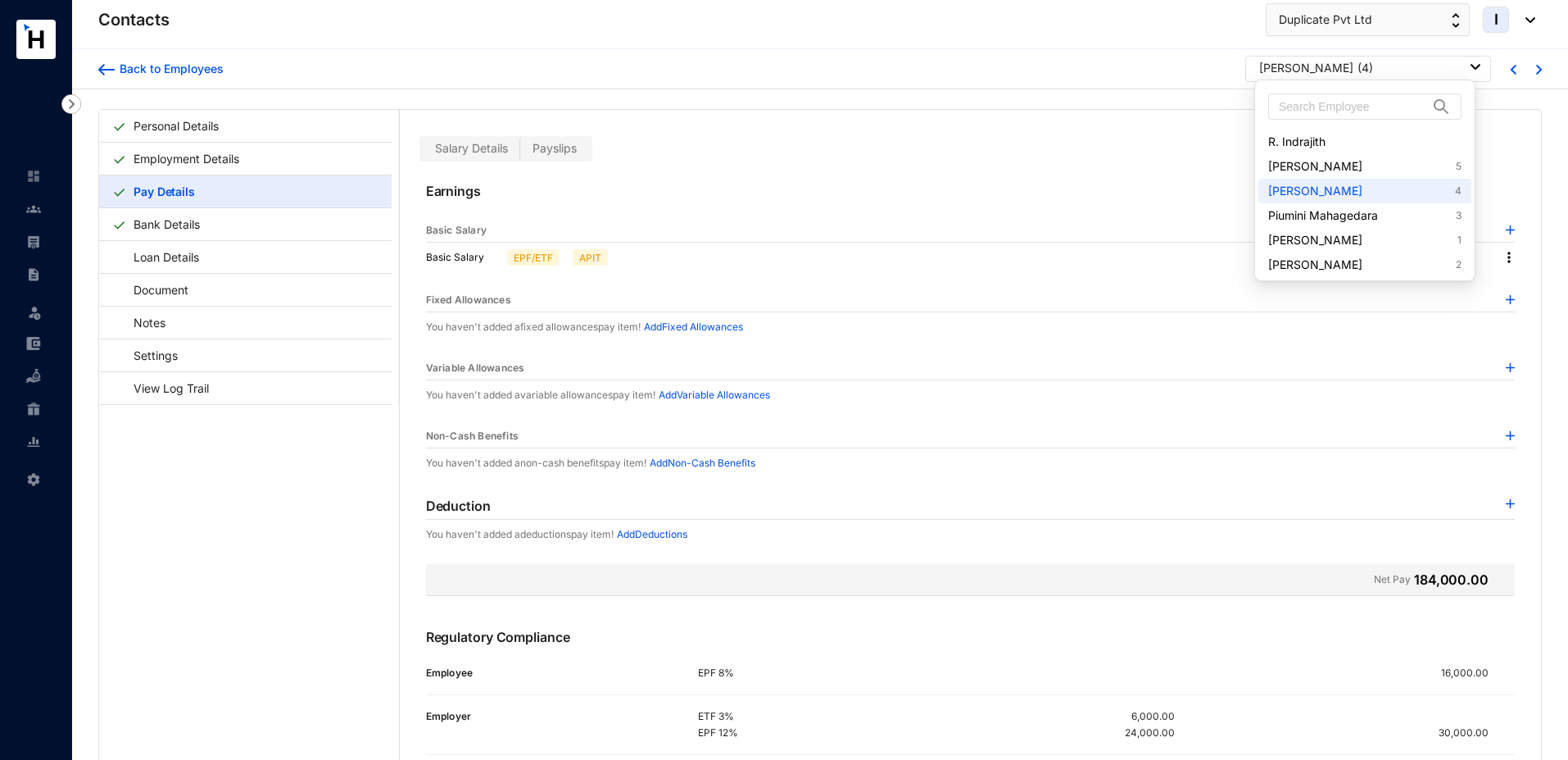
click at [1447, 65] on div "[PERSON_NAME] ( 4 )" at bounding box center [1369, 68] width 221 height 17
click at [1325, 166] on link "[PERSON_NAME] 5" at bounding box center [1366, 166] width 194 height 17
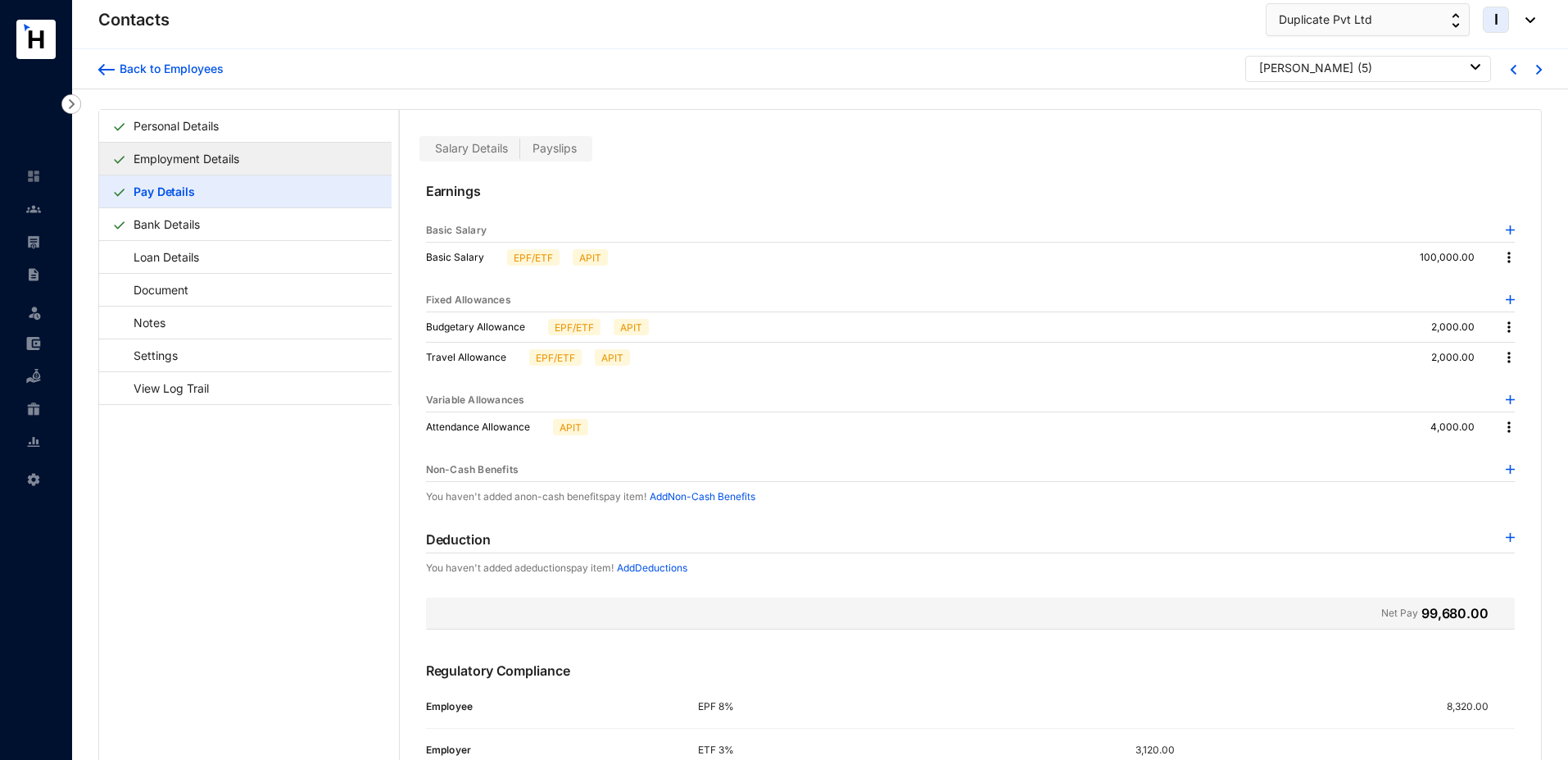
click at [246, 159] on link "Employment Details" at bounding box center [186, 159] width 119 height 33
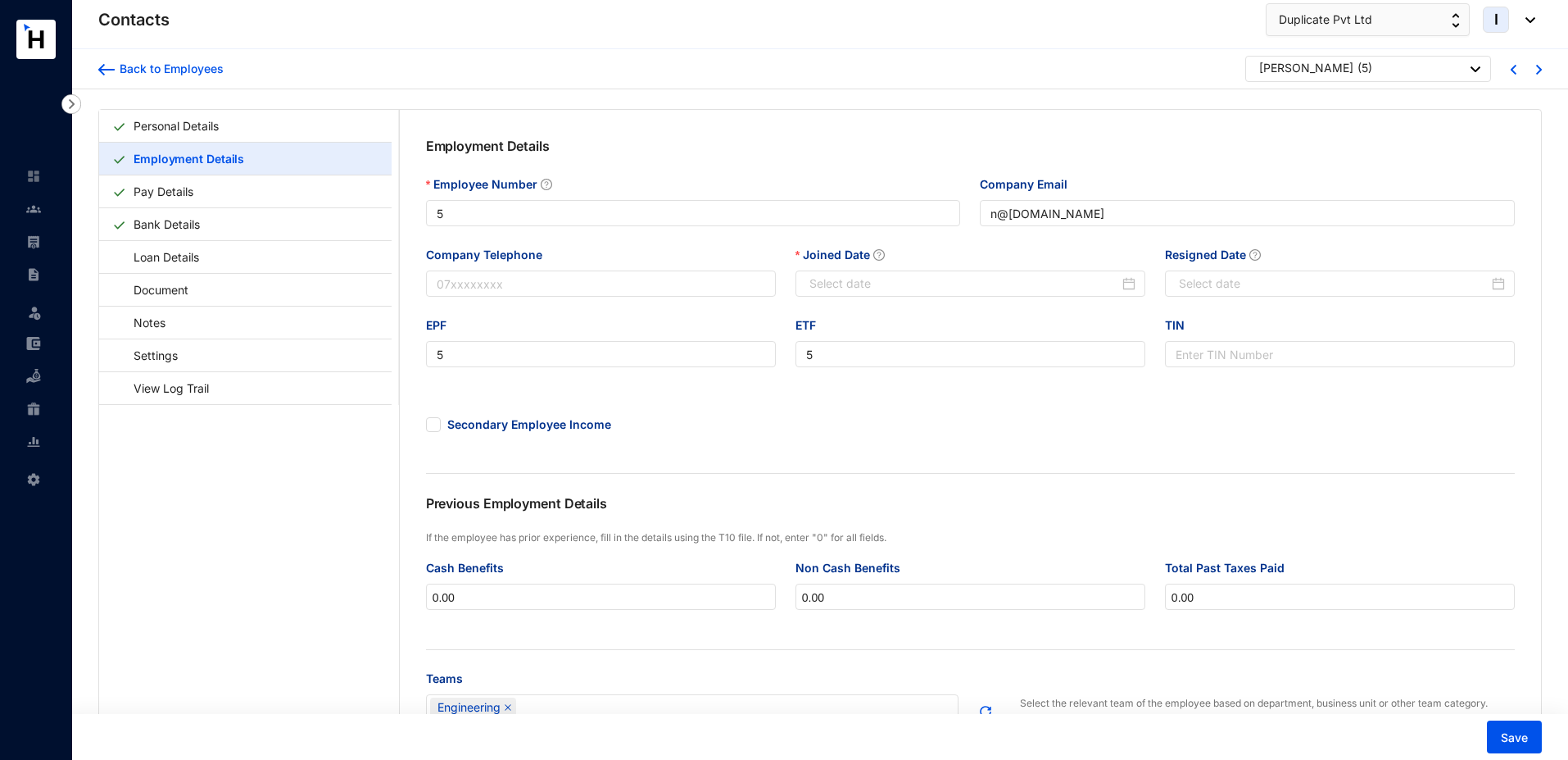
type input "[DATE]"
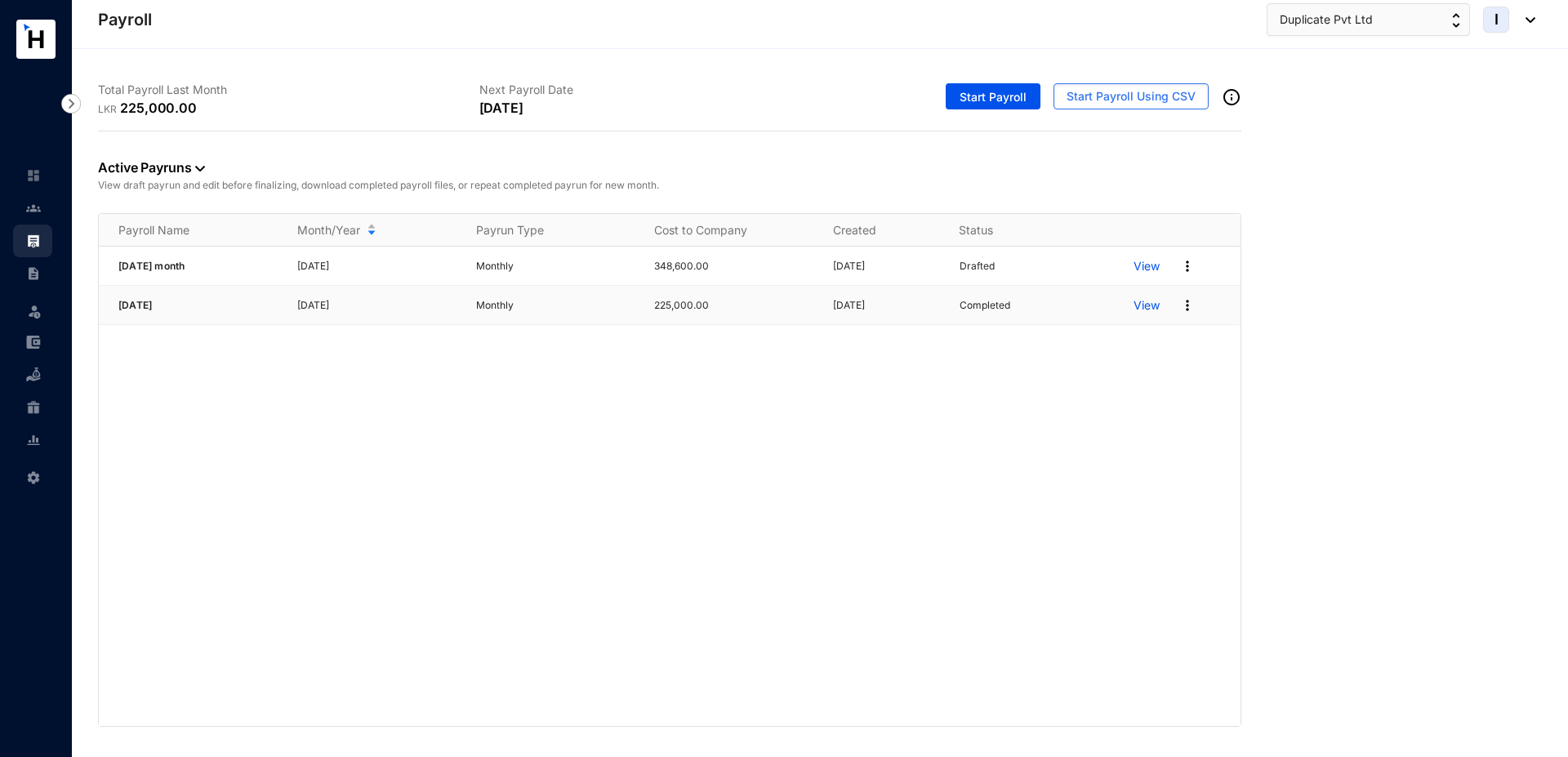
click at [1138, 300] on p "View" at bounding box center [1147, 305] width 26 height 17
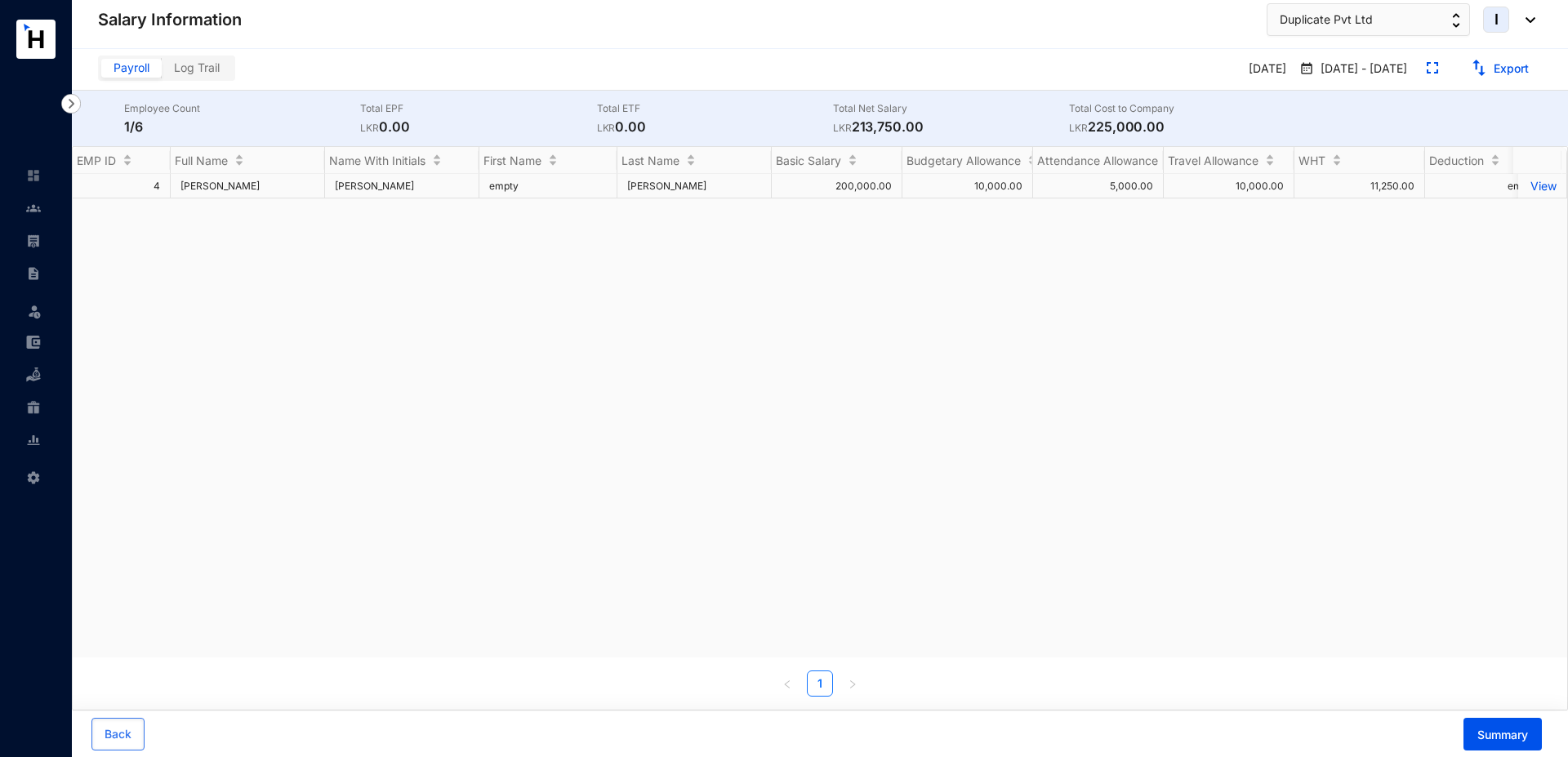
click at [1532, 182] on p "View" at bounding box center [1542, 186] width 29 height 14
